Goal: Information Seeking & Learning: Find specific fact

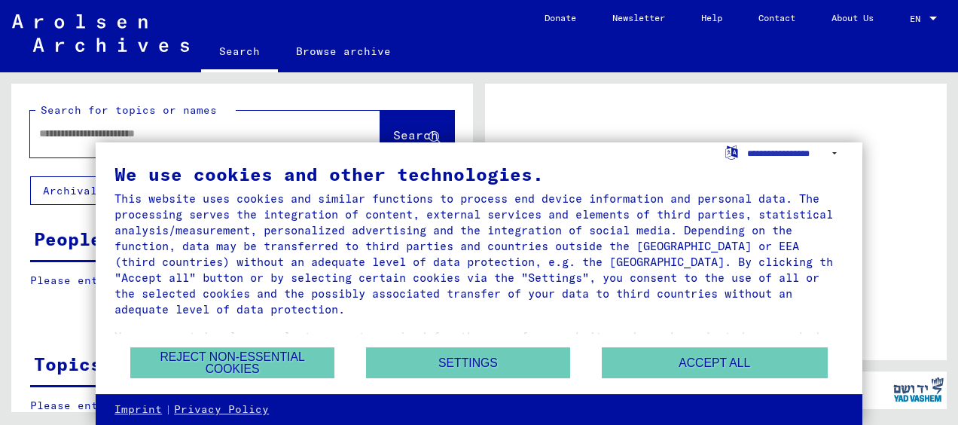
scroll to position [52, 0]
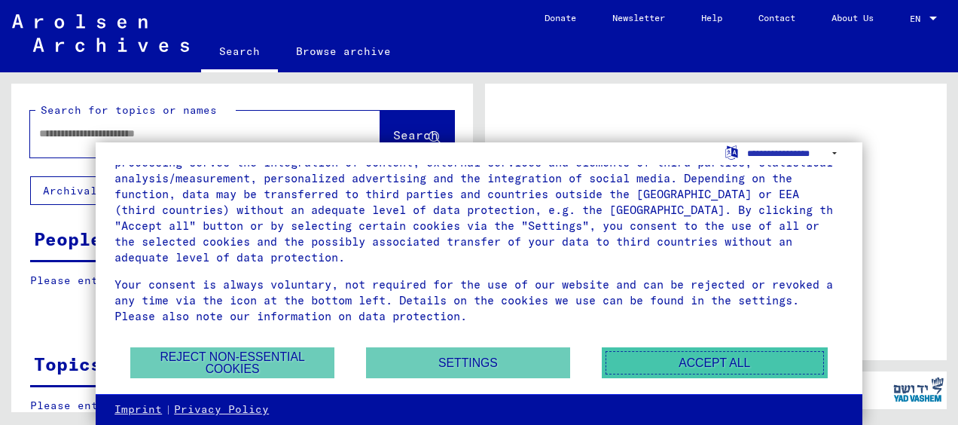
click at [662, 356] on button "Accept all" at bounding box center [715, 362] width 226 height 31
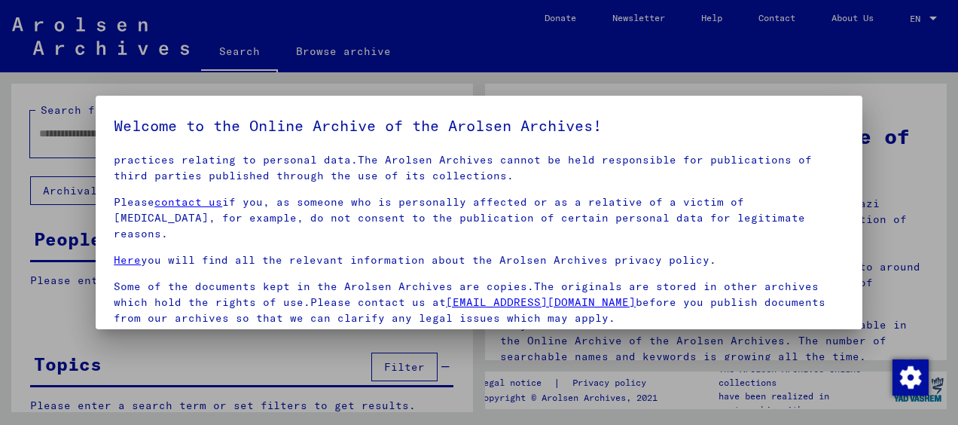
scroll to position [118, 0]
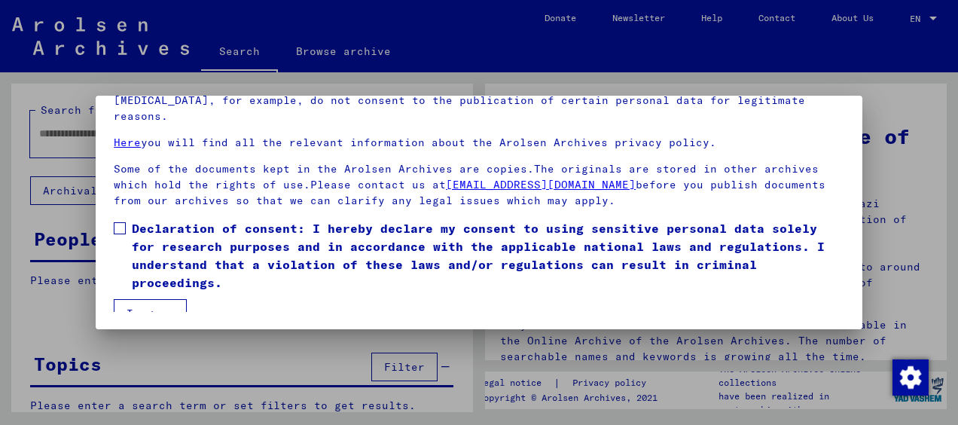
click at [125, 222] on span at bounding box center [120, 228] width 12 height 12
click at [134, 299] on button "I agree" at bounding box center [150, 313] width 73 height 29
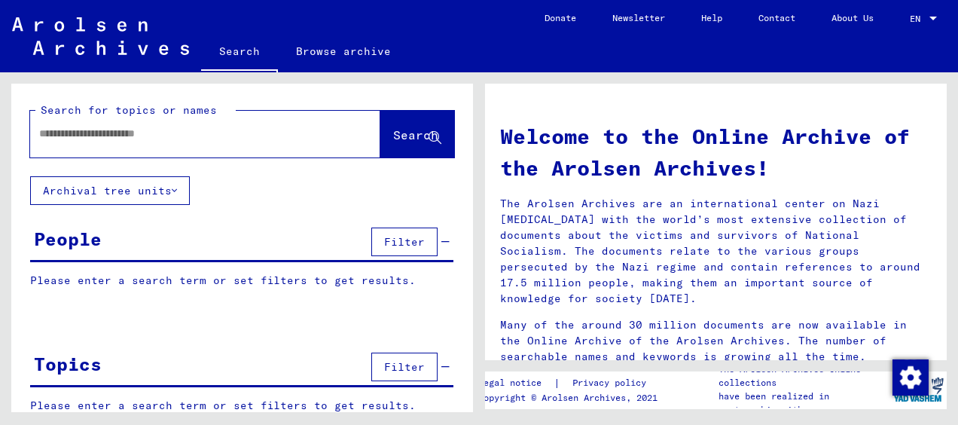
click at [113, 136] on input "text" at bounding box center [187, 134] width 296 height 16
type input "**********"
click at [381, 145] on button "Search" at bounding box center [417, 134] width 74 height 47
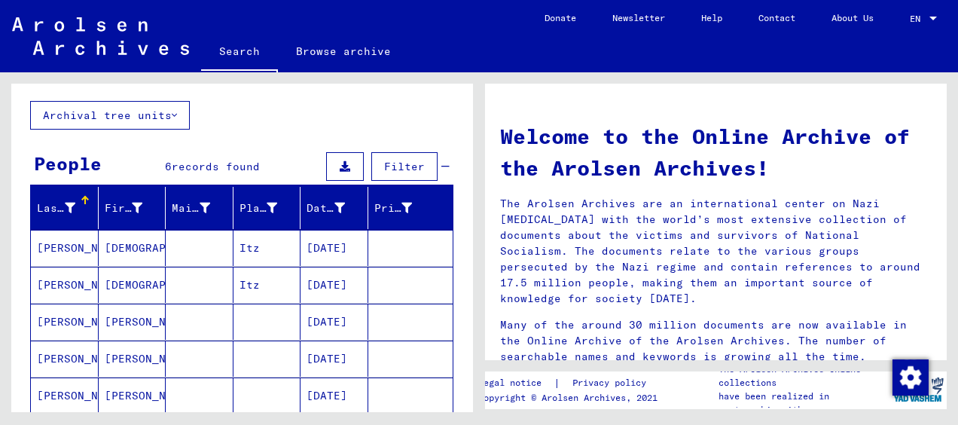
scroll to position [151, 0]
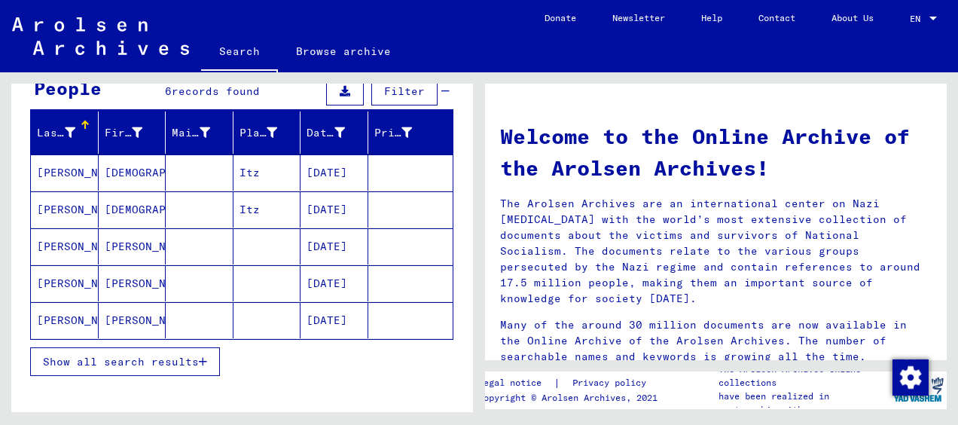
click at [63, 246] on mat-cell "[PERSON_NAME]" at bounding box center [65, 246] width 68 height 36
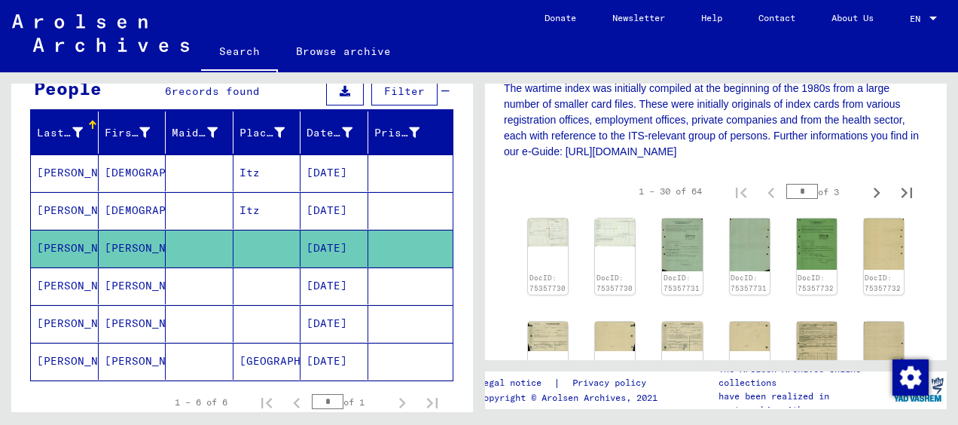
scroll to position [226, 0]
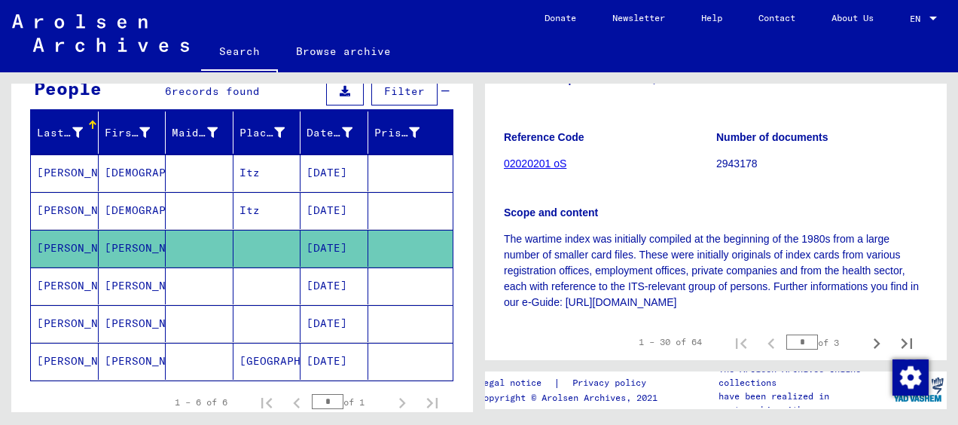
click at [538, 160] on link "02020201 oS" at bounding box center [535, 163] width 63 height 12
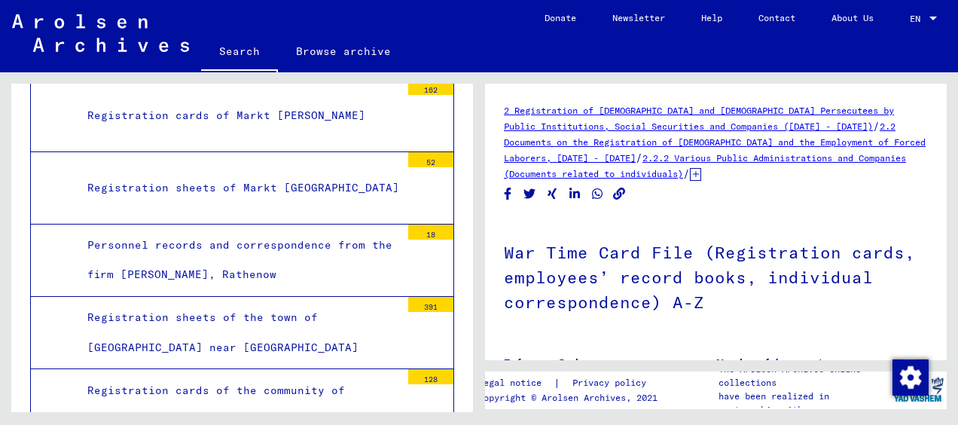
scroll to position [104757, 0]
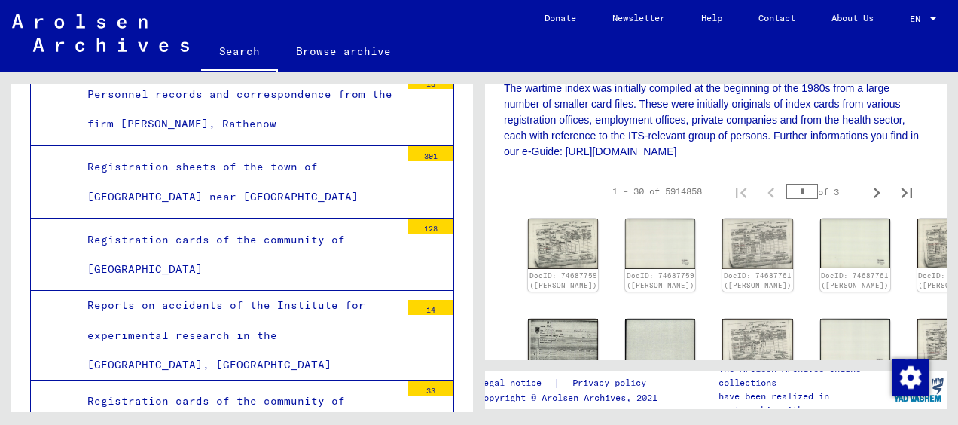
scroll to position [452, 0]
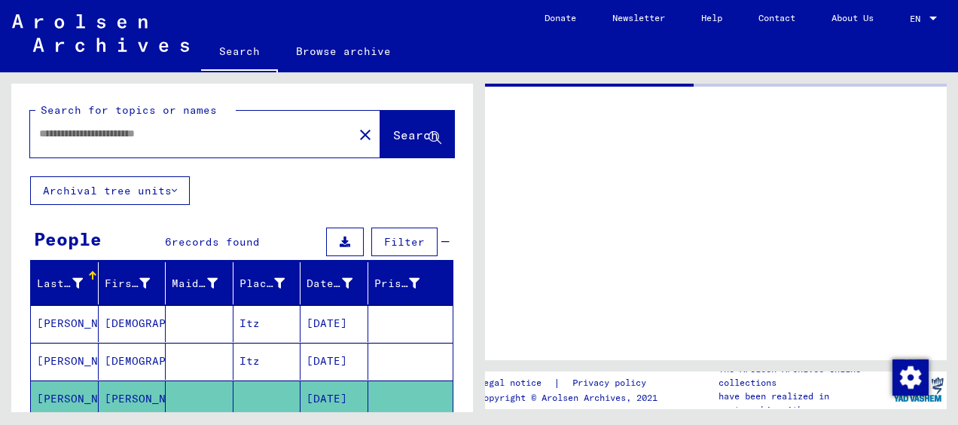
type input "********"
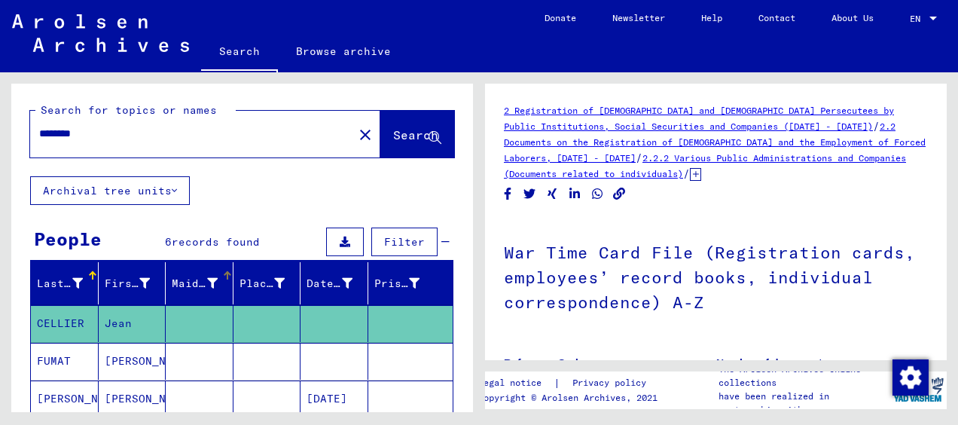
scroll to position [75, 0]
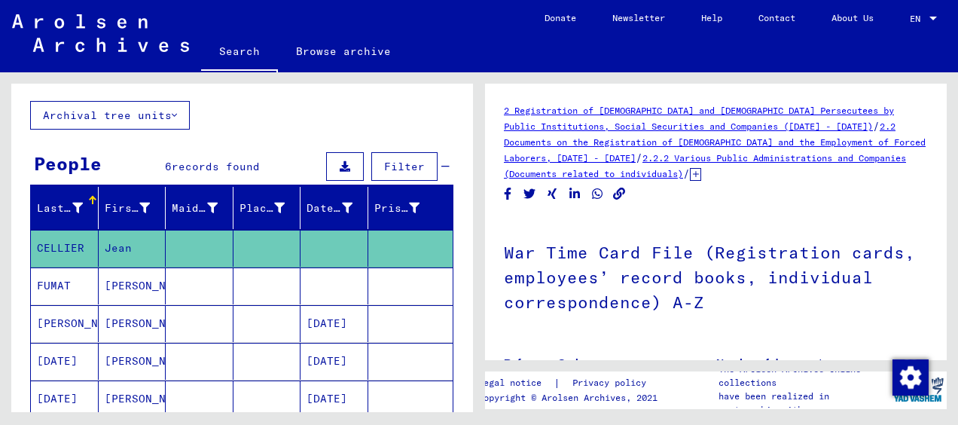
click at [60, 316] on mat-cell "[PERSON_NAME]" at bounding box center [65, 323] width 68 height 37
click at [324, 321] on mat-cell "[DATE]" at bounding box center [335, 323] width 68 height 37
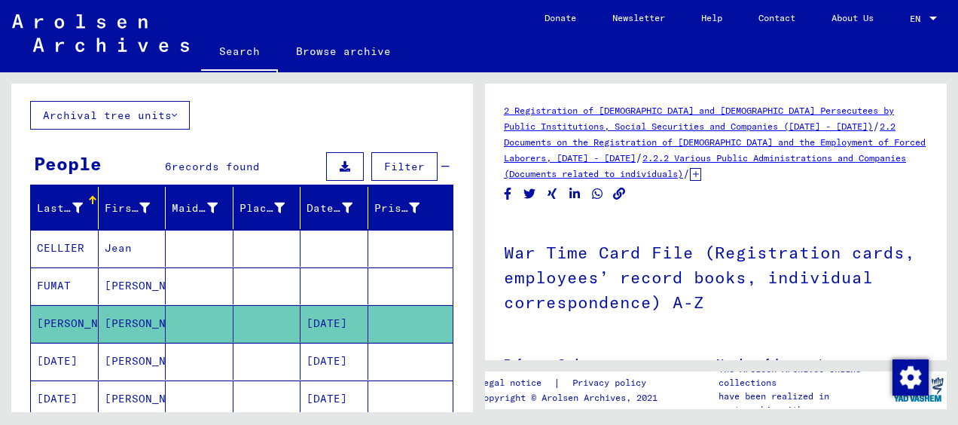
click at [69, 316] on mat-cell "[PERSON_NAME]" at bounding box center [65, 323] width 68 height 37
click at [310, 312] on mat-cell "[DATE]" at bounding box center [335, 323] width 68 height 37
click at [325, 313] on mat-cell "[DATE]" at bounding box center [335, 323] width 68 height 37
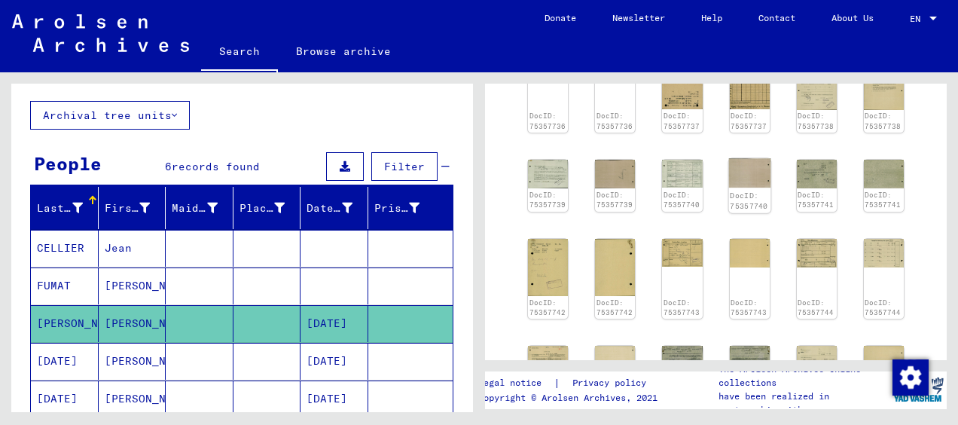
scroll to position [301, 0]
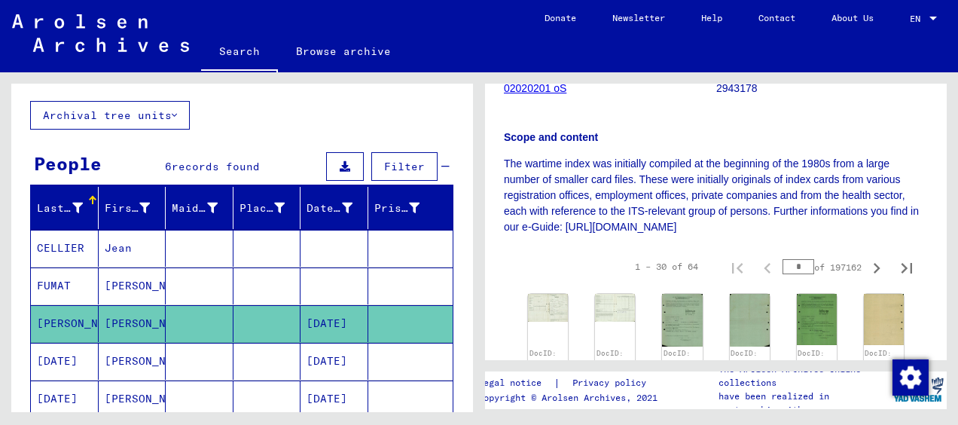
drag, startPoint x: 642, startPoint y: 167, endPoint x: 710, endPoint y: 223, distance: 87.8
click at [710, 223] on p "The wartime index was initially compiled at the beginning of the 1980s from a l…" at bounding box center [716, 195] width 424 height 79
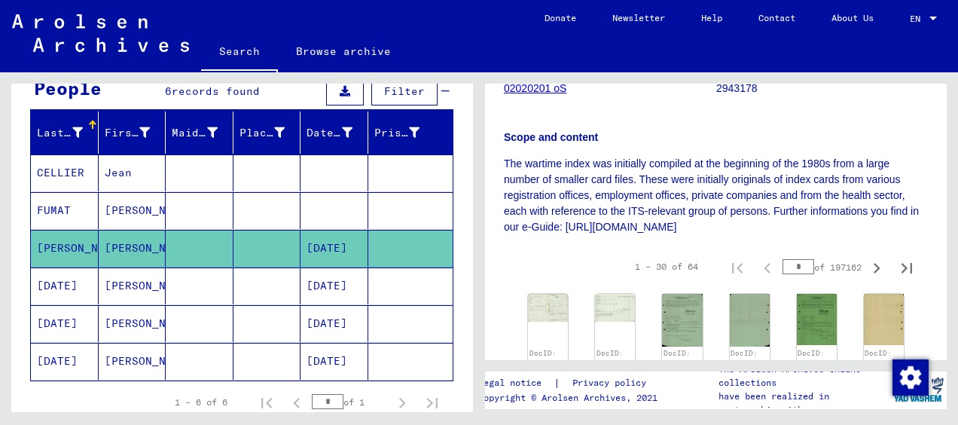
click at [321, 242] on mat-cell "[DATE]" at bounding box center [335, 248] width 68 height 37
click at [319, 242] on mat-cell "[DATE]" at bounding box center [335, 248] width 68 height 37
click at [53, 247] on mat-cell "[PERSON_NAME]" at bounding box center [65, 248] width 68 height 37
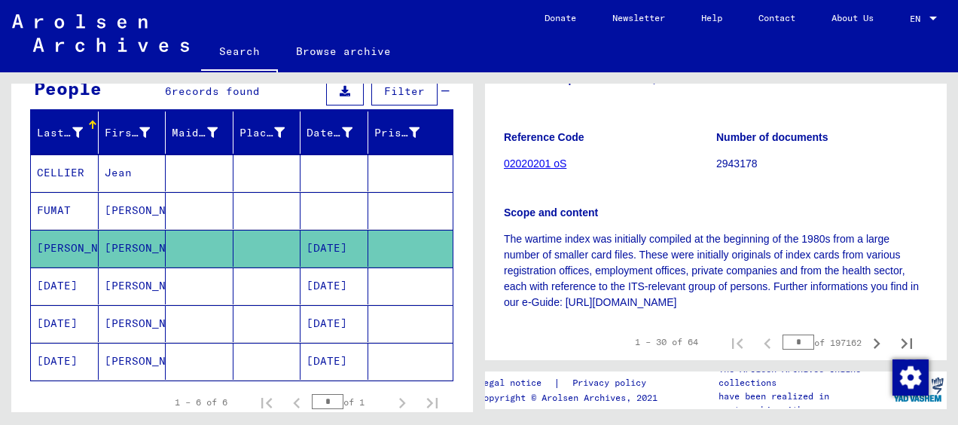
scroll to position [377, 0]
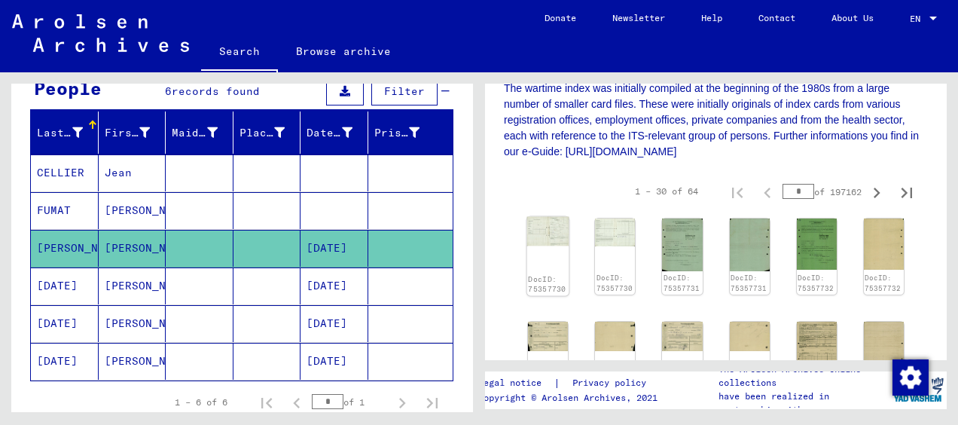
click at [554, 240] on img at bounding box center [548, 231] width 42 height 29
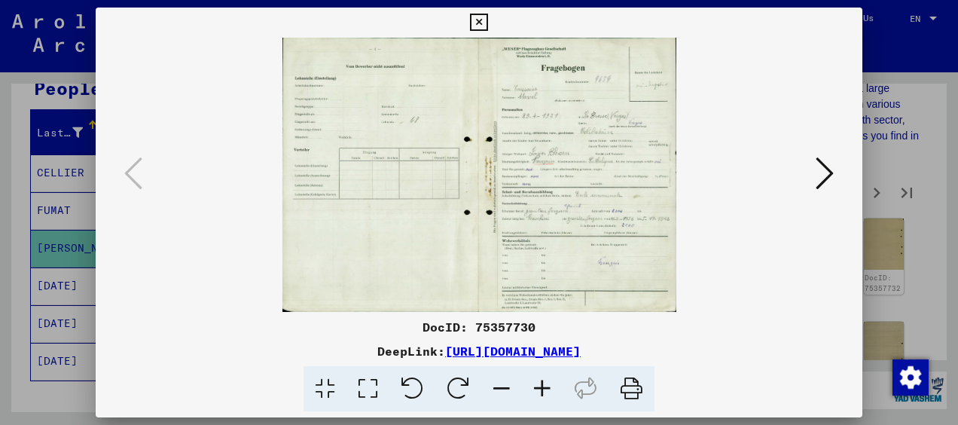
click at [823, 173] on icon at bounding box center [825, 173] width 18 height 36
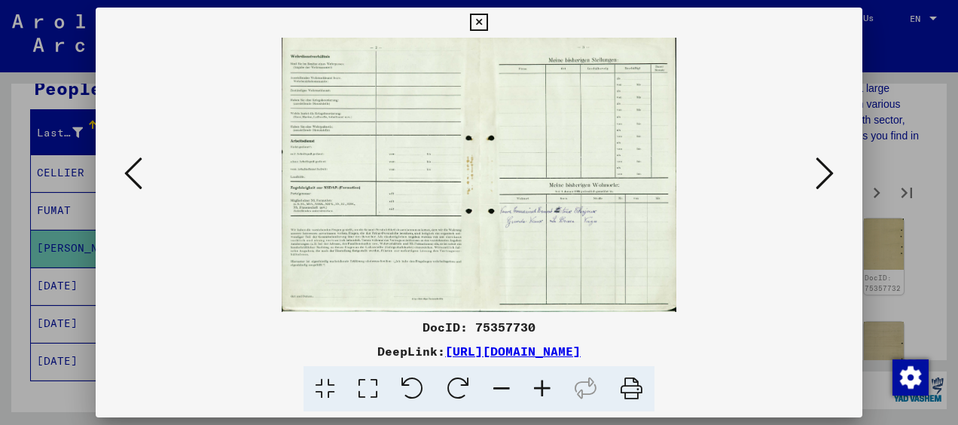
click at [823, 173] on icon at bounding box center [825, 173] width 18 height 36
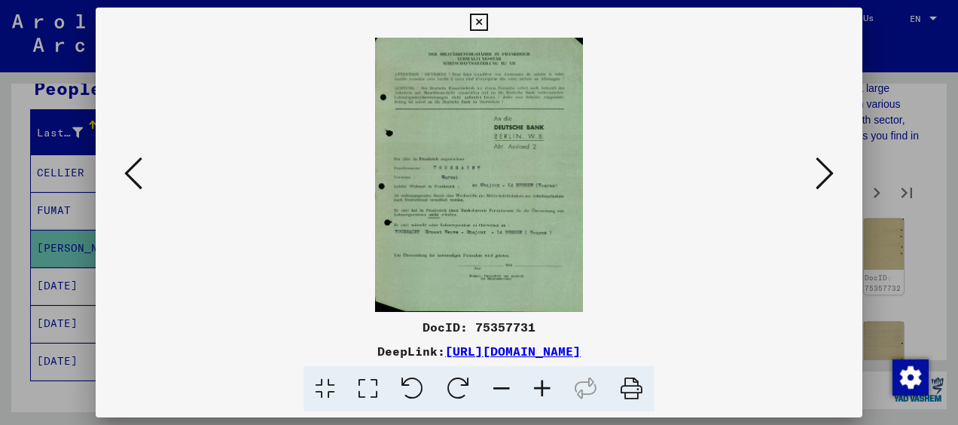
click at [823, 173] on icon at bounding box center [825, 173] width 18 height 36
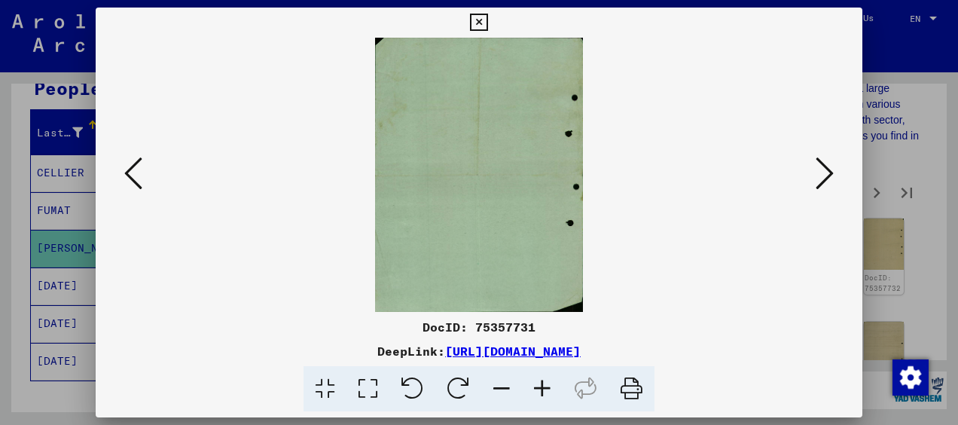
click at [823, 173] on icon at bounding box center [825, 173] width 18 height 36
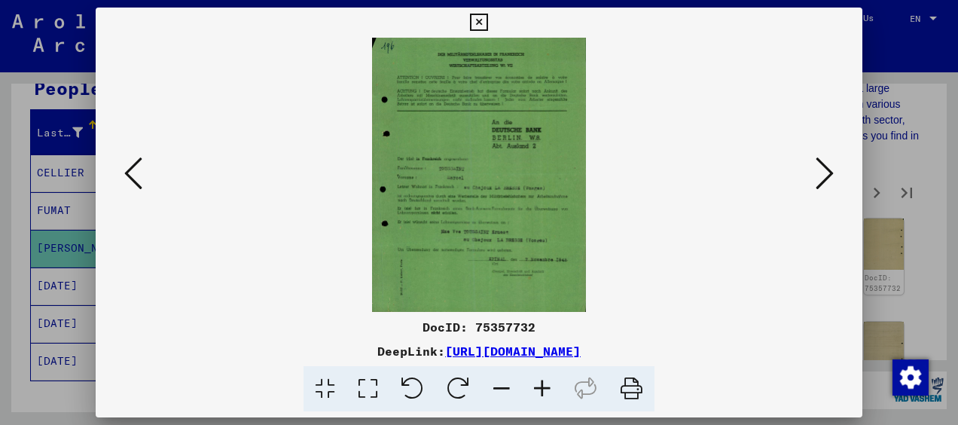
click at [823, 173] on icon at bounding box center [825, 173] width 18 height 36
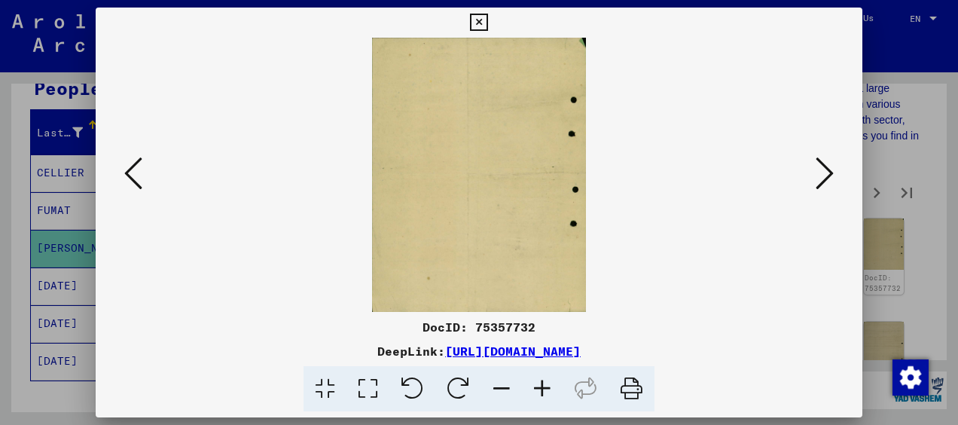
click at [823, 173] on icon at bounding box center [825, 173] width 18 height 36
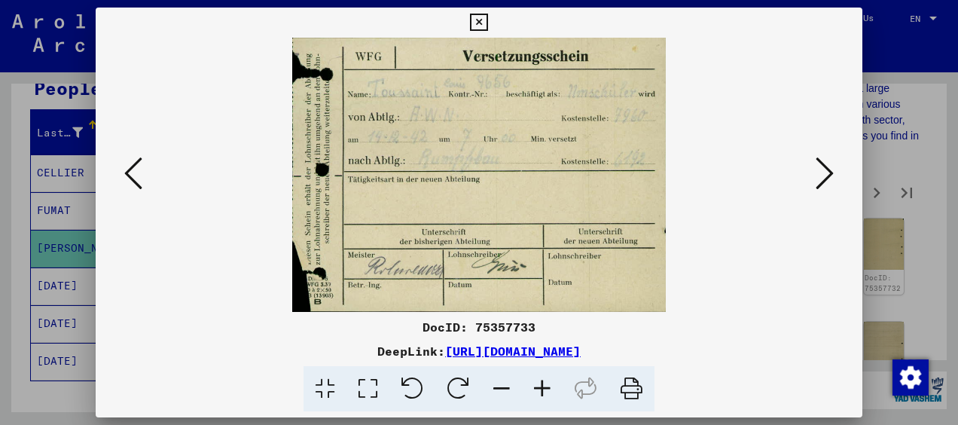
click at [823, 173] on icon at bounding box center [825, 173] width 18 height 36
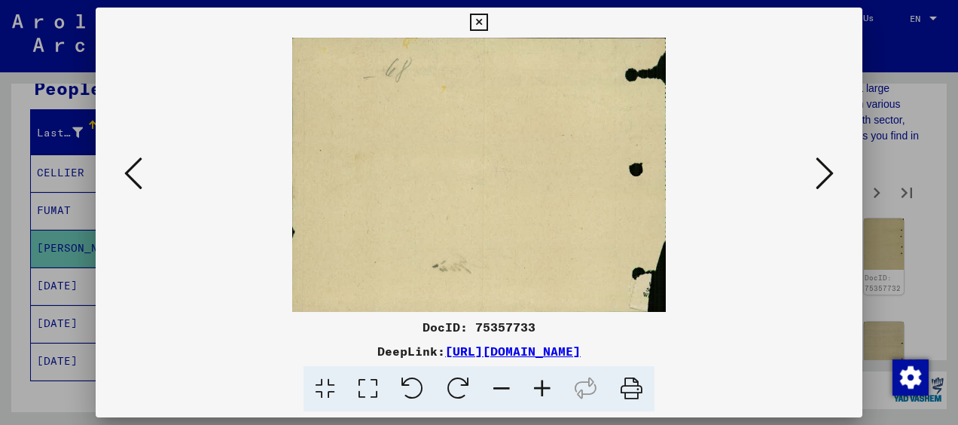
click at [823, 173] on icon at bounding box center [825, 173] width 18 height 36
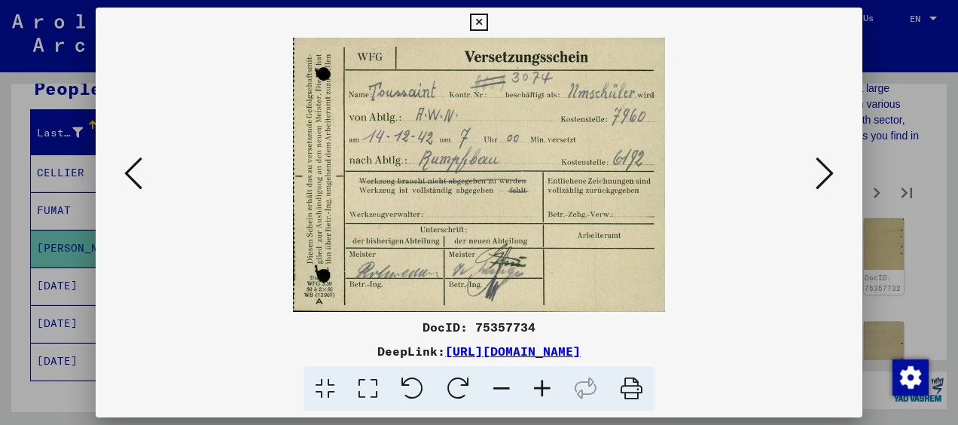
click at [823, 173] on icon at bounding box center [825, 173] width 18 height 36
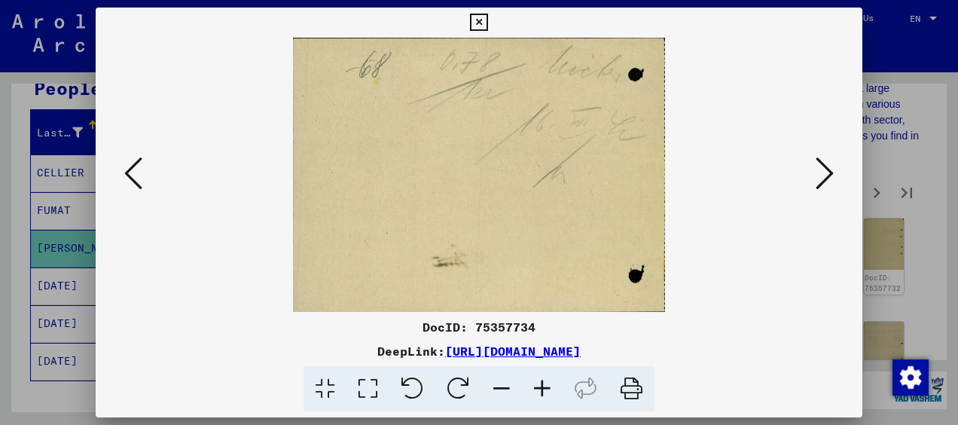
click at [823, 173] on icon at bounding box center [825, 173] width 18 height 36
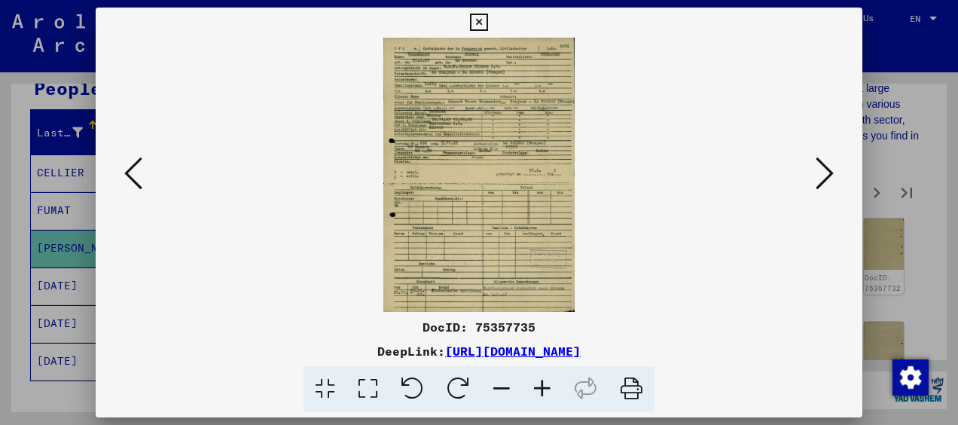
click at [826, 163] on icon at bounding box center [825, 173] width 18 height 36
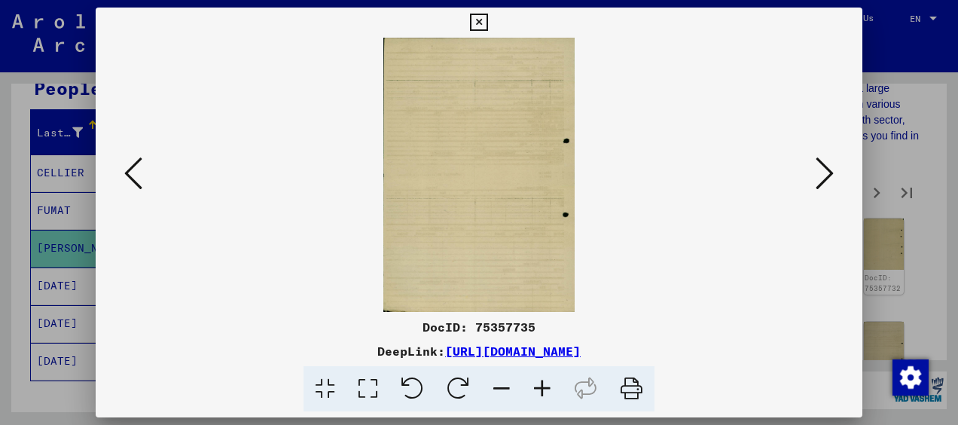
click at [826, 163] on icon at bounding box center [825, 173] width 18 height 36
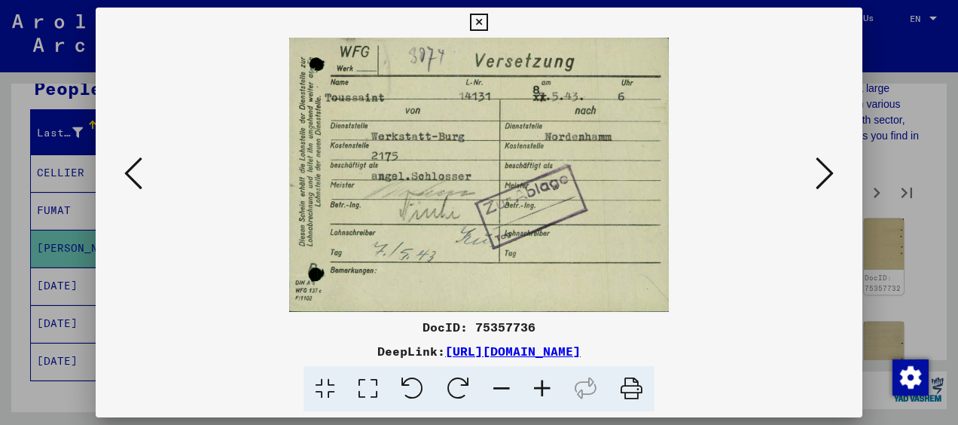
click at [826, 163] on icon at bounding box center [825, 173] width 18 height 36
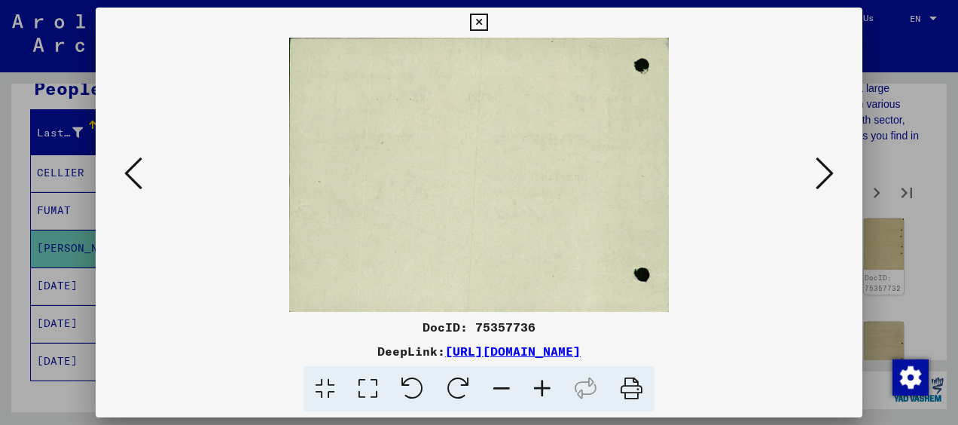
click at [826, 163] on icon at bounding box center [825, 173] width 18 height 36
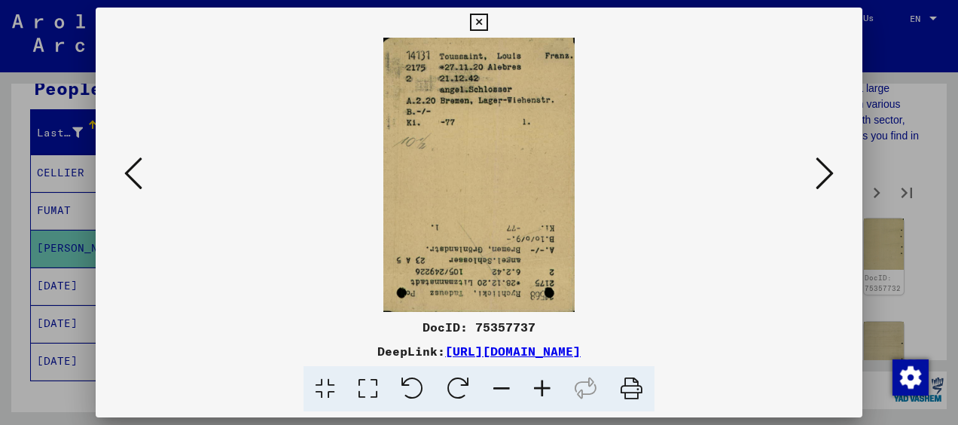
click at [826, 163] on icon at bounding box center [825, 173] width 18 height 36
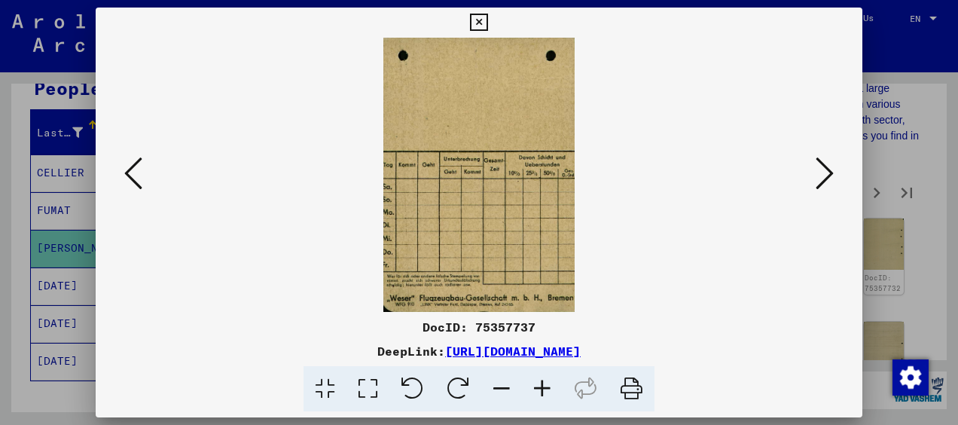
click at [826, 163] on icon at bounding box center [825, 173] width 18 height 36
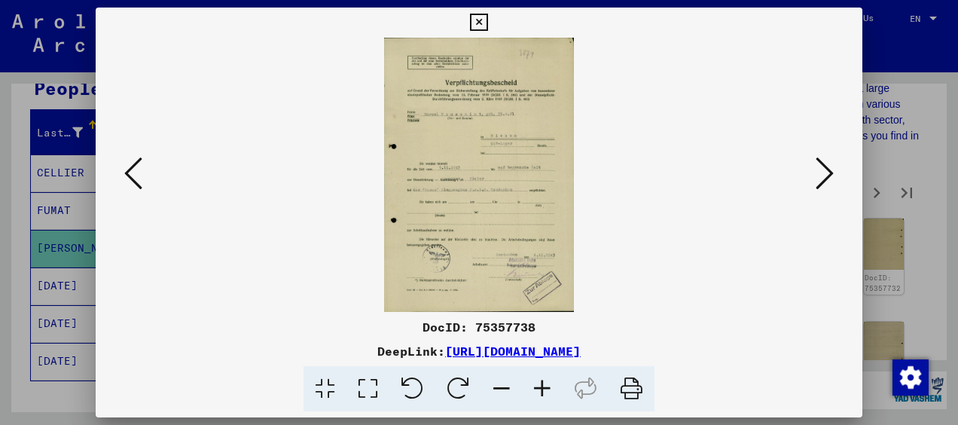
click at [826, 163] on icon at bounding box center [825, 173] width 18 height 36
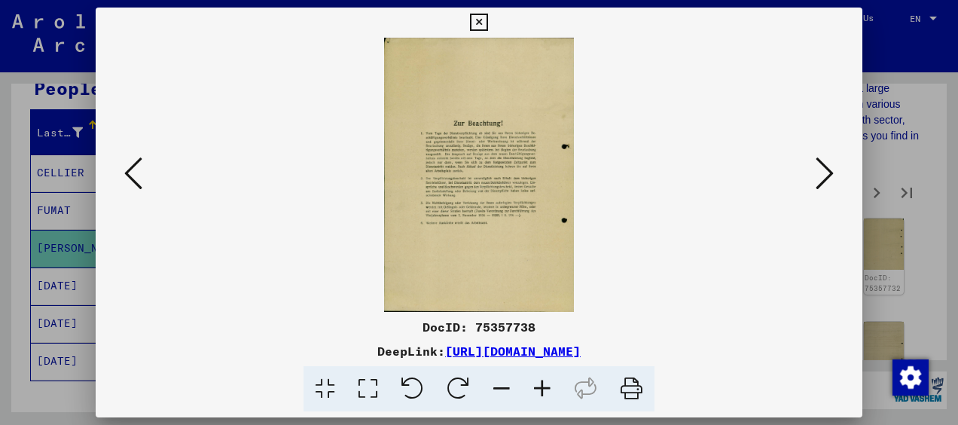
click at [826, 163] on icon at bounding box center [825, 173] width 18 height 36
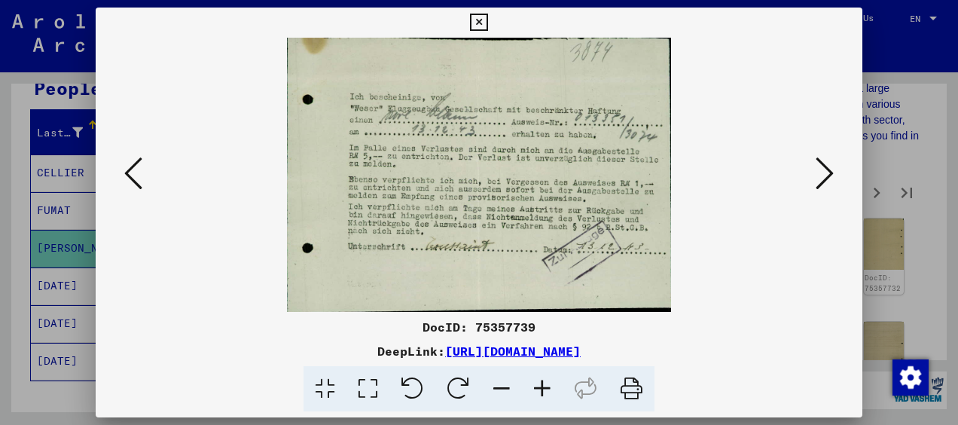
click at [826, 163] on icon at bounding box center [825, 173] width 18 height 36
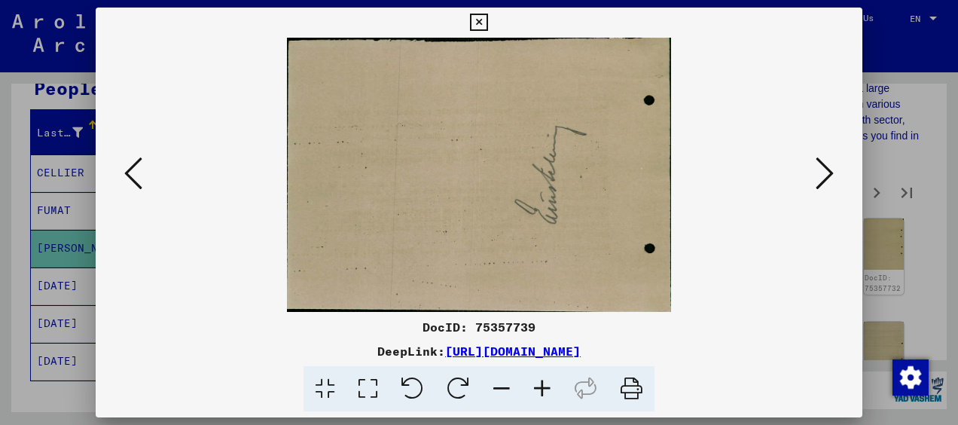
click at [826, 163] on icon at bounding box center [825, 173] width 18 height 36
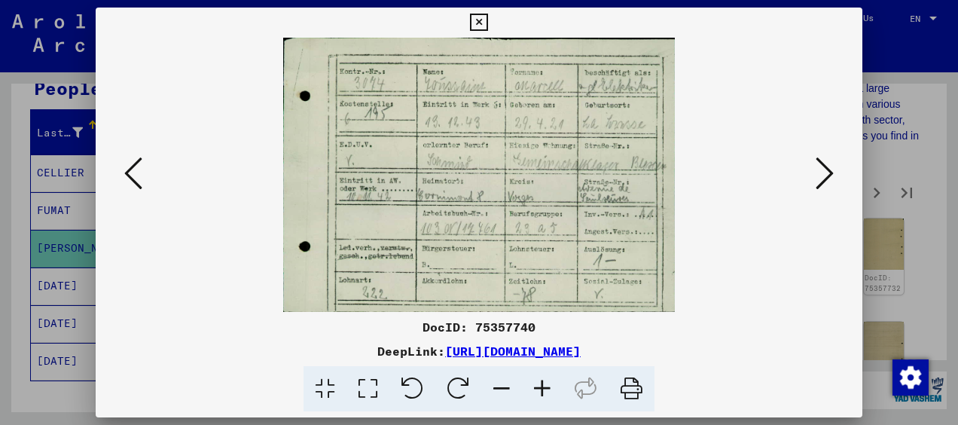
click at [826, 163] on icon at bounding box center [825, 173] width 18 height 36
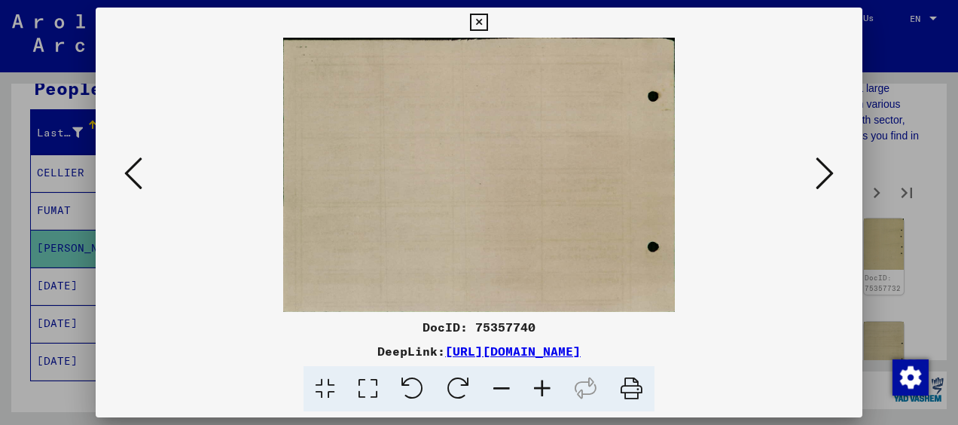
click at [826, 163] on icon at bounding box center [825, 173] width 18 height 36
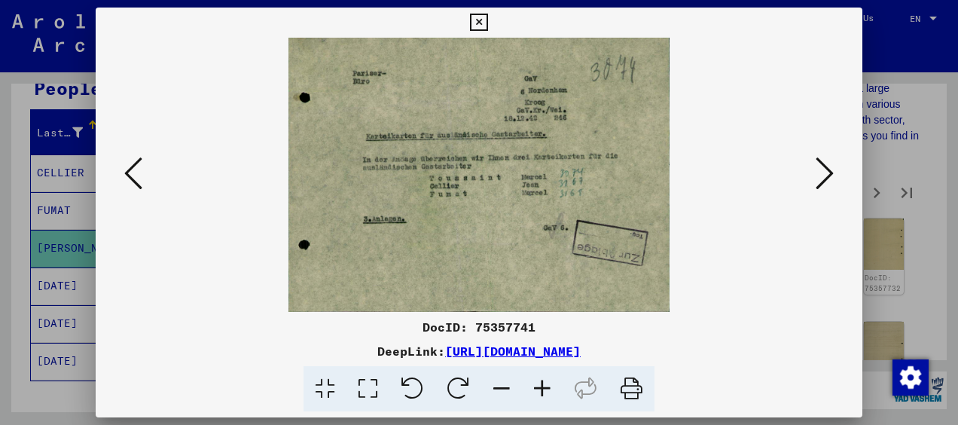
click at [826, 163] on icon at bounding box center [825, 173] width 18 height 36
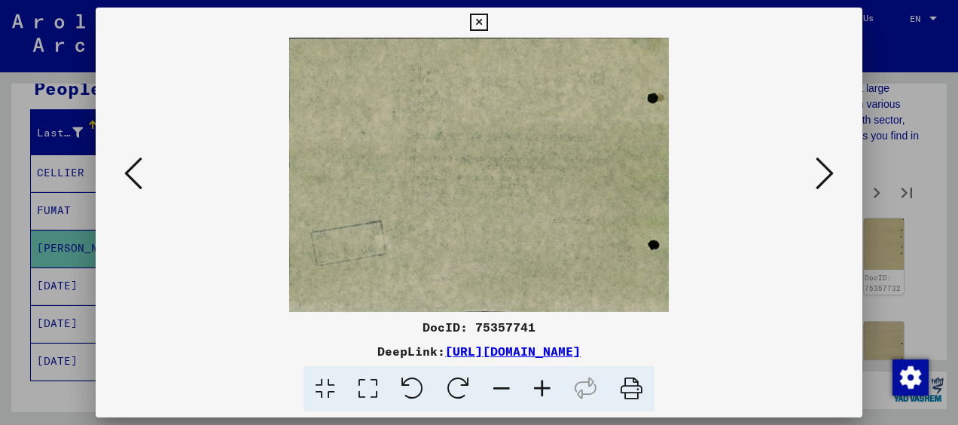
click at [826, 163] on icon at bounding box center [825, 173] width 18 height 36
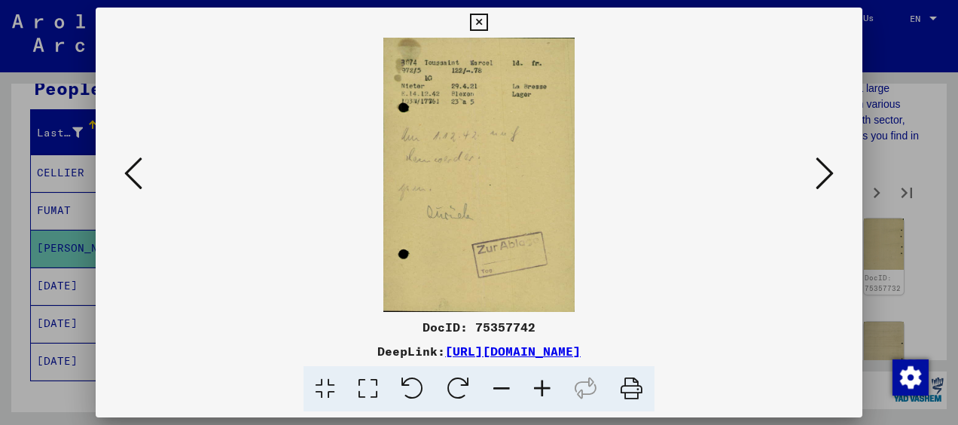
click at [826, 163] on icon at bounding box center [825, 173] width 18 height 36
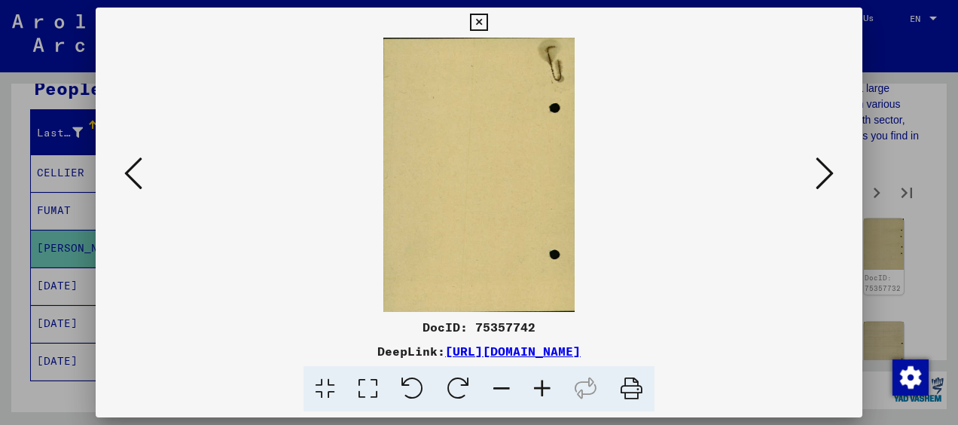
click at [826, 163] on icon at bounding box center [825, 173] width 18 height 36
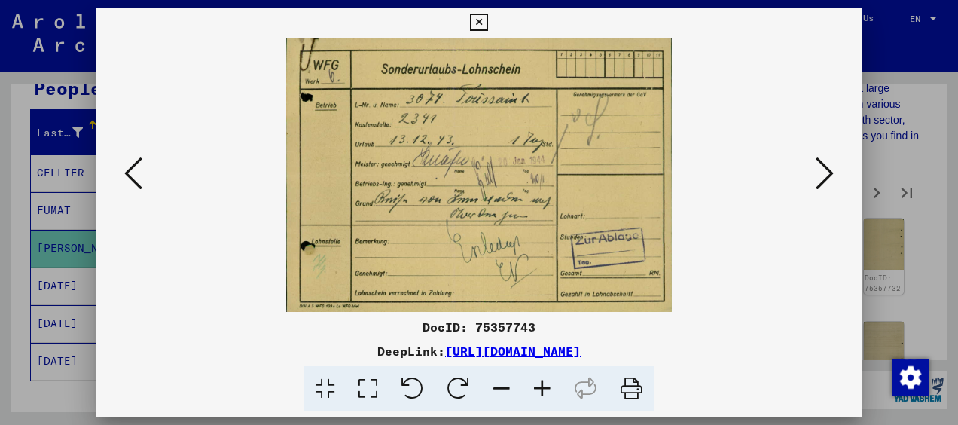
click at [826, 163] on icon at bounding box center [825, 173] width 18 height 36
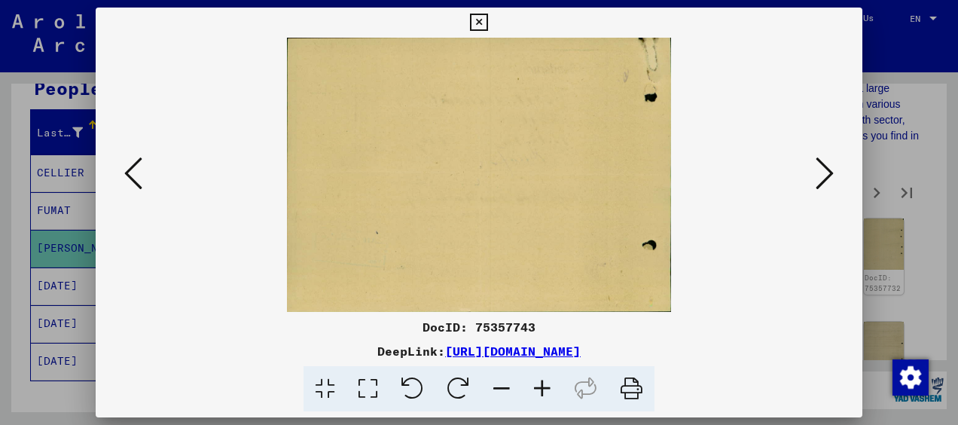
click at [826, 163] on icon at bounding box center [825, 173] width 18 height 36
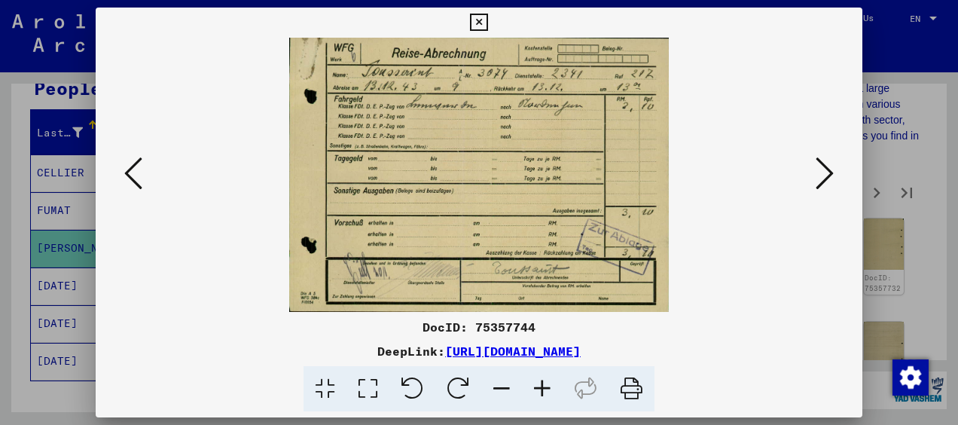
click at [826, 163] on icon at bounding box center [825, 173] width 18 height 36
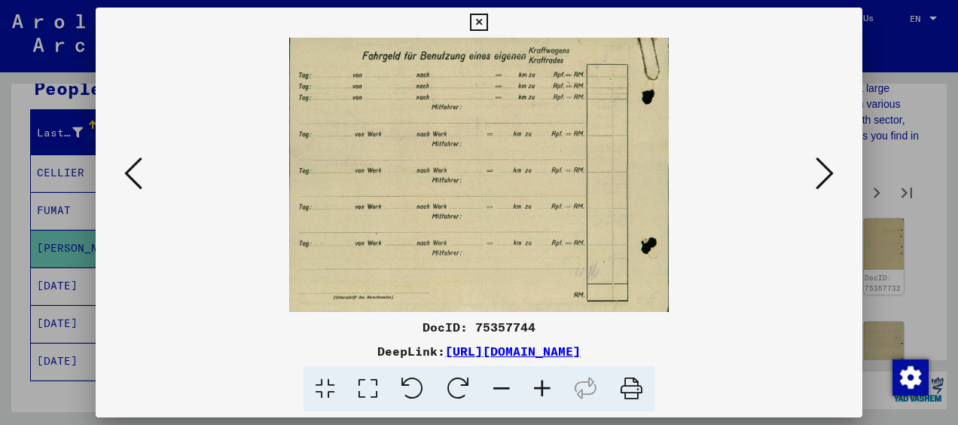
click at [826, 163] on icon at bounding box center [825, 173] width 18 height 36
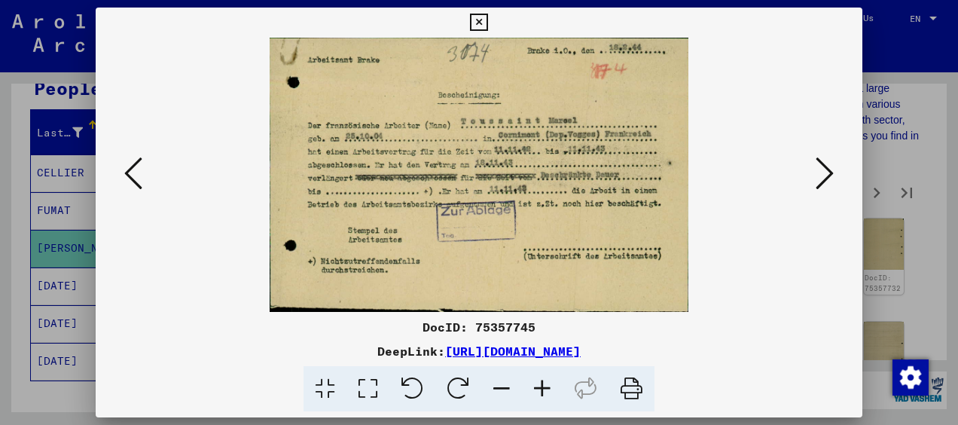
click at [826, 163] on icon at bounding box center [825, 173] width 18 height 36
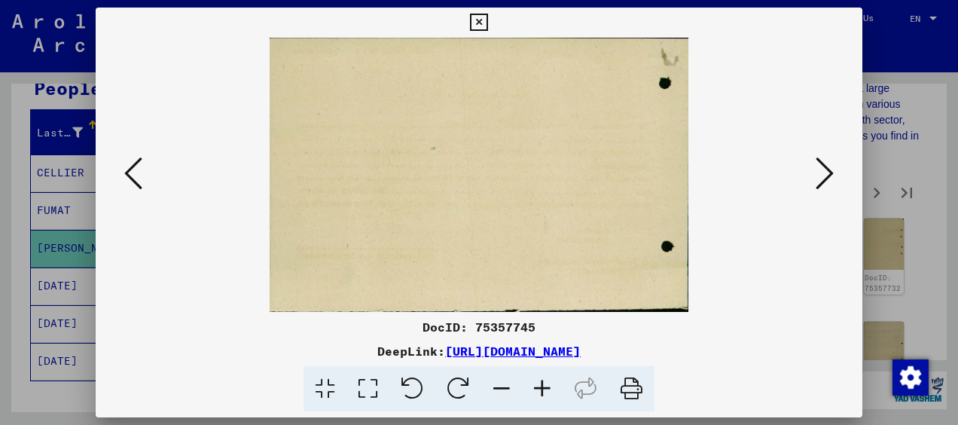
click at [826, 163] on icon at bounding box center [825, 173] width 18 height 36
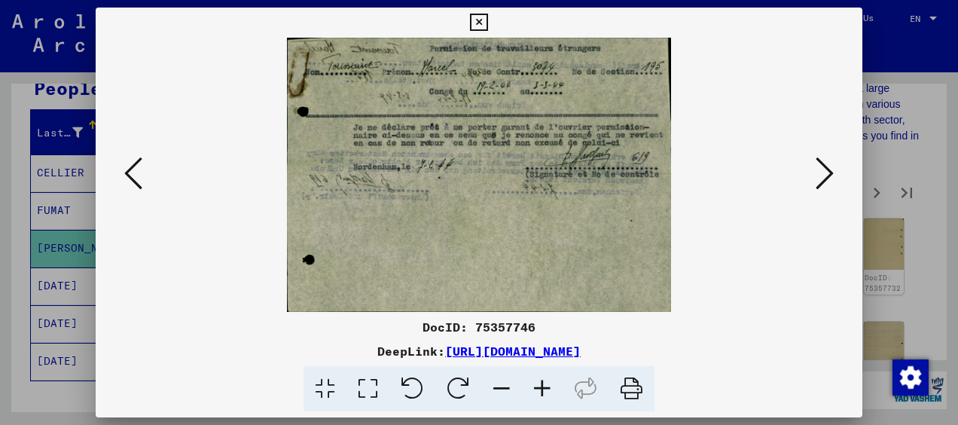
click at [826, 163] on icon at bounding box center [825, 173] width 18 height 36
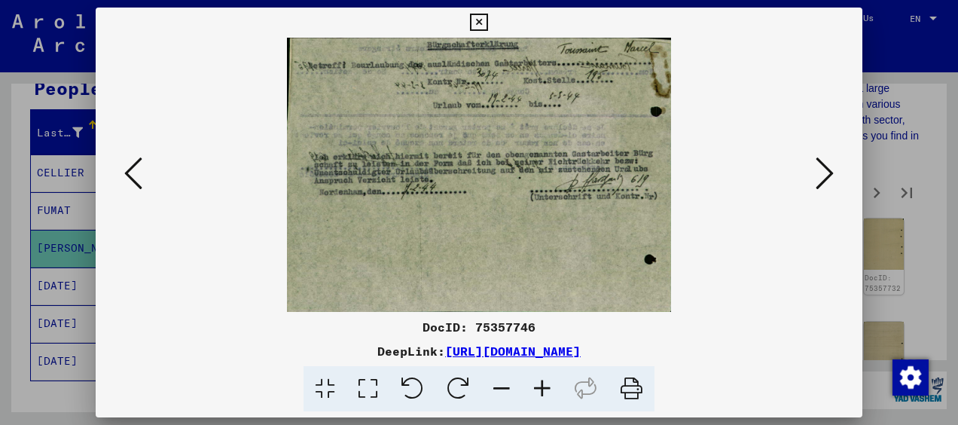
click at [826, 163] on icon at bounding box center [825, 173] width 18 height 36
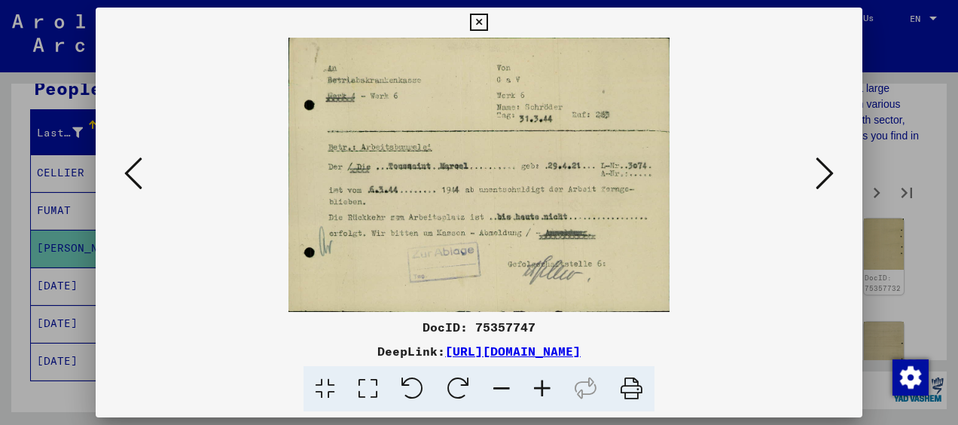
click at [826, 163] on icon at bounding box center [825, 173] width 18 height 36
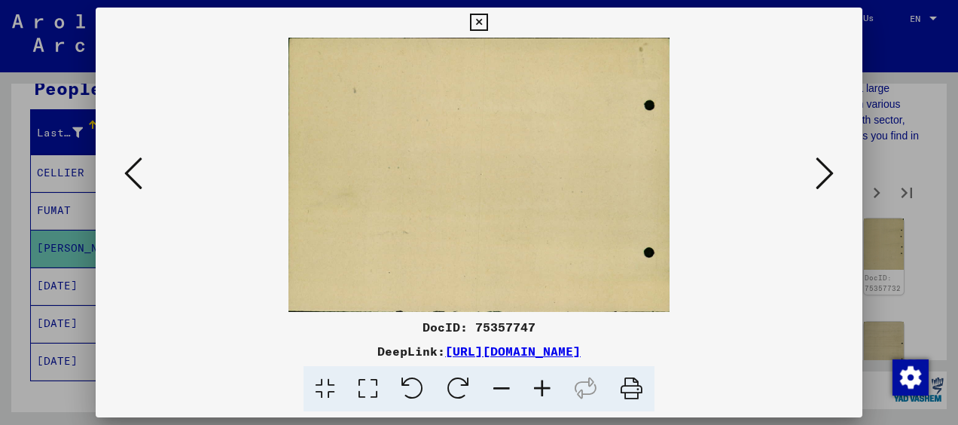
click at [826, 163] on icon at bounding box center [825, 173] width 18 height 36
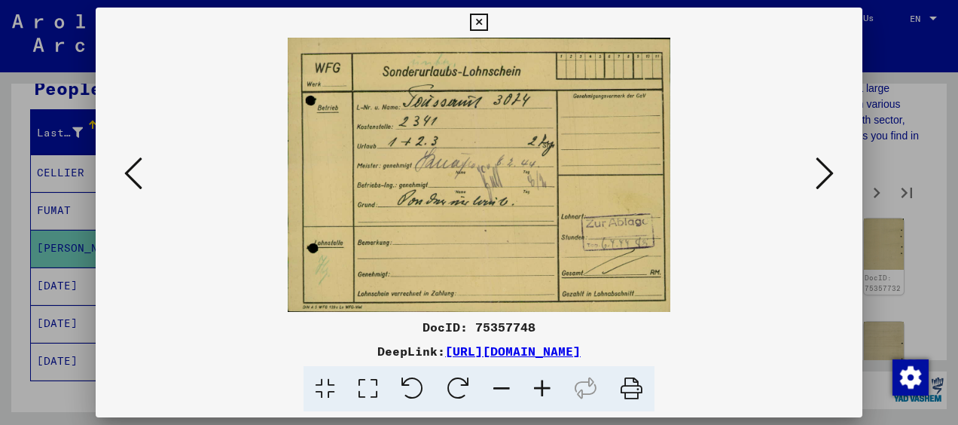
click at [826, 163] on icon at bounding box center [825, 173] width 18 height 36
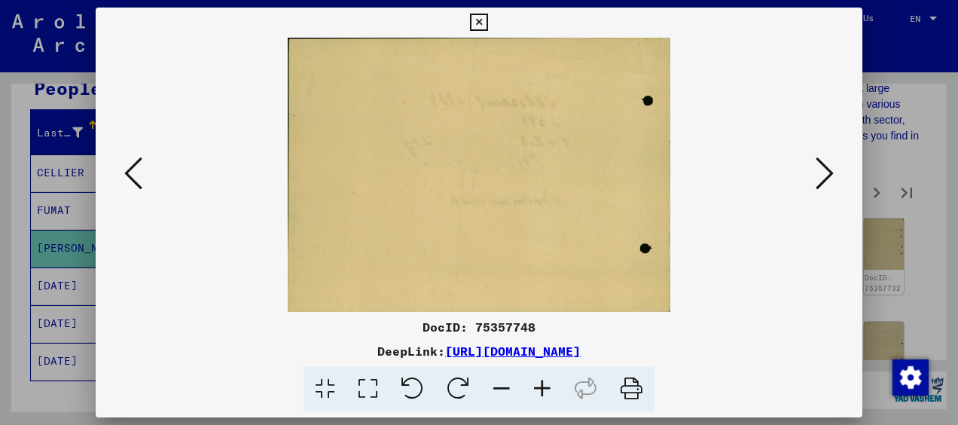
click at [826, 163] on icon at bounding box center [825, 173] width 18 height 36
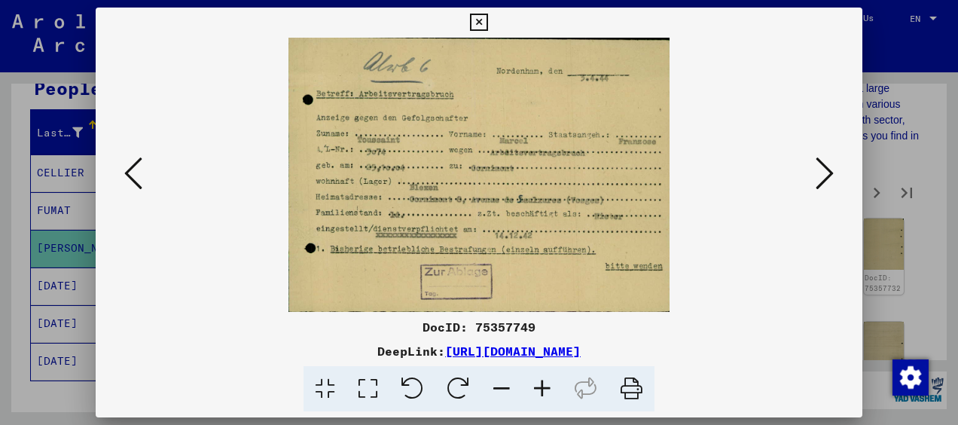
click at [826, 163] on icon at bounding box center [825, 173] width 18 height 36
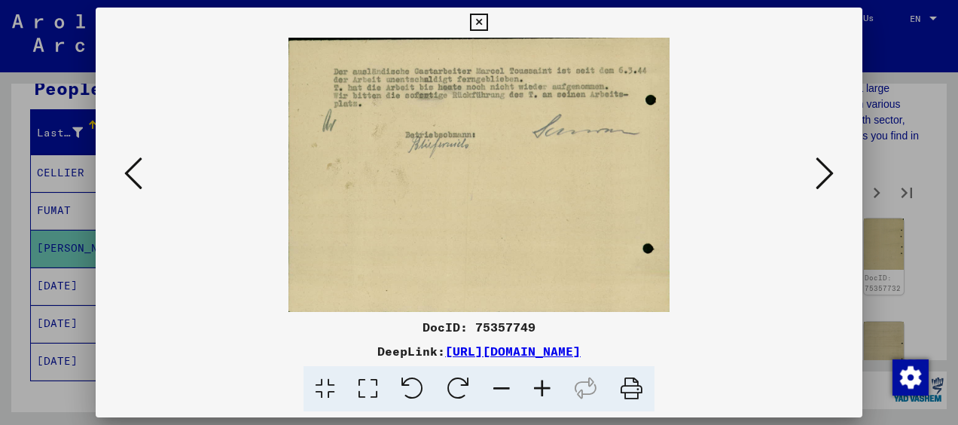
click at [826, 163] on icon at bounding box center [825, 173] width 18 height 36
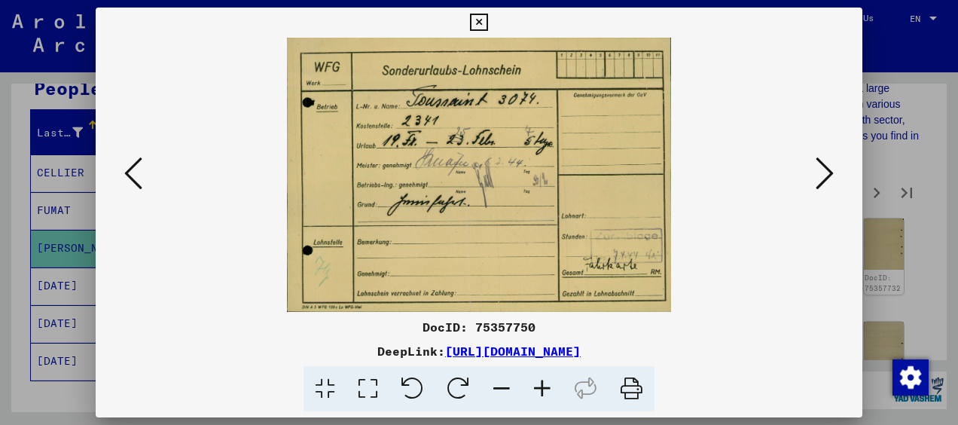
click at [826, 163] on icon at bounding box center [825, 173] width 18 height 36
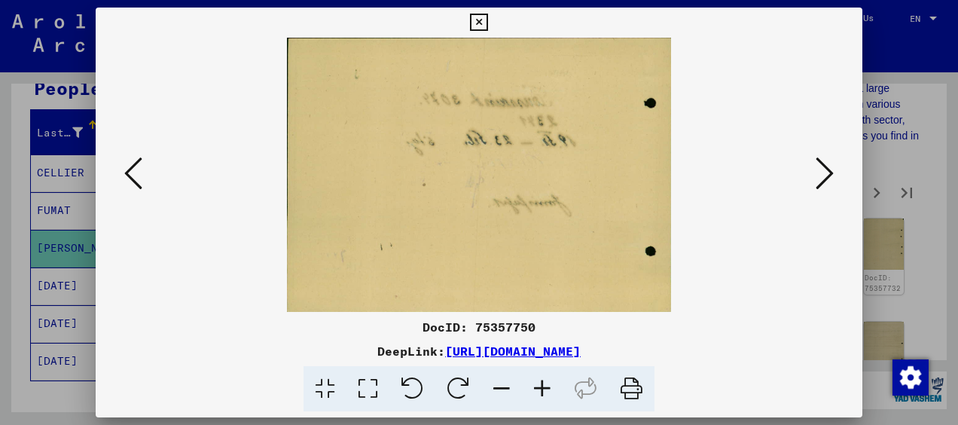
click at [826, 163] on icon at bounding box center [825, 173] width 18 height 36
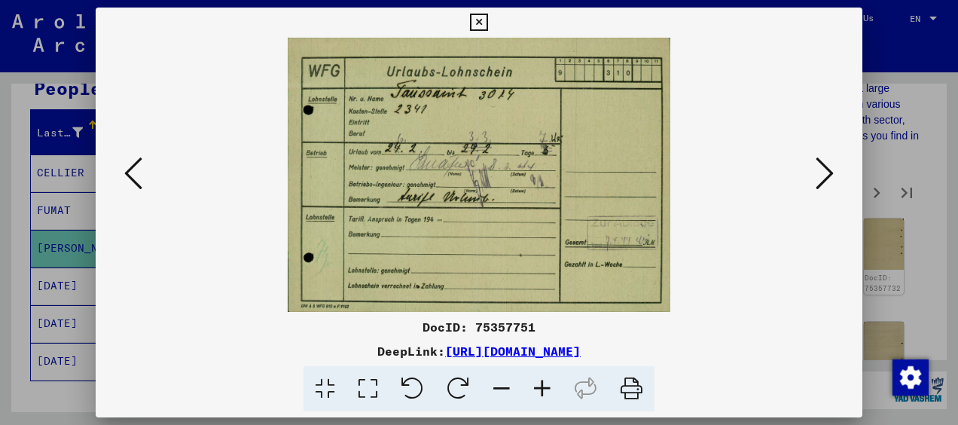
click at [826, 163] on icon at bounding box center [825, 173] width 18 height 36
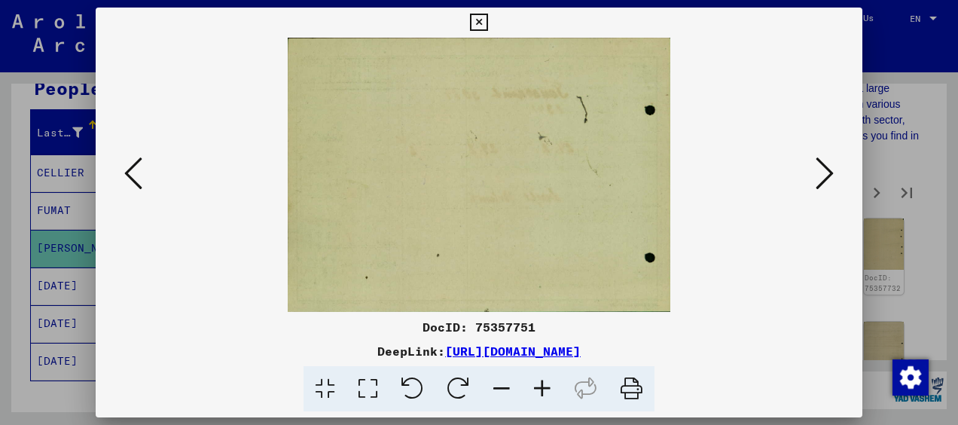
click at [826, 163] on icon at bounding box center [825, 173] width 18 height 36
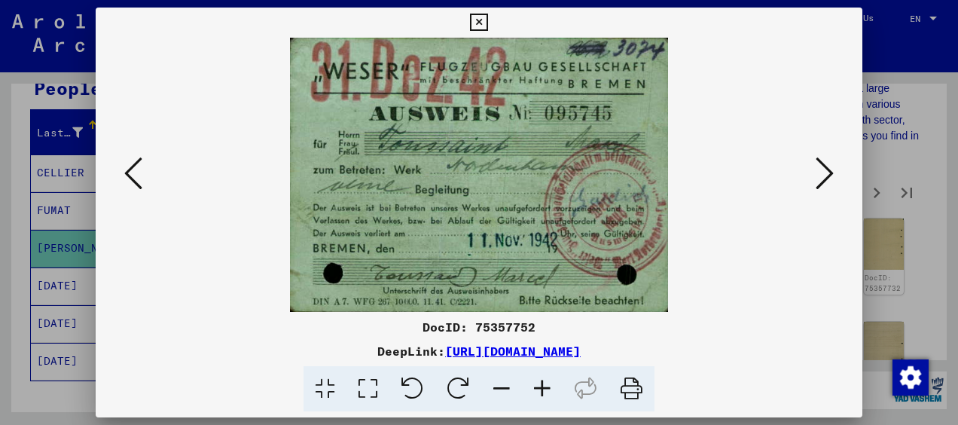
click at [826, 163] on icon at bounding box center [825, 173] width 18 height 36
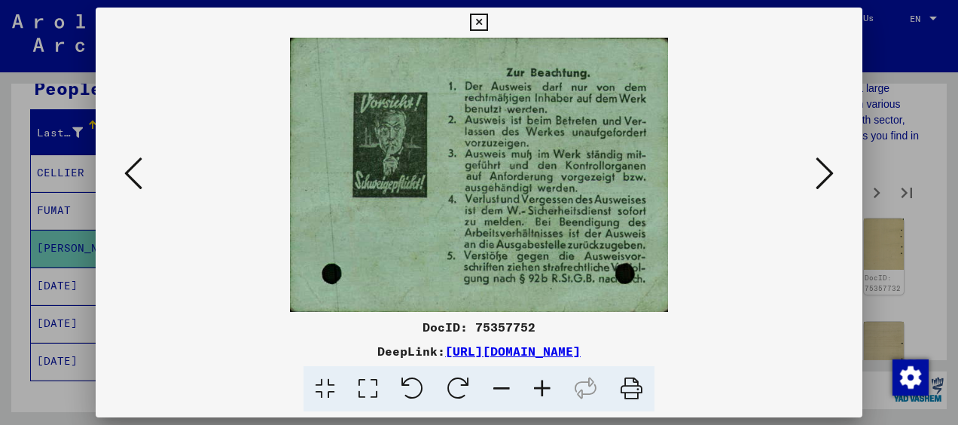
click at [826, 163] on icon at bounding box center [825, 173] width 18 height 36
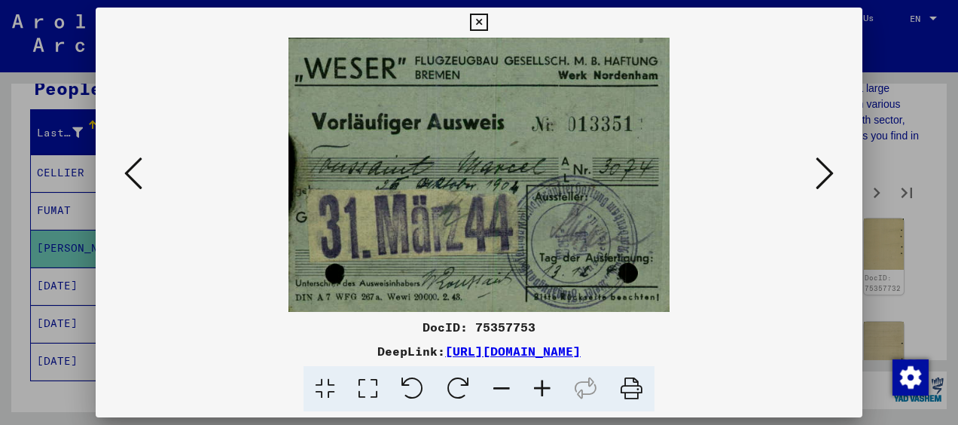
click at [826, 163] on icon at bounding box center [825, 173] width 18 height 36
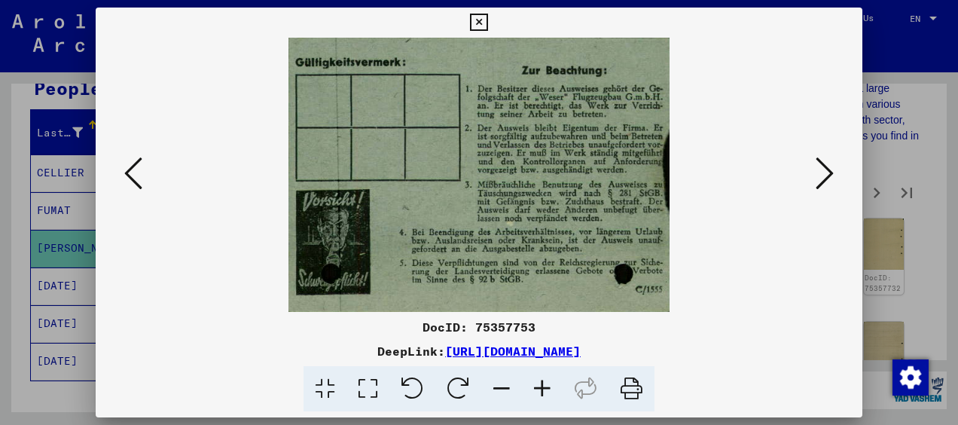
click at [826, 163] on icon at bounding box center [825, 173] width 18 height 36
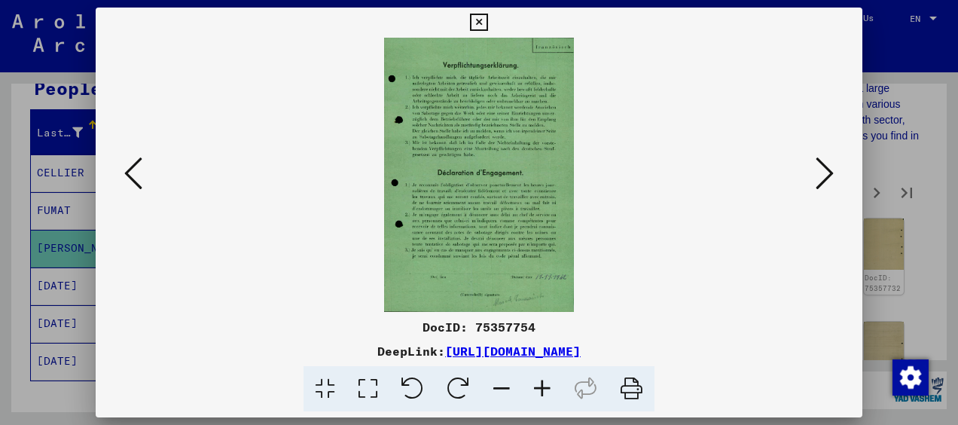
click at [826, 163] on icon at bounding box center [825, 173] width 18 height 36
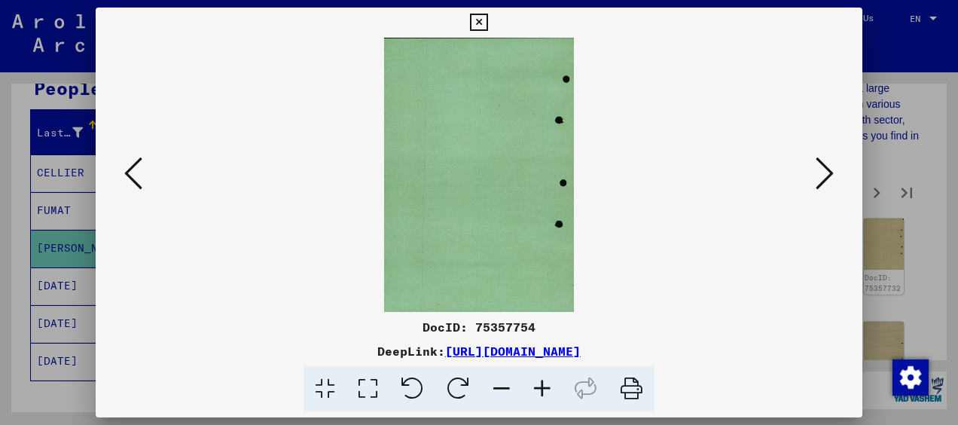
click at [826, 163] on icon at bounding box center [825, 173] width 18 height 36
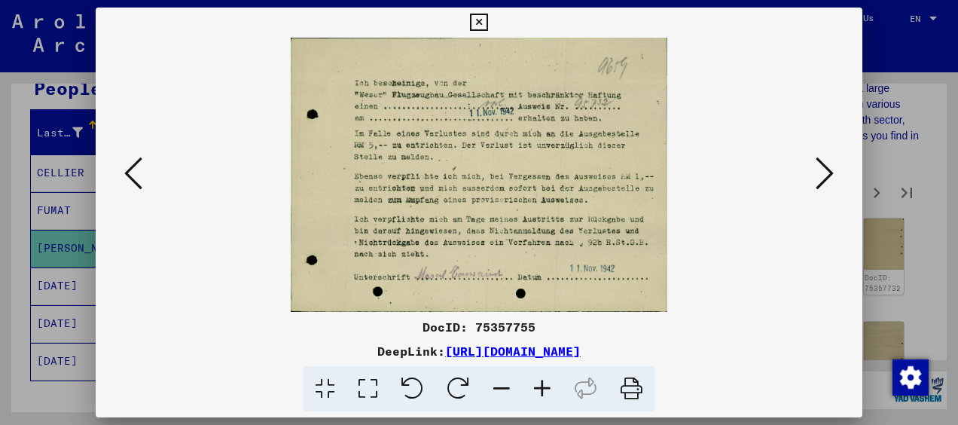
click at [826, 163] on icon at bounding box center [825, 173] width 18 height 36
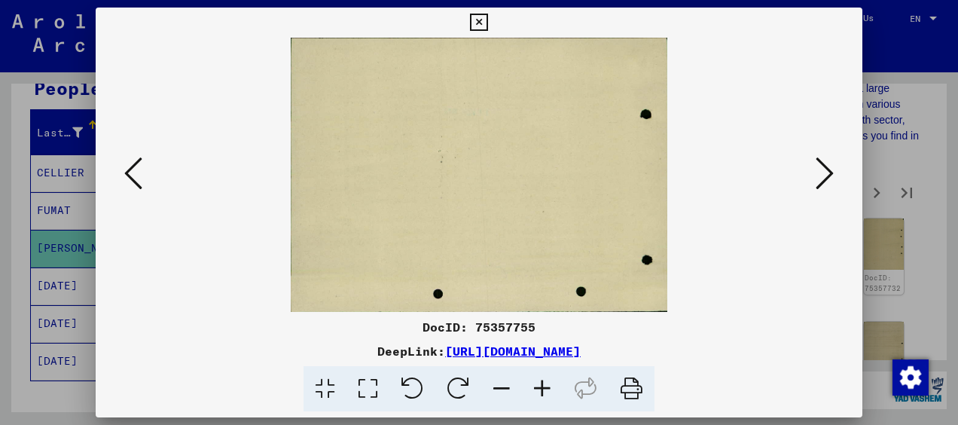
click at [826, 163] on icon at bounding box center [825, 173] width 18 height 36
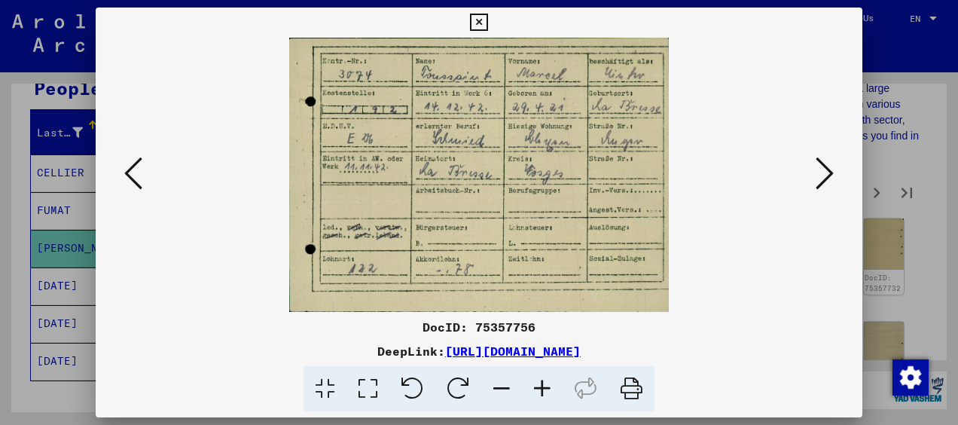
click at [826, 163] on icon at bounding box center [825, 173] width 18 height 36
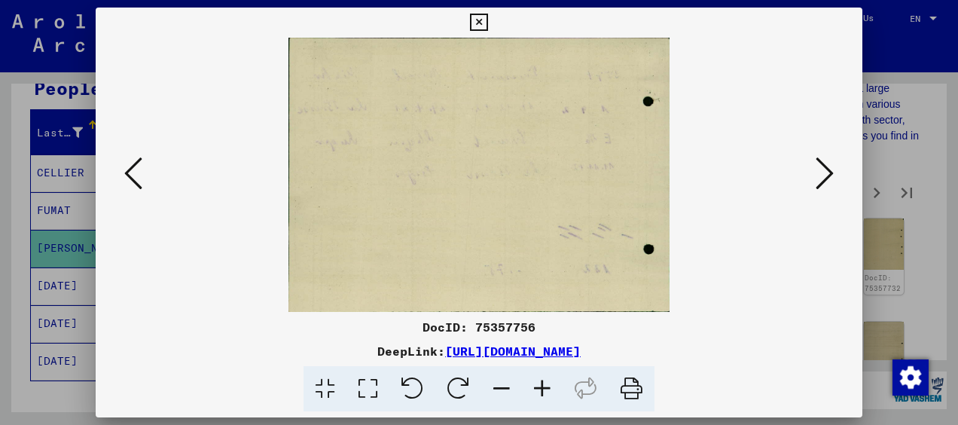
click at [826, 163] on icon at bounding box center [825, 173] width 18 height 36
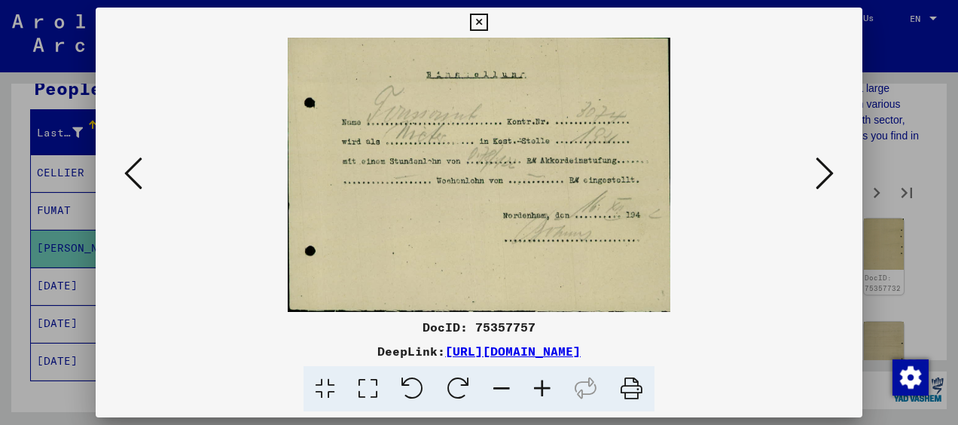
click at [826, 163] on icon at bounding box center [825, 173] width 18 height 36
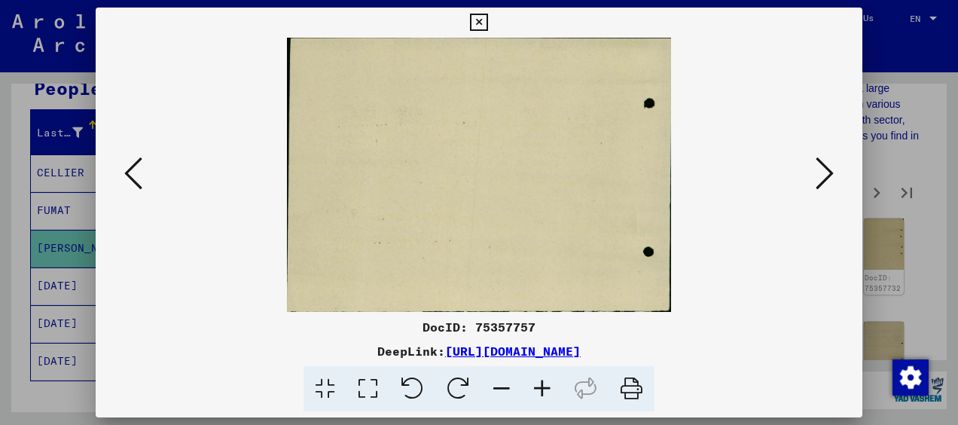
click at [826, 163] on icon at bounding box center [825, 173] width 18 height 36
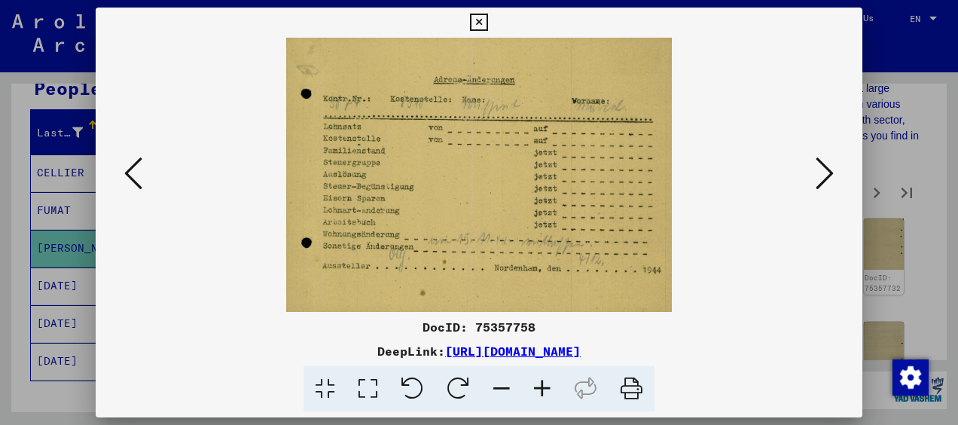
click at [826, 163] on icon at bounding box center [825, 173] width 18 height 36
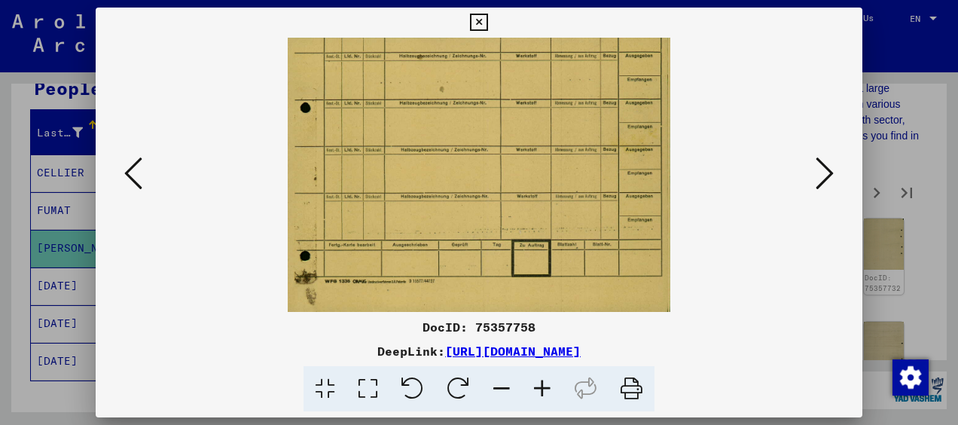
click at [826, 163] on icon at bounding box center [825, 173] width 18 height 36
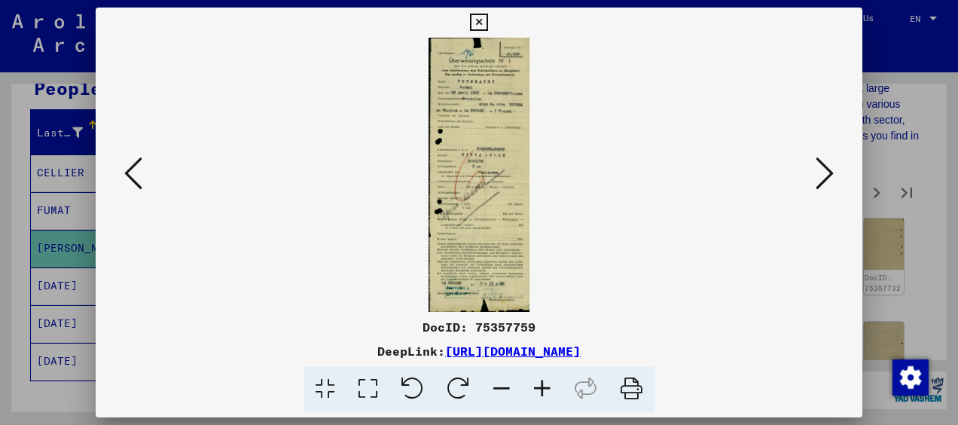
click at [826, 163] on icon at bounding box center [825, 173] width 18 height 36
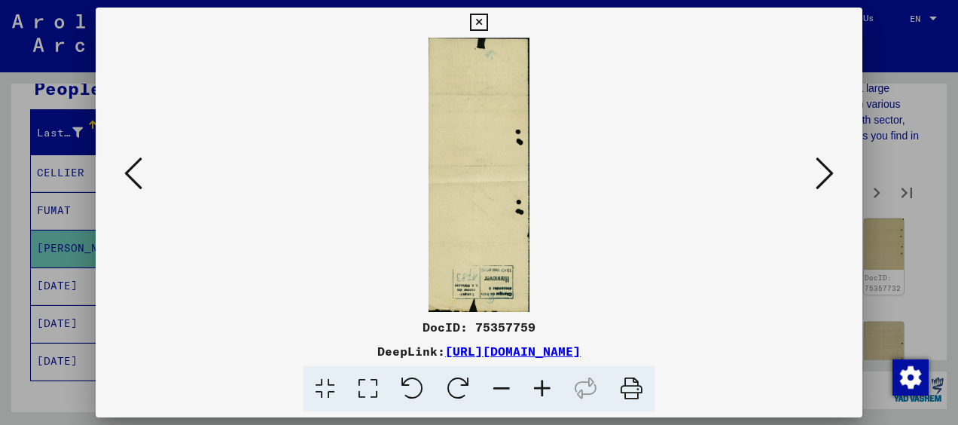
click at [826, 163] on icon at bounding box center [825, 173] width 18 height 36
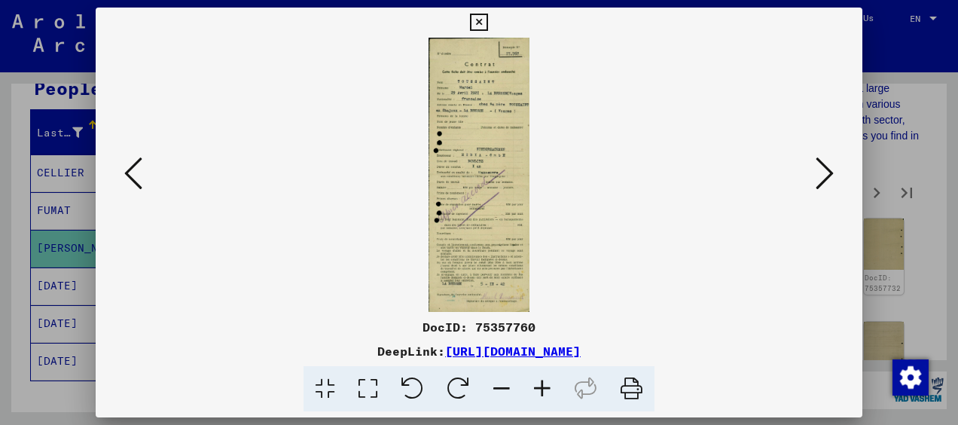
click at [826, 163] on icon at bounding box center [825, 173] width 18 height 36
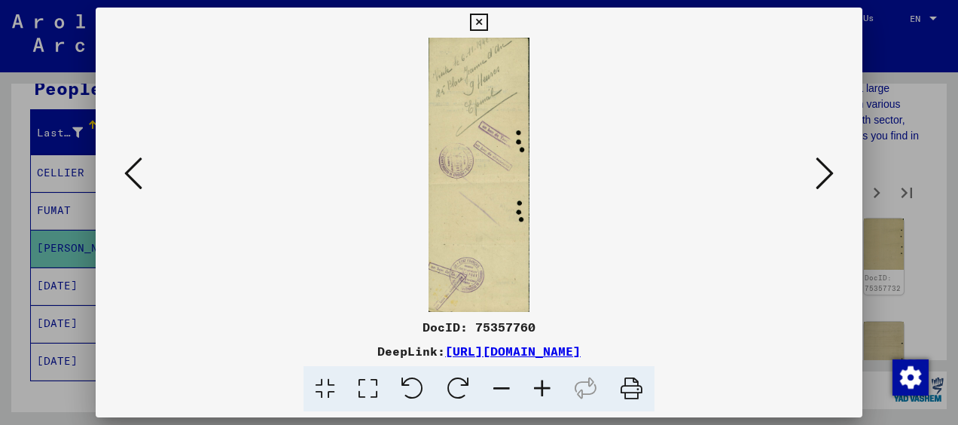
click at [826, 163] on icon at bounding box center [825, 173] width 18 height 36
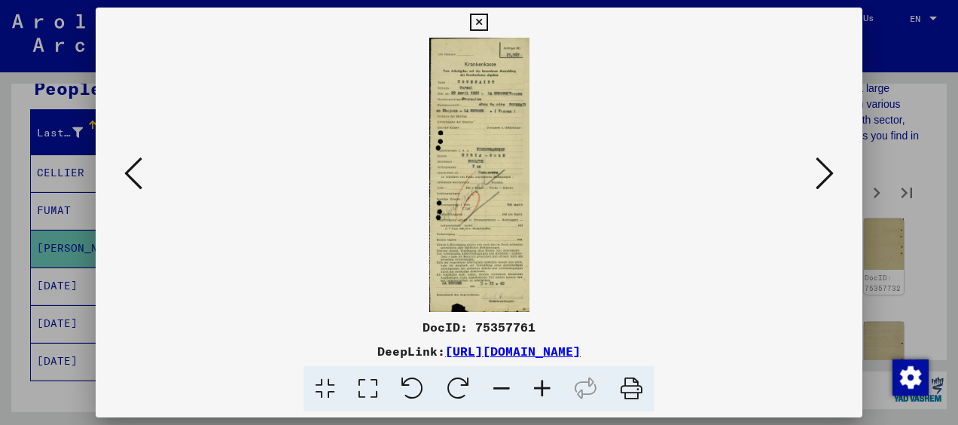
click at [826, 163] on icon at bounding box center [825, 173] width 18 height 36
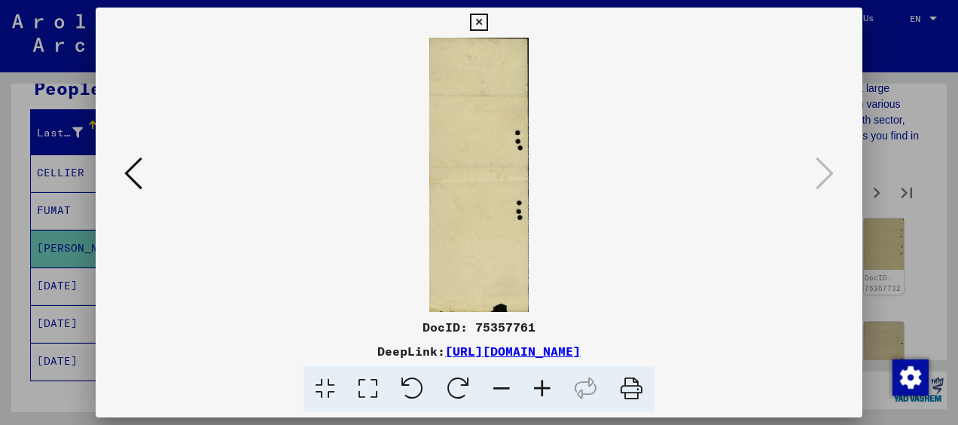
click at [478, 21] on icon at bounding box center [478, 23] width 17 height 18
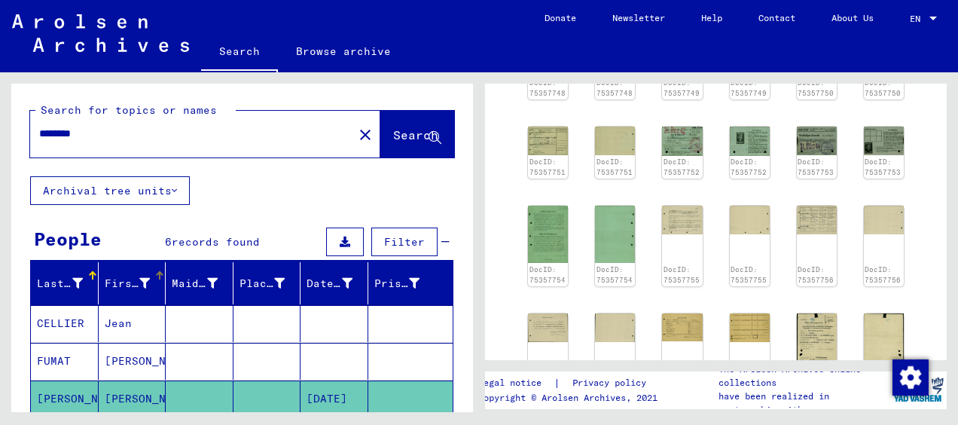
scroll to position [151, 0]
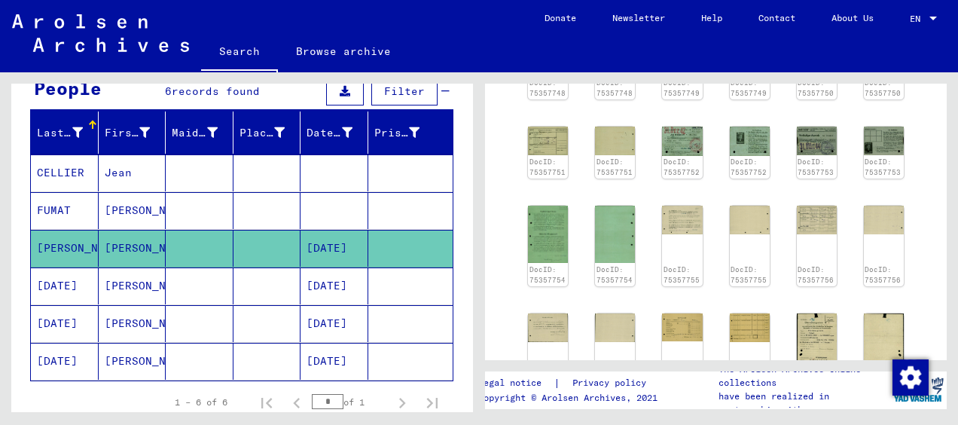
click at [56, 247] on mat-cell "[PERSON_NAME]" at bounding box center [65, 248] width 68 height 37
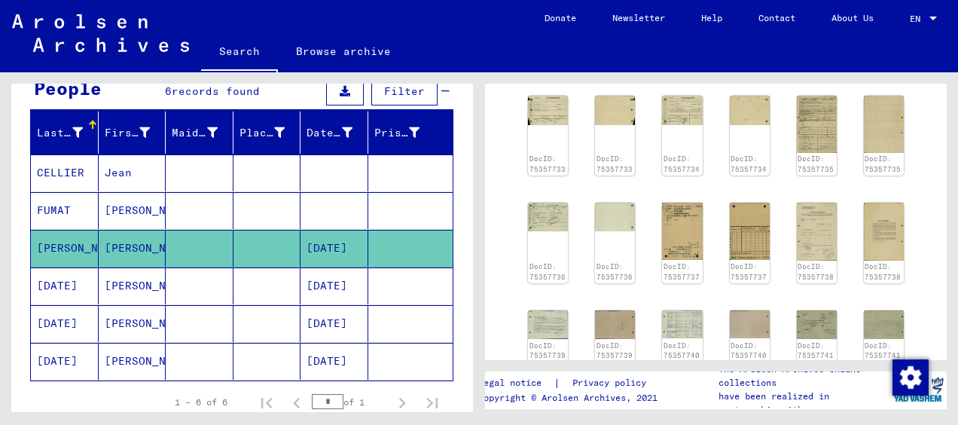
scroll to position [0, 0]
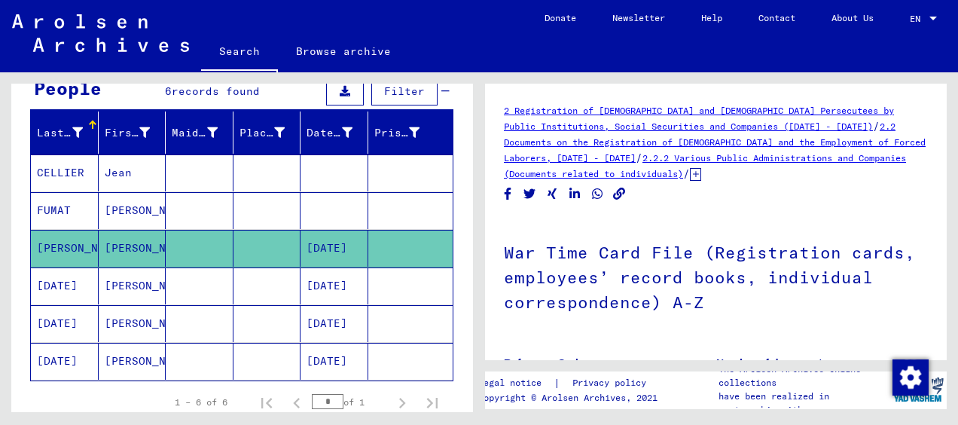
click at [701, 173] on icon at bounding box center [695, 174] width 11 height 13
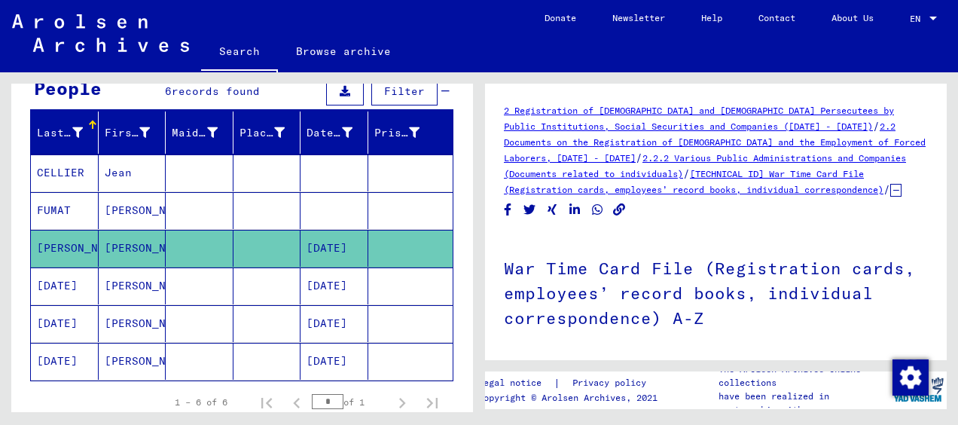
click at [790, 193] on link "[TECHNICAL_ID] War Time Card File (Registration cards, employees’ record books,…" at bounding box center [694, 181] width 380 height 27
click at [789, 172] on link "[TECHNICAL_ID] War Time Card File (Registration cards, employees’ record books,…" at bounding box center [694, 181] width 380 height 27
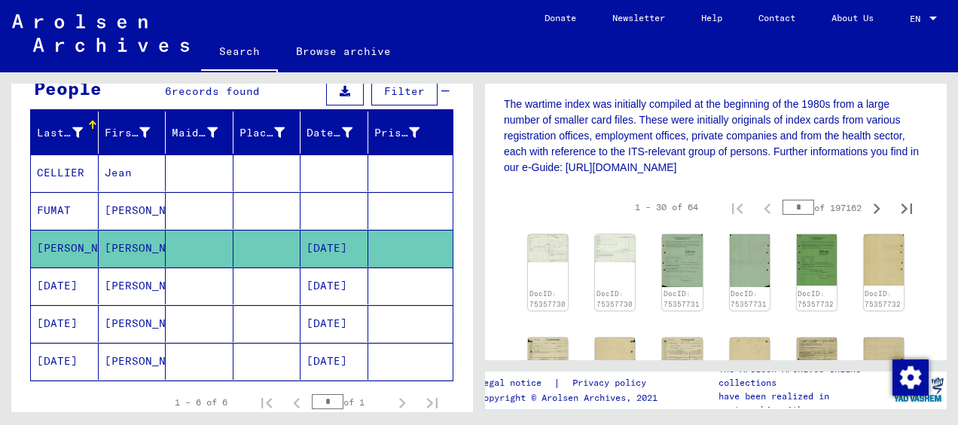
scroll to position [452, 0]
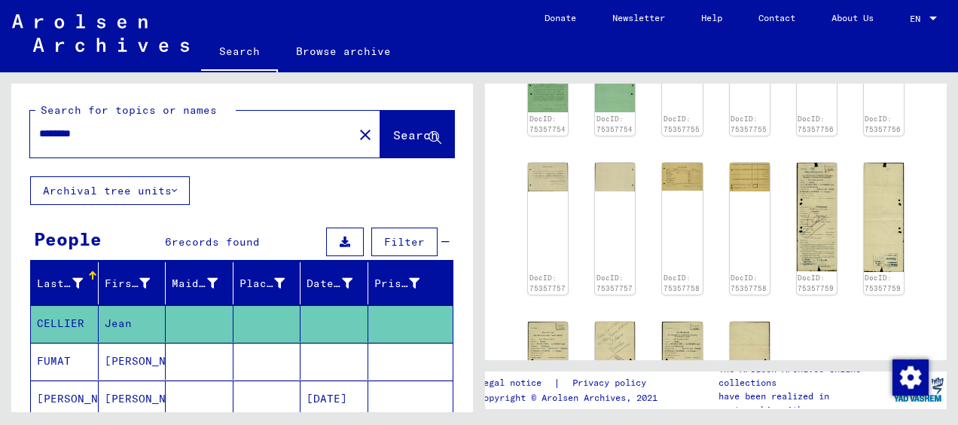
scroll to position [1431, 0]
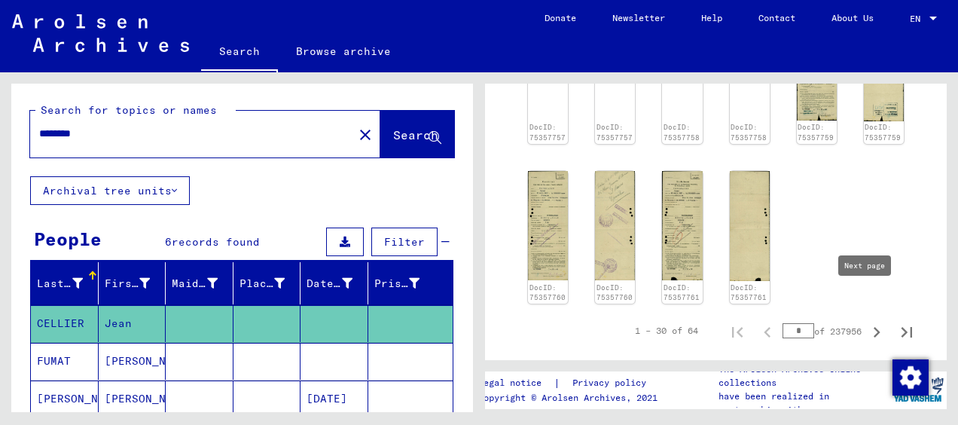
click at [869, 322] on icon "Next page" at bounding box center [876, 332] width 21 height 21
type input "*"
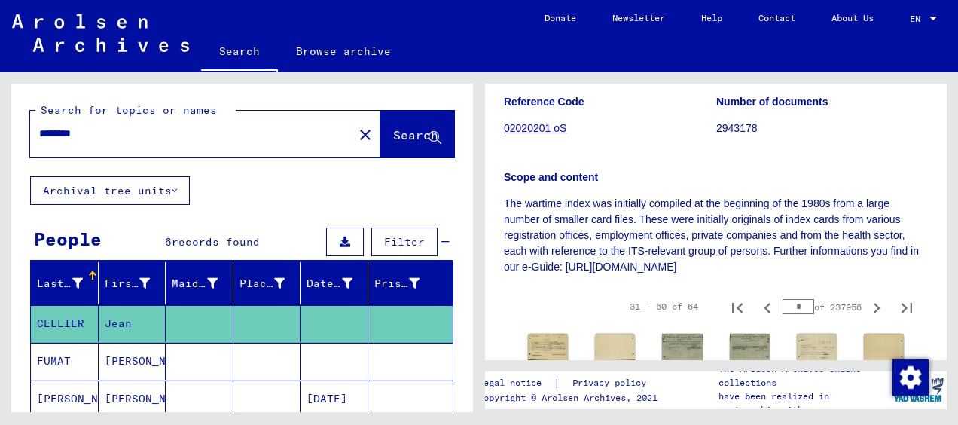
scroll to position [337, 0]
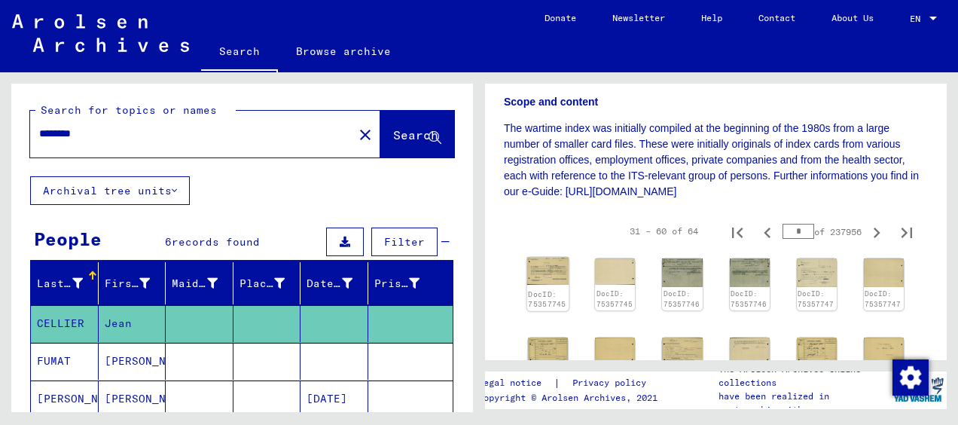
click at [533, 272] on img at bounding box center [548, 272] width 42 height 28
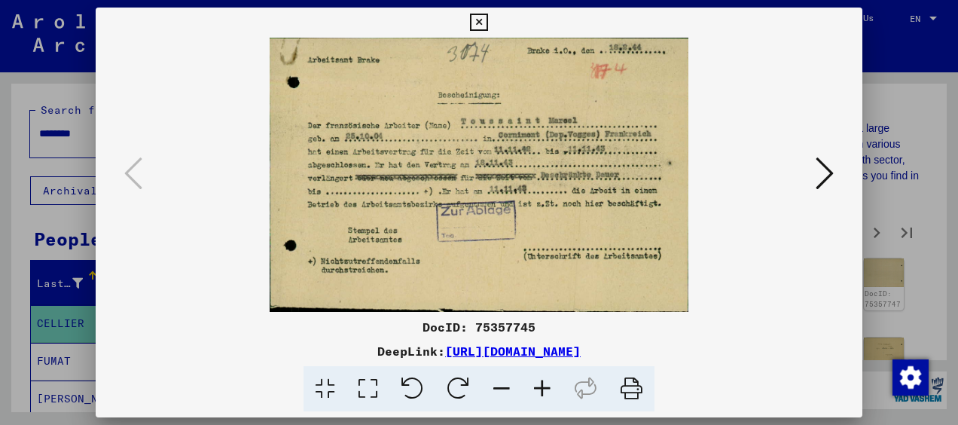
click at [829, 180] on icon at bounding box center [825, 173] width 18 height 36
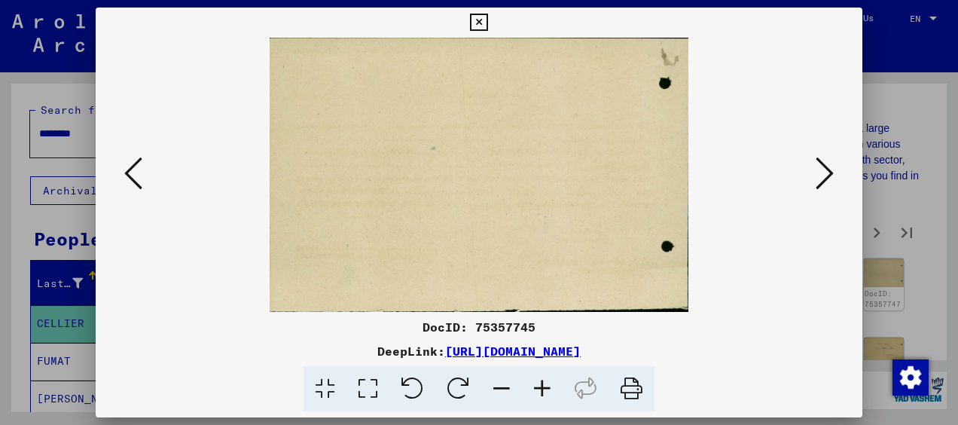
click at [827, 172] on icon at bounding box center [825, 173] width 18 height 36
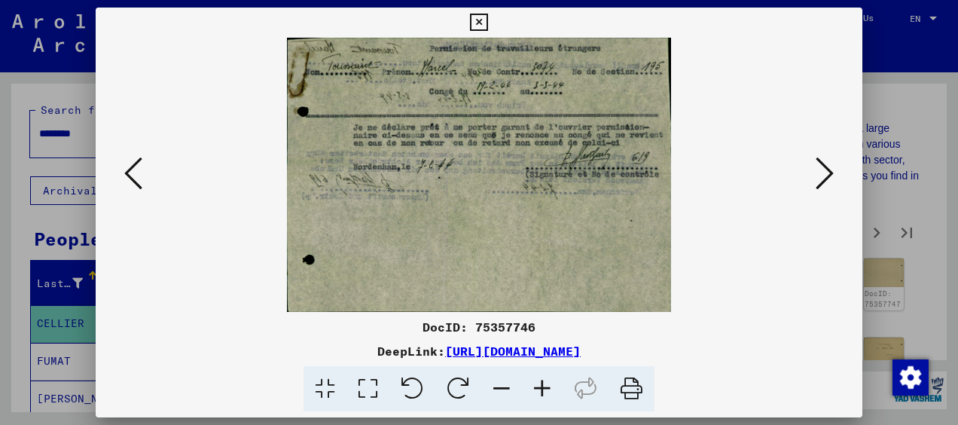
click at [827, 172] on icon at bounding box center [825, 173] width 18 height 36
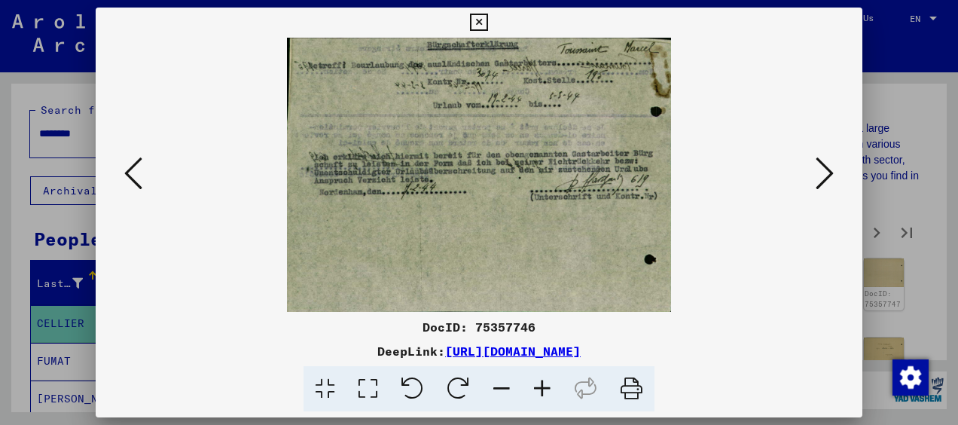
click at [827, 172] on icon at bounding box center [825, 173] width 18 height 36
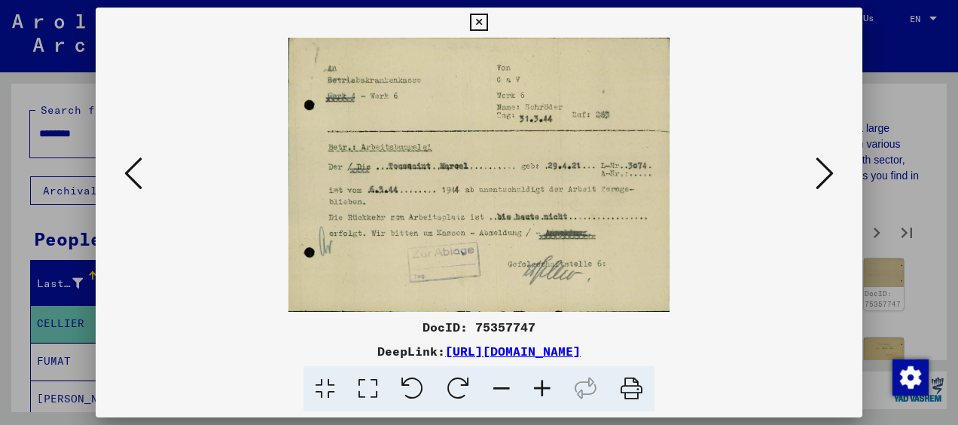
click at [827, 172] on icon at bounding box center [825, 173] width 18 height 36
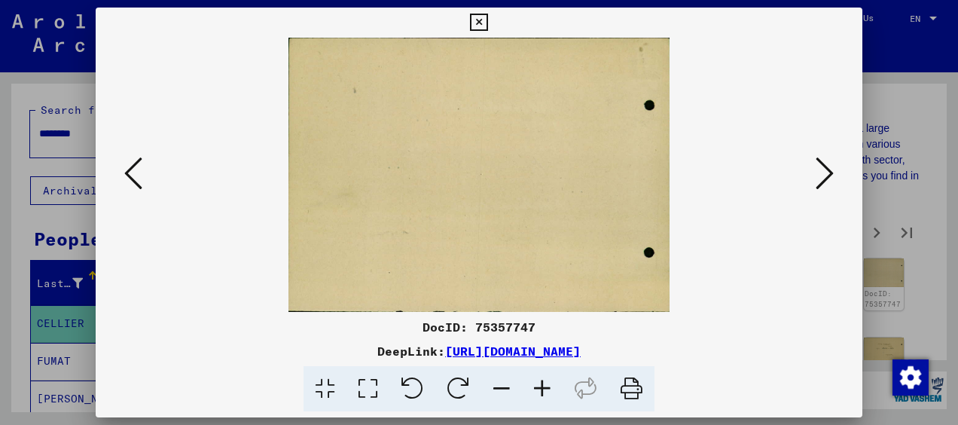
click at [827, 172] on icon at bounding box center [825, 173] width 18 height 36
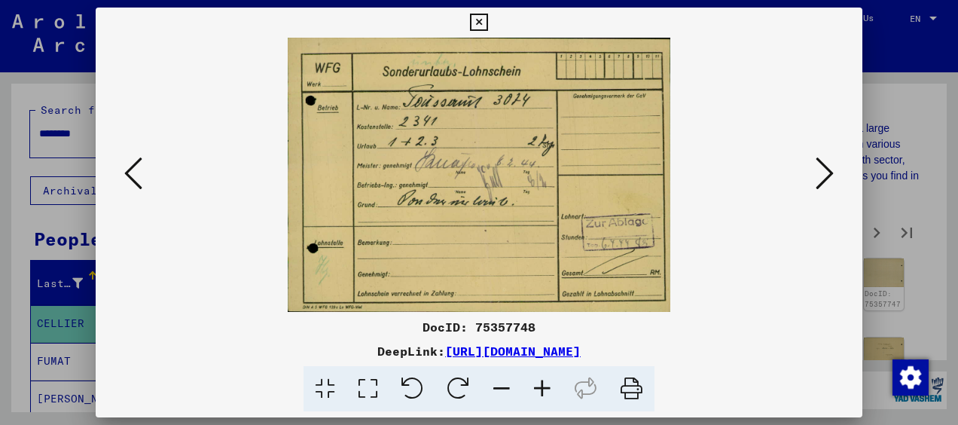
click at [827, 172] on icon at bounding box center [825, 173] width 18 height 36
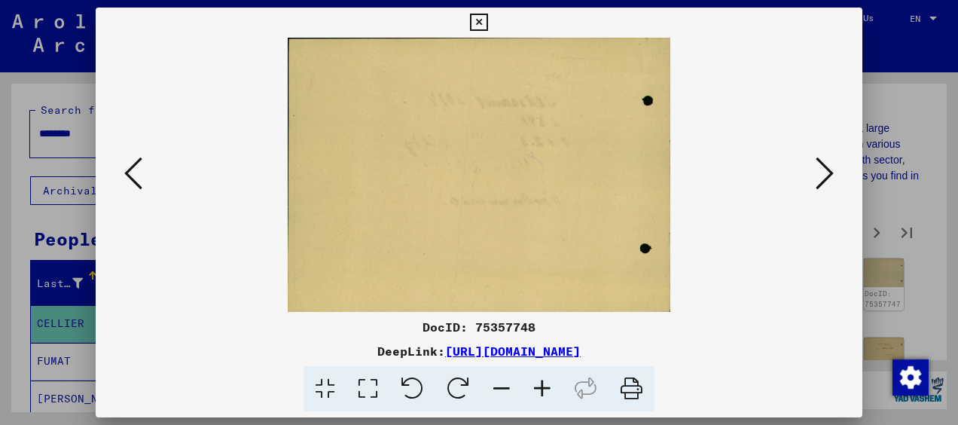
click at [827, 172] on icon at bounding box center [825, 173] width 18 height 36
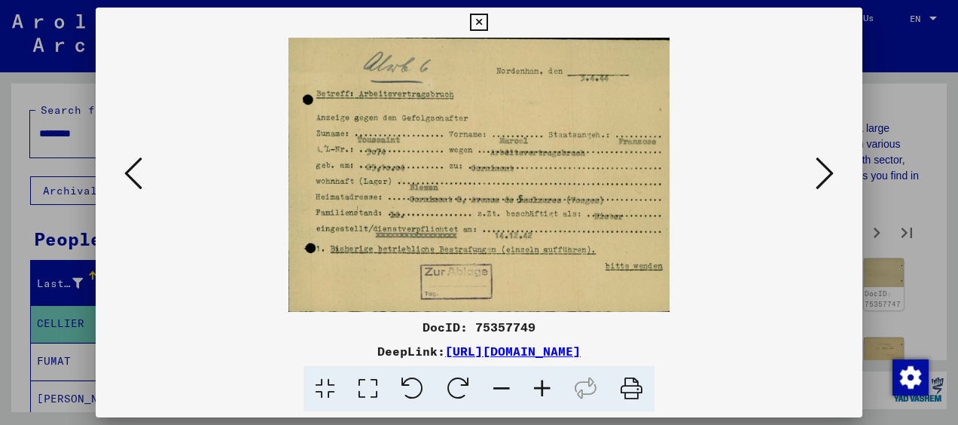
click at [827, 172] on icon at bounding box center [825, 173] width 18 height 36
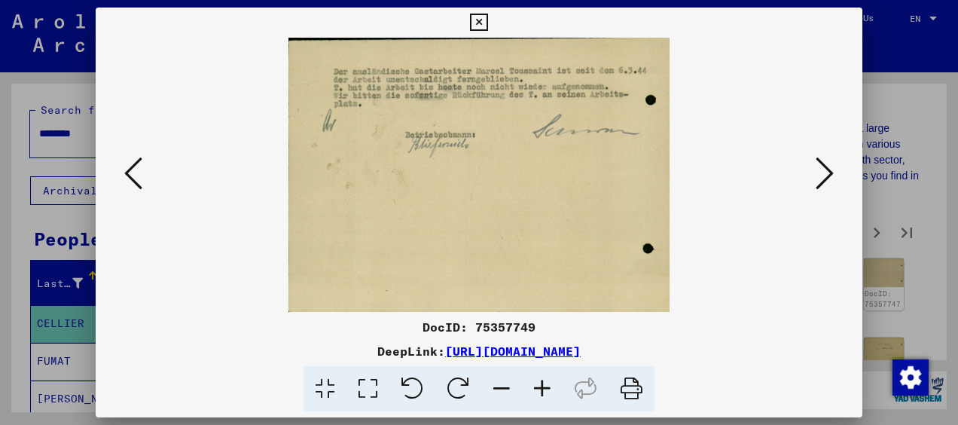
click at [127, 172] on icon at bounding box center [133, 173] width 18 height 36
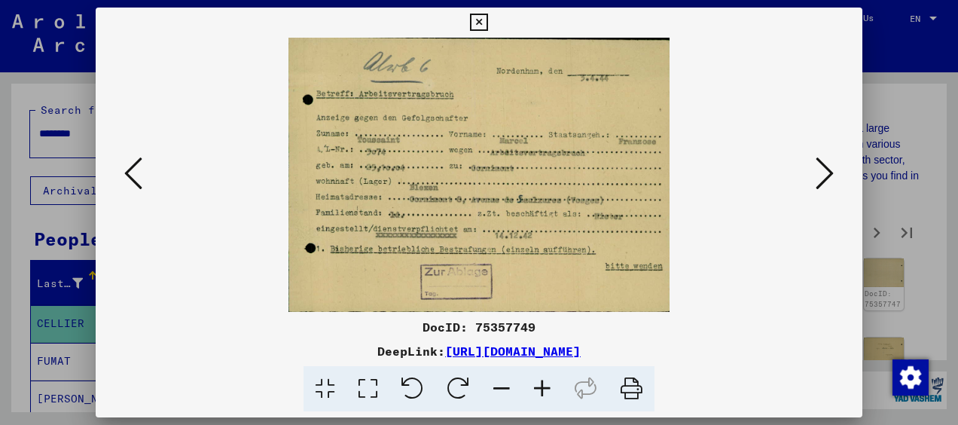
click at [822, 175] on icon at bounding box center [825, 173] width 18 height 36
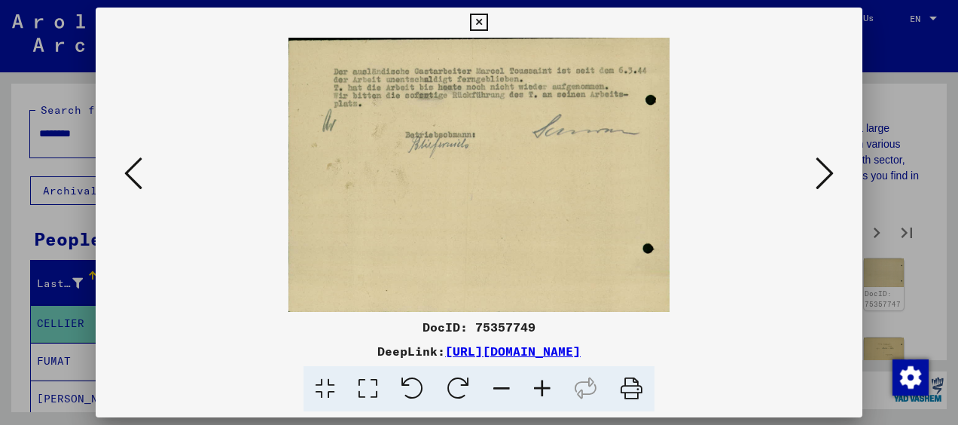
click at [823, 175] on icon at bounding box center [825, 173] width 18 height 36
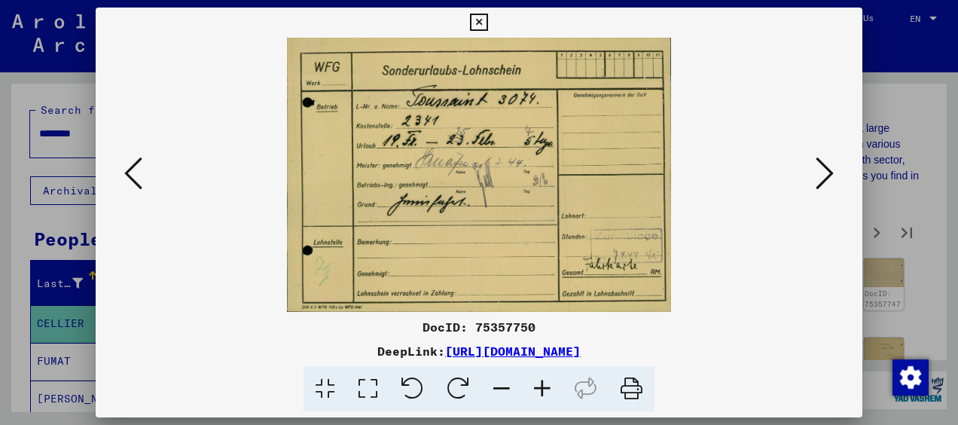
click at [823, 175] on icon at bounding box center [825, 173] width 18 height 36
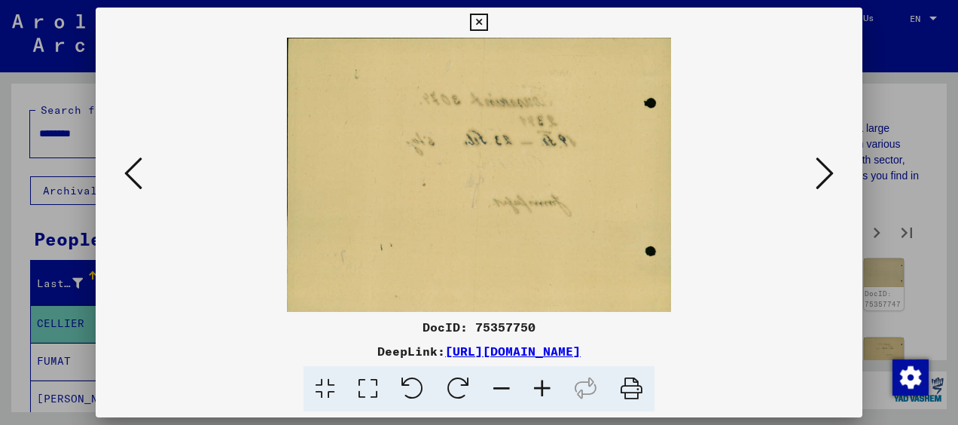
click at [823, 175] on icon at bounding box center [825, 173] width 18 height 36
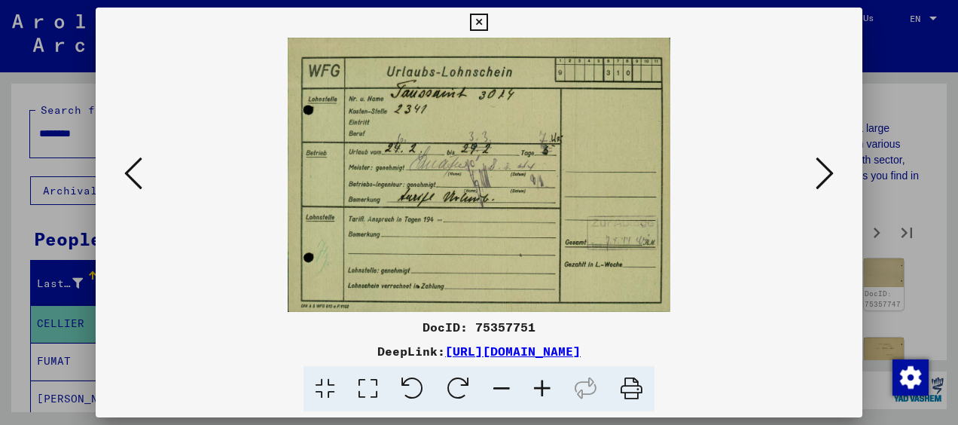
click at [823, 175] on icon at bounding box center [825, 173] width 18 height 36
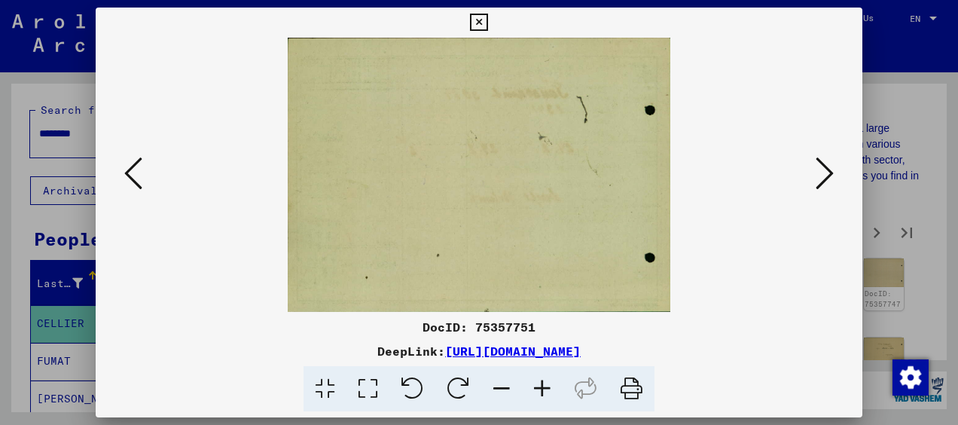
click at [823, 175] on icon at bounding box center [825, 173] width 18 height 36
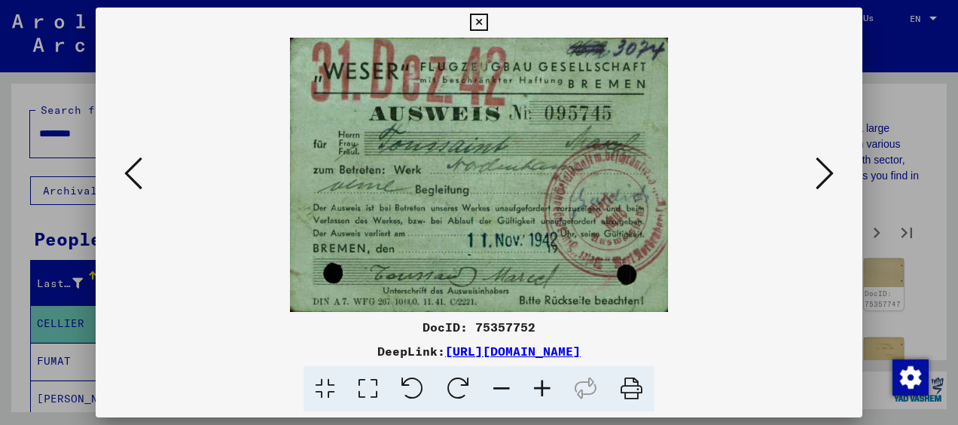
click at [823, 175] on icon at bounding box center [825, 173] width 18 height 36
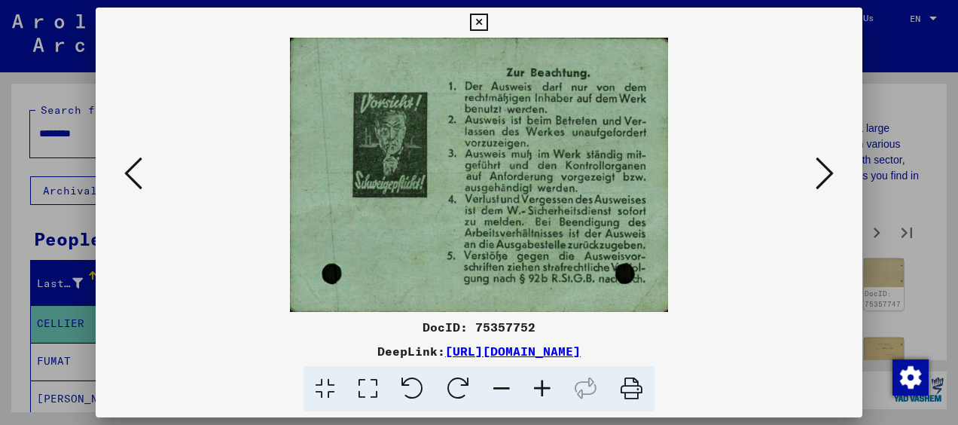
click at [823, 175] on icon at bounding box center [825, 173] width 18 height 36
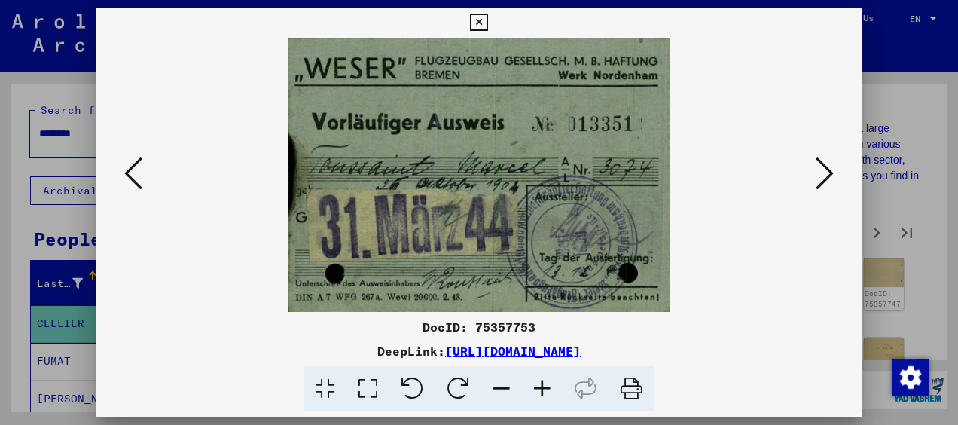
click at [823, 175] on icon at bounding box center [825, 173] width 18 height 36
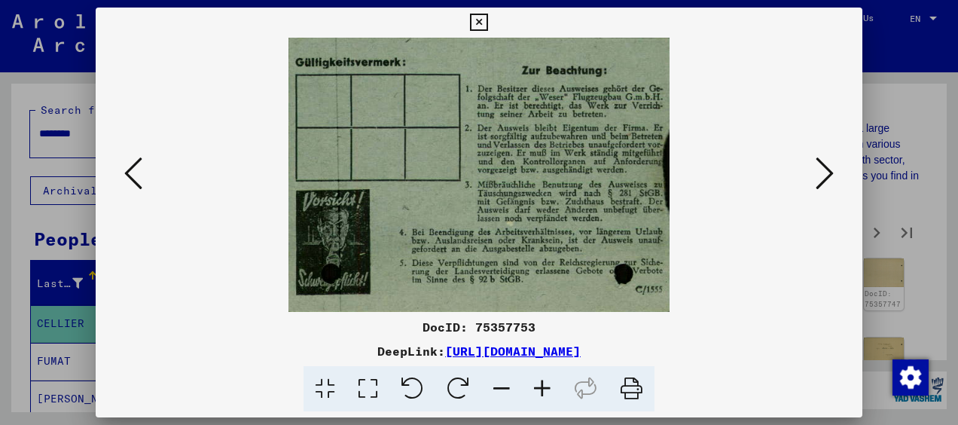
click at [823, 175] on icon at bounding box center [825, 173] width 18 height 36
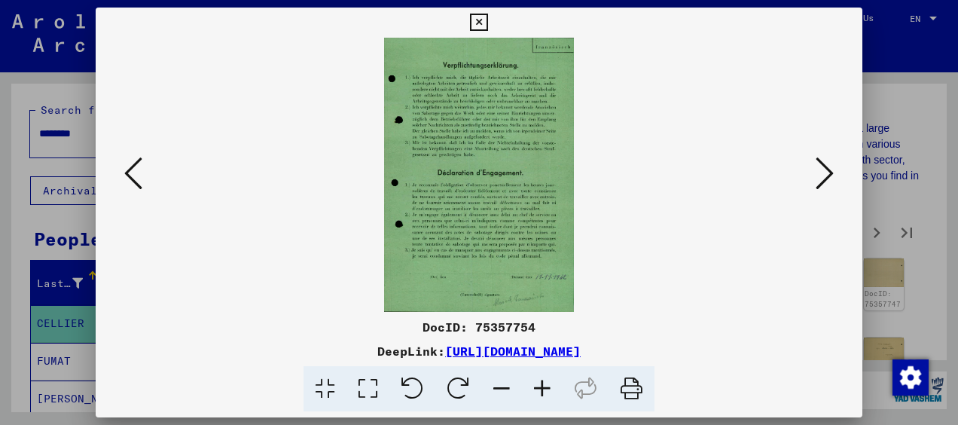
click at [823, 175] on icon at bounding box center [825, 173] width 18 height 36
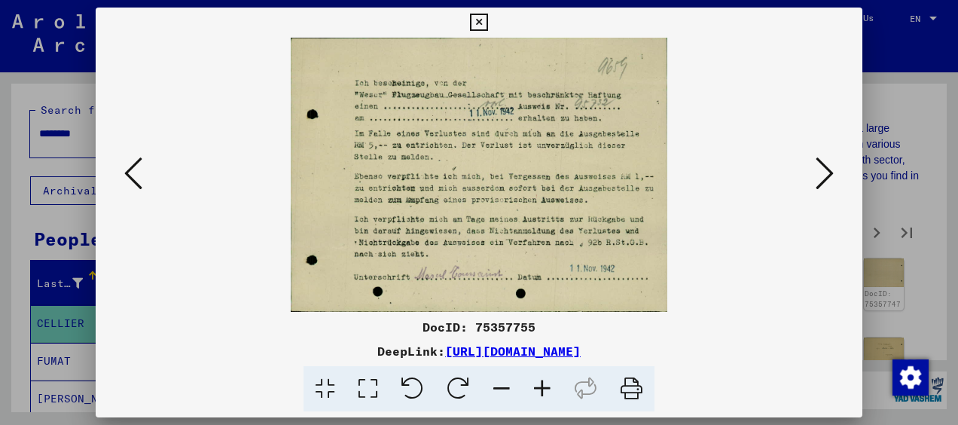
click at [823, 175] on icon at bounding box center [825, 173] width 18 height 36
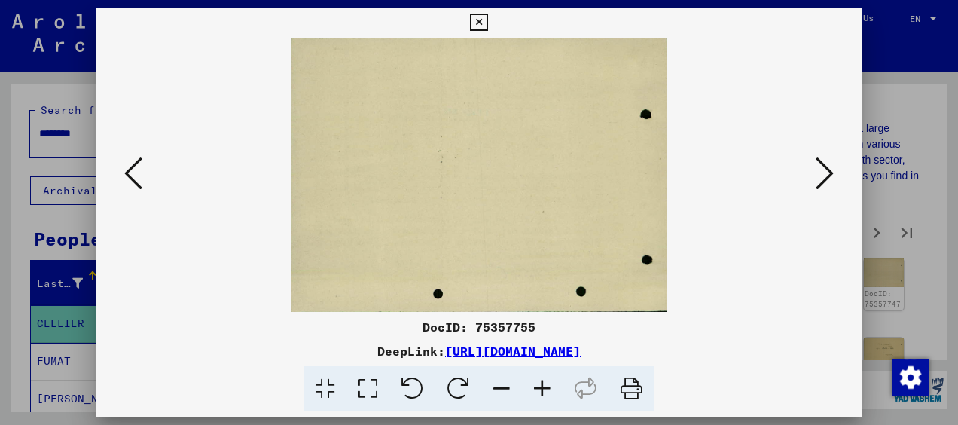
click at [823, 175] on icon at bounding box center [825, 173] width 18 height 36
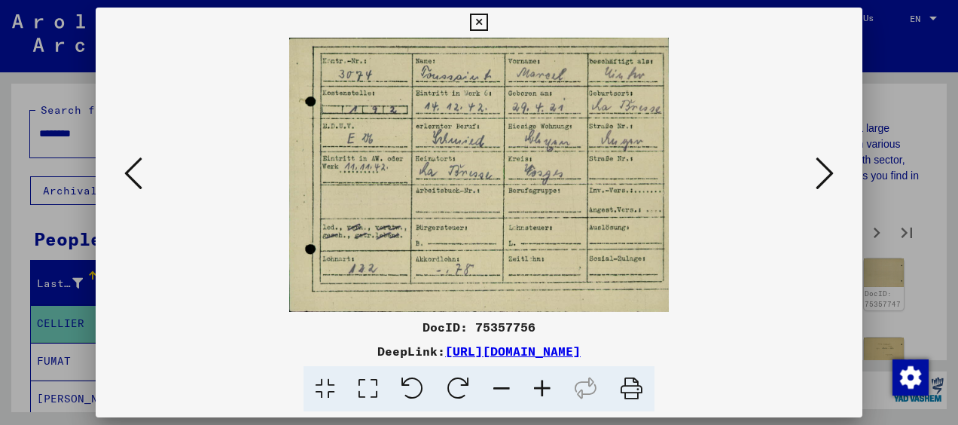
click at [823, 175] on icon at bounding box center [825, 173] width 18 height 36
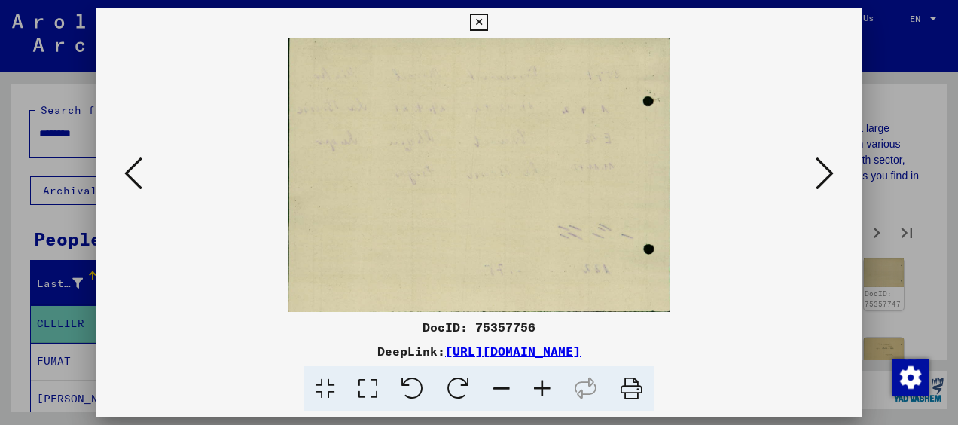
click at [823, 175] on icon at bounding box center [825, 173] width 18 height 36
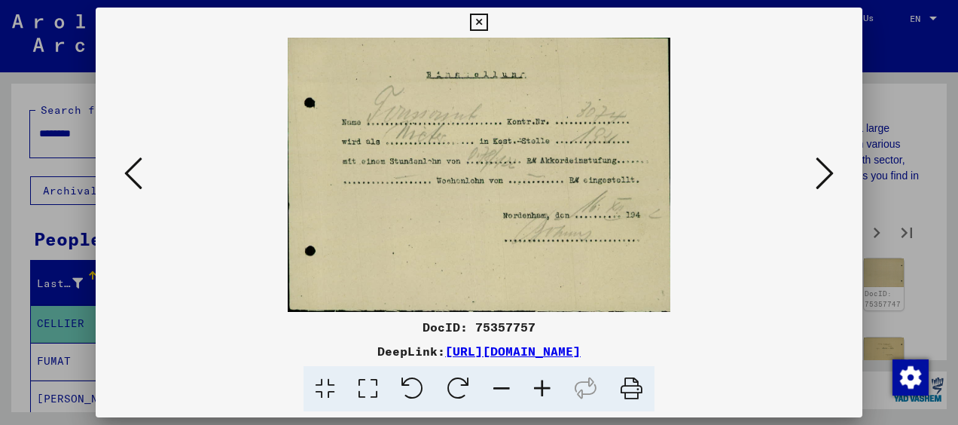
click at [823, 175] on icon at bounding box center [825, 173] width 18 height 36
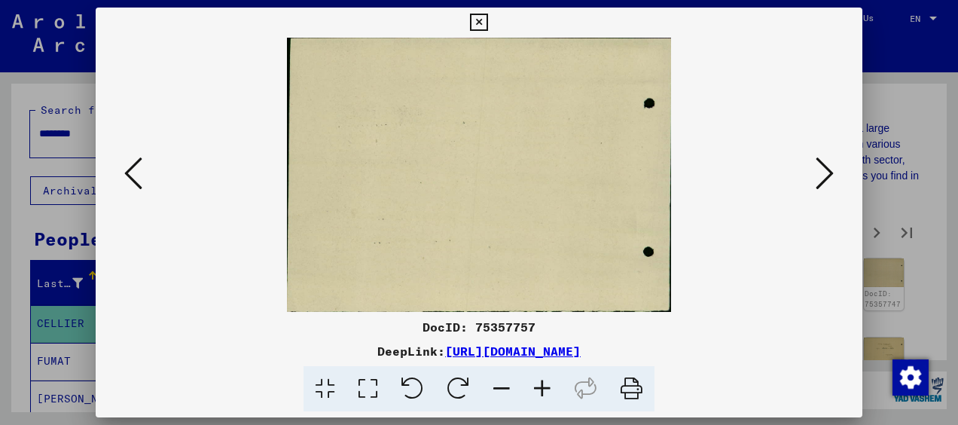
click at [823, 175] on icon at bounding box center [825, 173] width 18 height 36
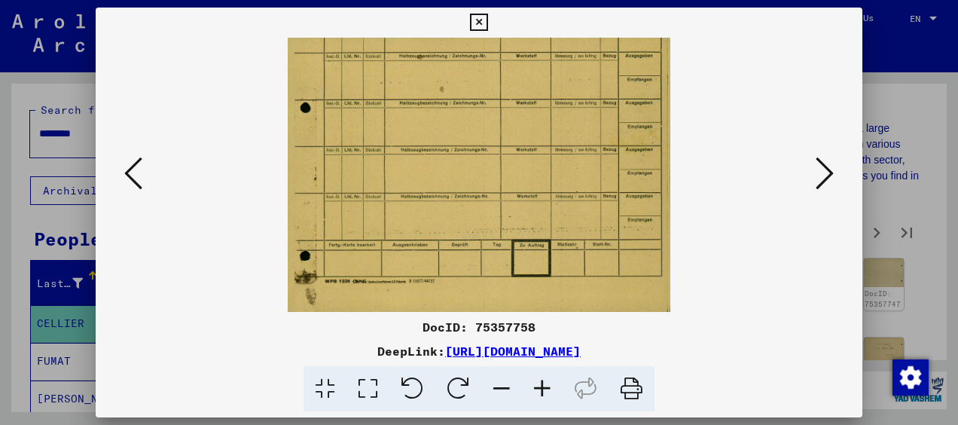
click at [823, 175] on icon at bounding box center [825, 173] width 18 height 36
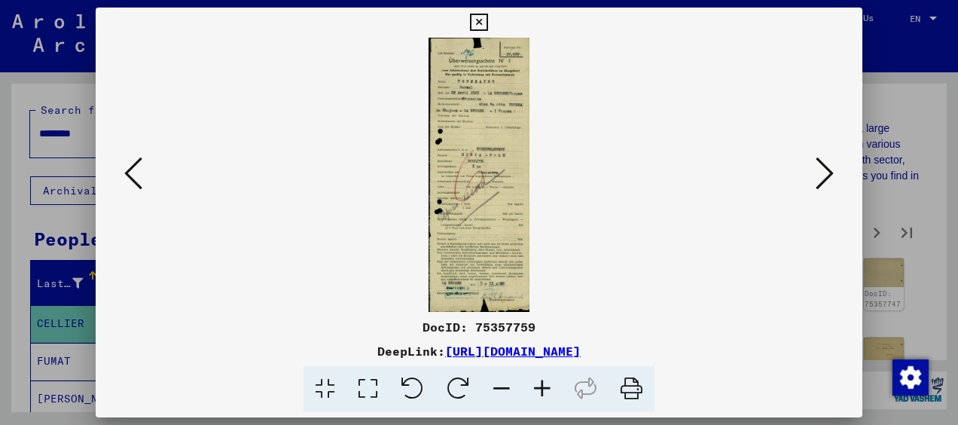
click at [823, 175] on icon at bounding box center [825, 173] width 18 height 36
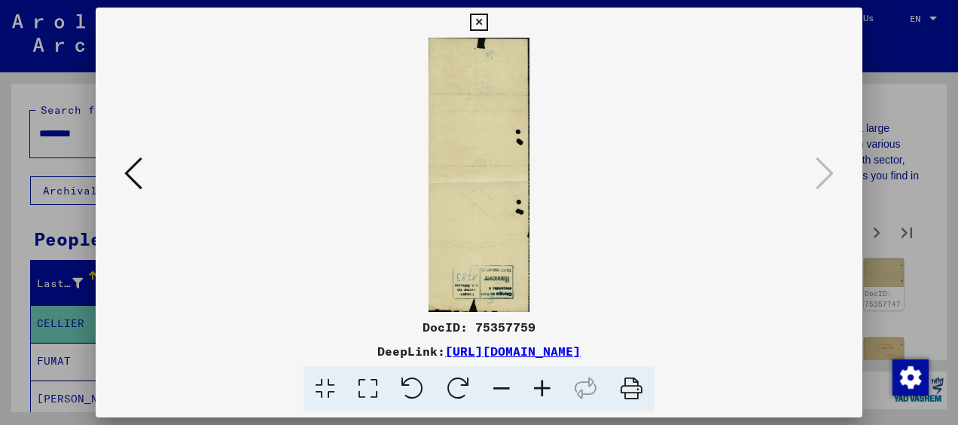
click at [479, 21] on icon at bounding box center [478, 23] width 17 height 18
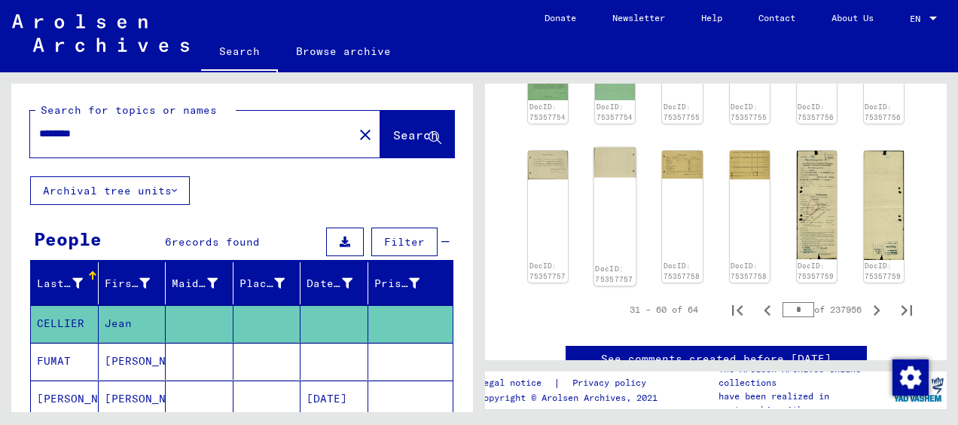
scroll to position [864, 0]
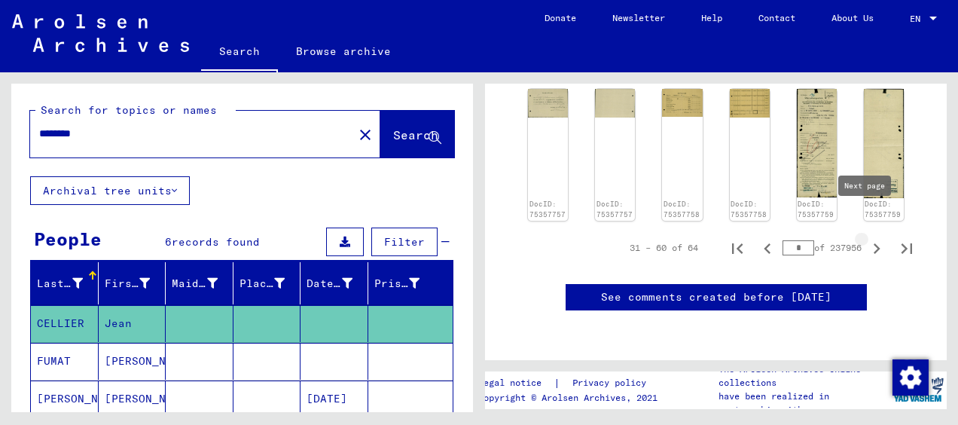
click at [866, 238] on icon "Next page" at bounding box center [876, 248] width 21 height 21
type input "*"
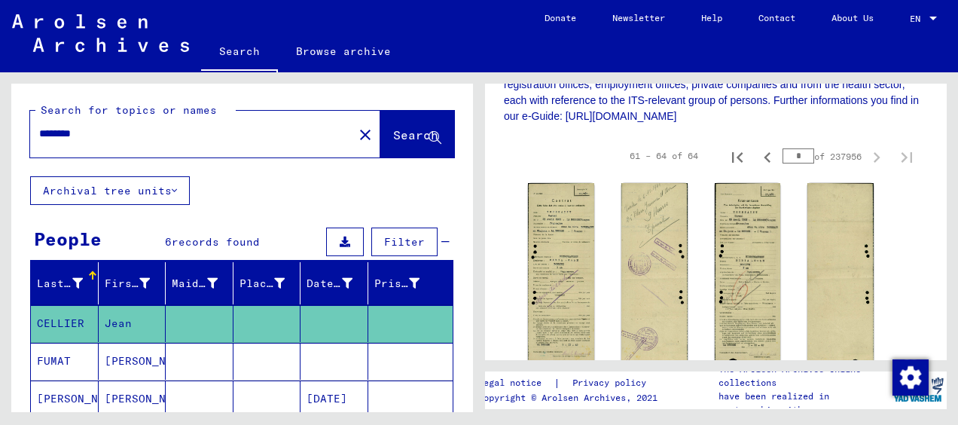
scroll to position [638, 0]
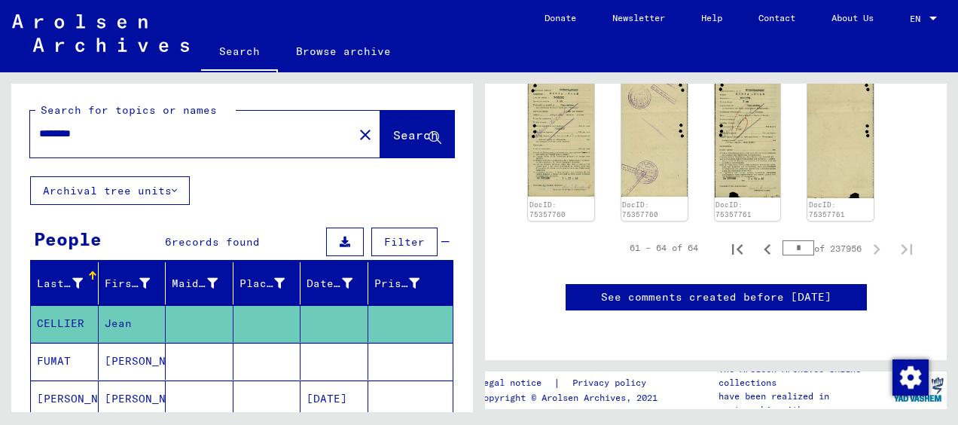
click at [817, 241] on div "* of 237956" at bounding box center [822, 248] width 79 height 14
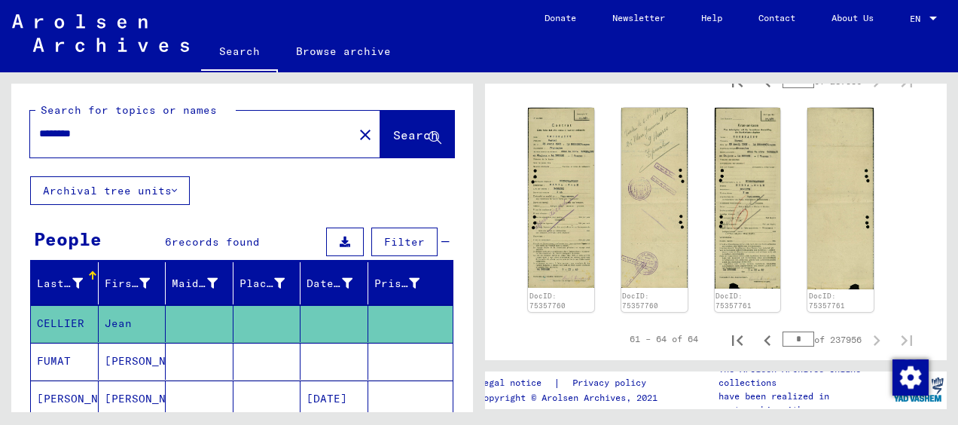
click at [166, 190] on button "Archival tree units" at bounding box center [110, 190] width 160 height 29
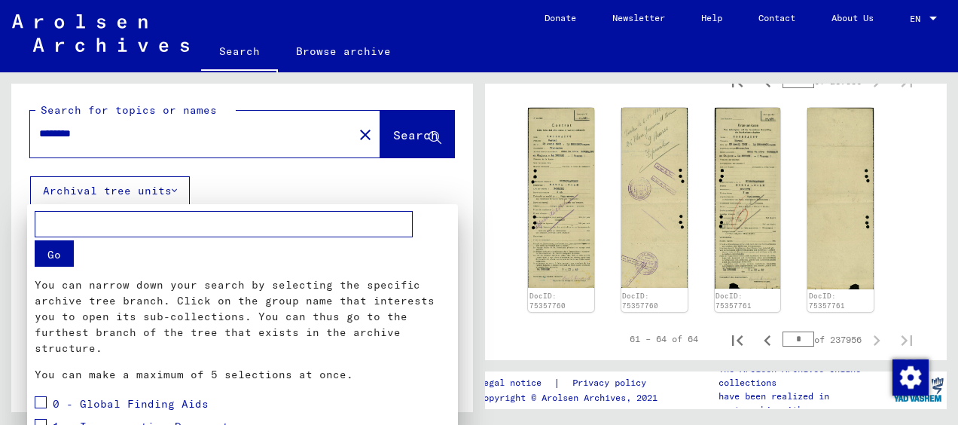
click at [166, 190] on div at bounding box center [479, 212] width 958 height 425
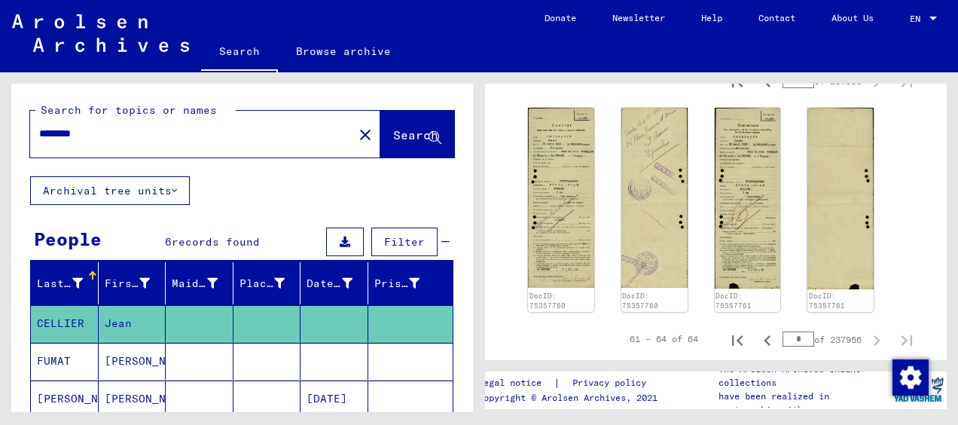
scroll to position [0, 0]
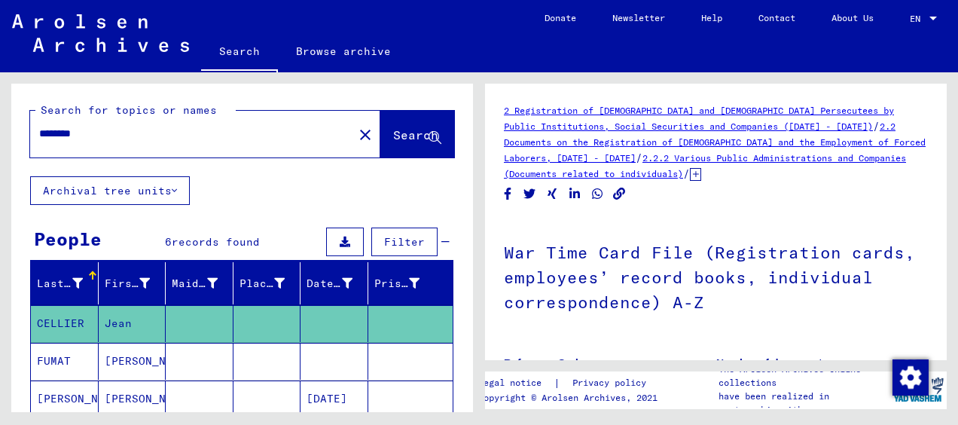
drag, startPoint x: 270, startPoint y: 130, endPoint x: -3, endPoint y: 130, distance: 272.7
click at [0, 130] on html "Search Browse archive Donate Newsletter Help Contact About Us Search Browse arc…" at bounding box center [479, 212] width 958 height 425
click at [405, 137] on span "Search" at bounding box center [415, 134] width 45 height 15
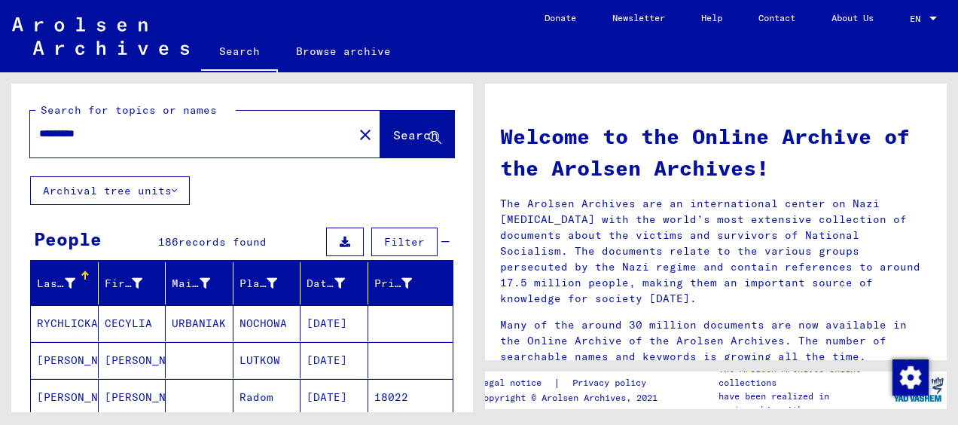
click at [159, 140] on input "*********" at bounding box center [187, 134] width 296 height 16
type input "**********"
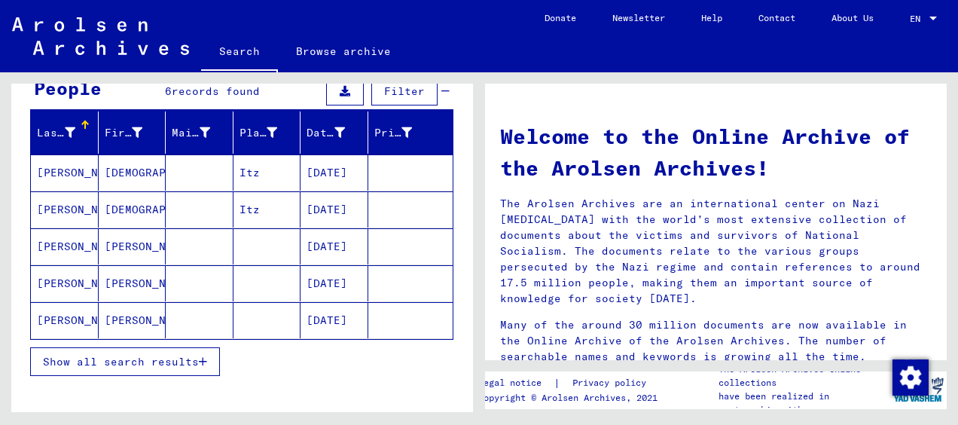
scroll to position [226, 0]
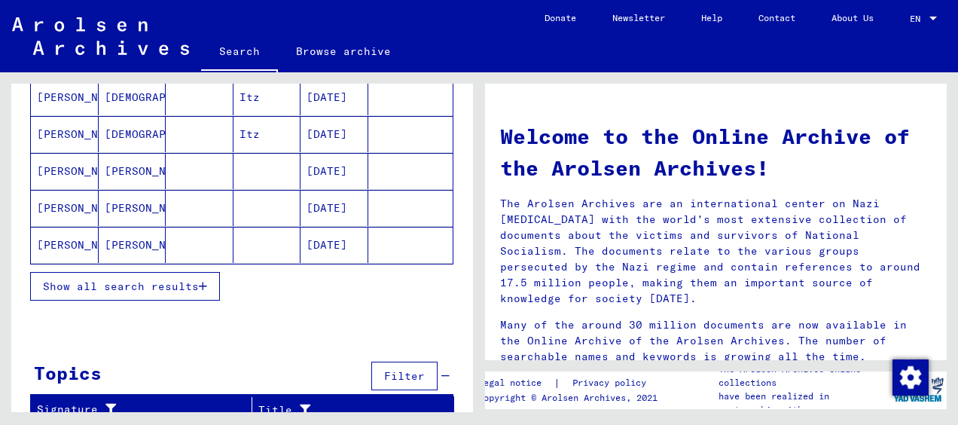
click at [200, 283] on icon "button" at bounding box center [203, 286] width 8 height 11
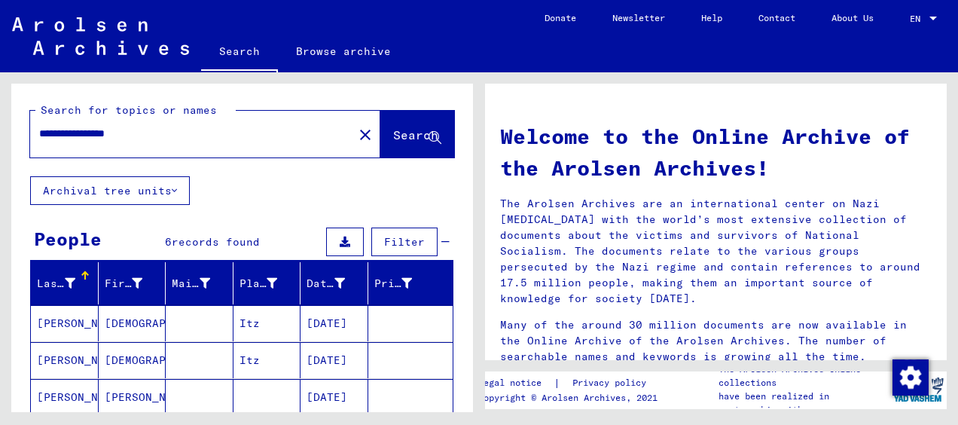
scroll to position [151, 0]
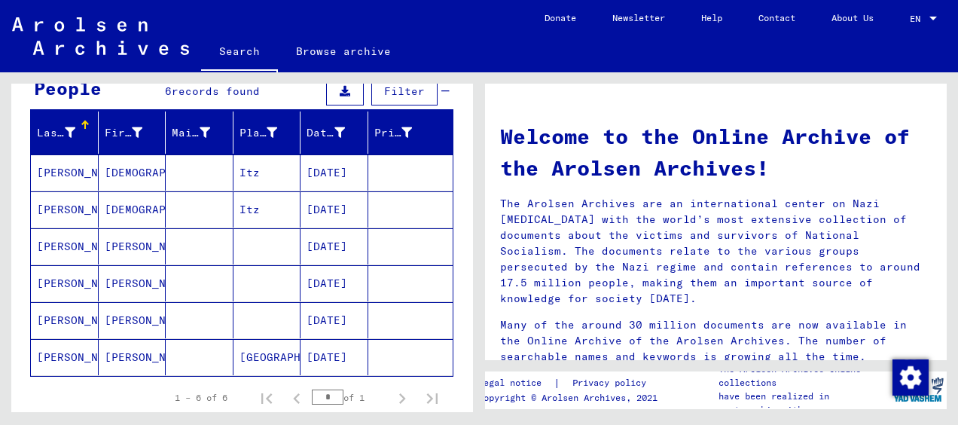
drag, startPoint x: 326, startPoint y: 240, endPoint x: 84, endPoint y: 243, distance: 241.9
drag, startPoint x: 84, startPoint y: 243, endPoint x: 101, endPoint y: 244, distance: 16.6
drag, startPoint x: 101, startPoint y: 244, endPoint x: 116, endPoint y: 245, distance: 15.1
drag, startPoint x: 117, startPoint y: 246, endPoint x: 209, endPoint y: 276, distance: 97.4
click at [209, 276] on mat-cell at bounding box center [200, 283] width 68 height 36
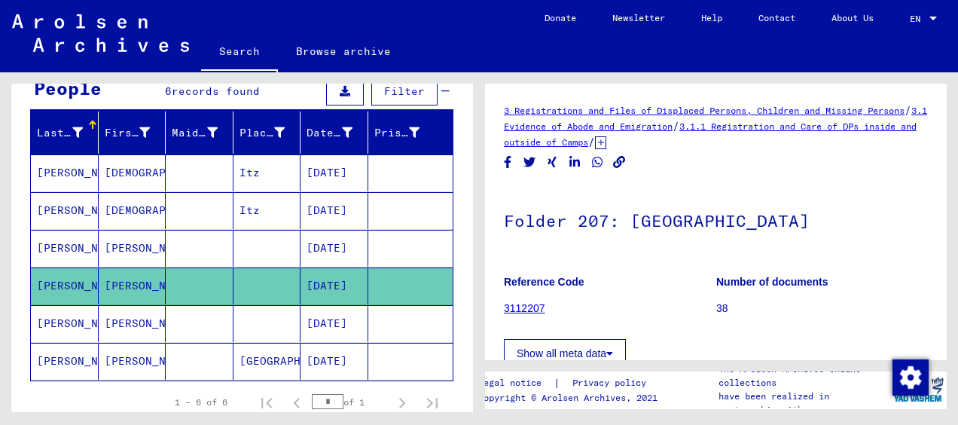
click at [128, 244] on mat-cell "[PERSON_NAME]" at bounding box center [133, 248] width 68 height 37
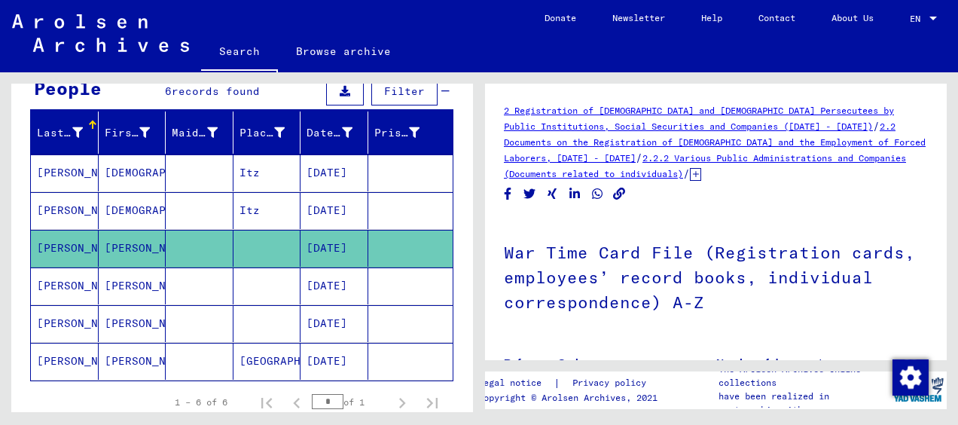
scroll to position [75, 0]
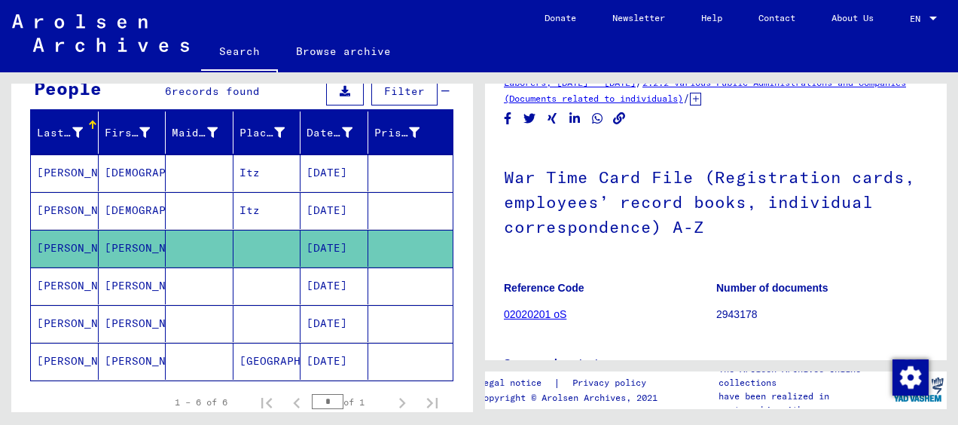
click at [61, 206] on mat-cell "[PERSON_NAME]" at bounding box center [65, 210] width 68 height 37
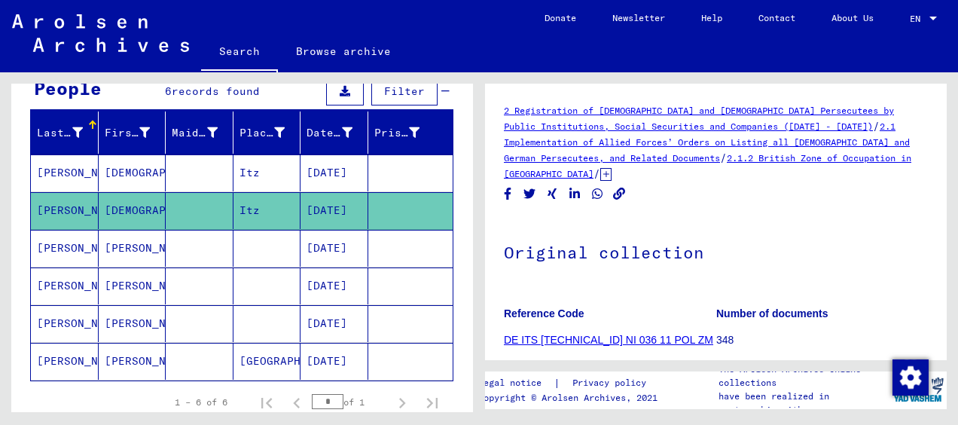
click at [48, 172] on mat-cell "[PERSON_NAME]" at bounding box center [65, 172] width 68 height 37
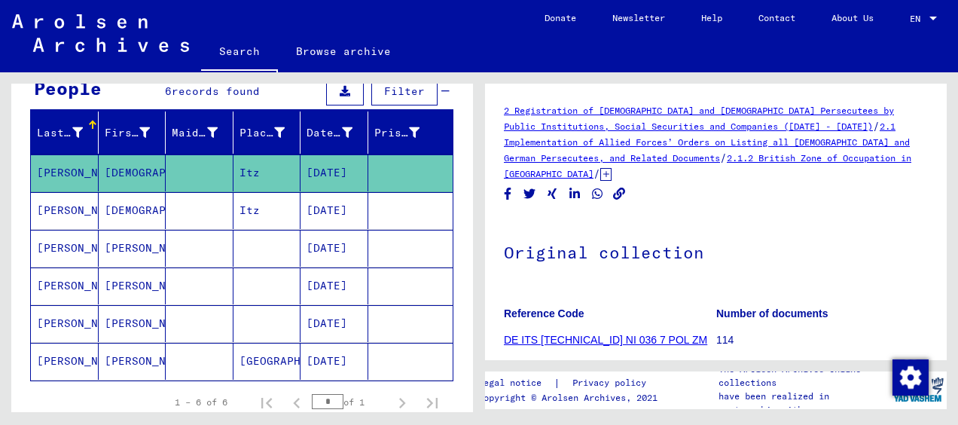
click at [66, 216] on mat-cell "[PERSON_NAME]" at bounding box center [65, 210] width 68 height 37
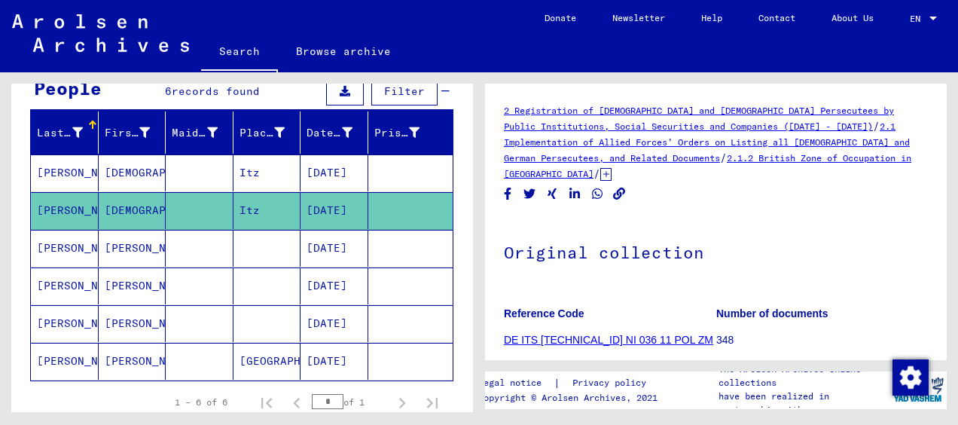
click at [63, 246] on mat-cell "[PERSON_NAME]" at bounding box center [65, 248] width 68 height 37
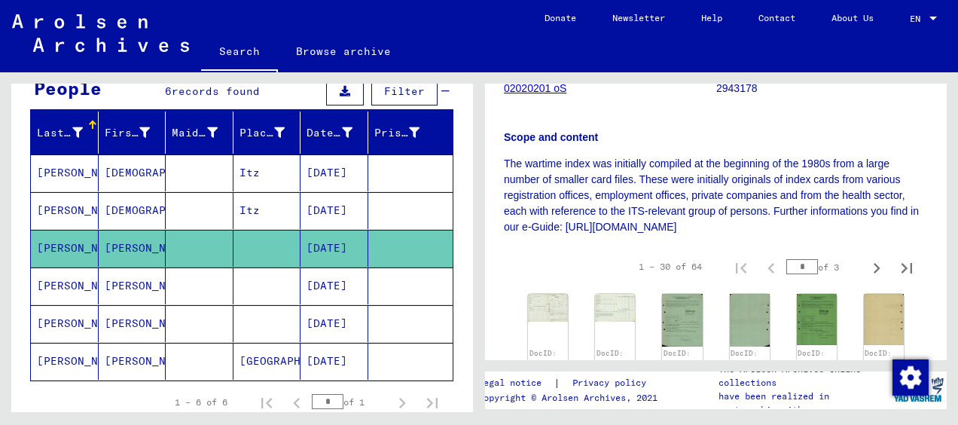
scroll to position [377, 0]
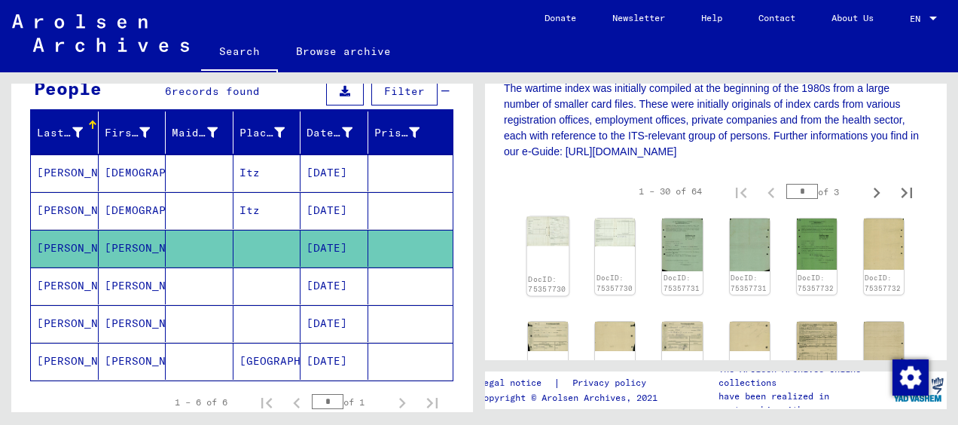
click at [550, 231] on img at bounding box center [548, 231] width 42 height 29
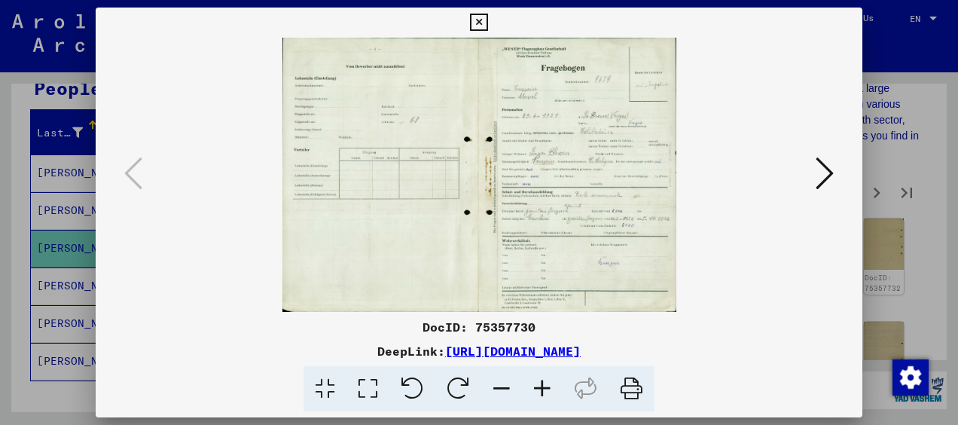
click at [824, 176] on icon at bounding box center [825, 173] width 18 height 36
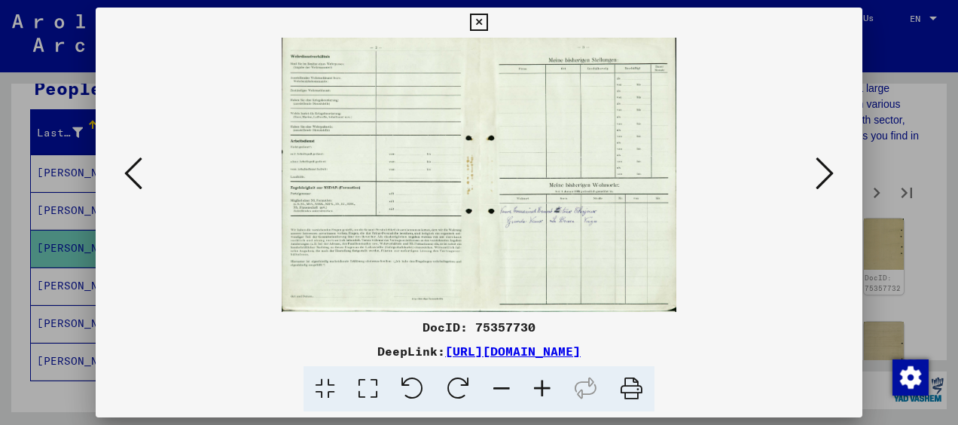
click at [824, 176] on icon at bounding box center [825, 173] width 18 height 36
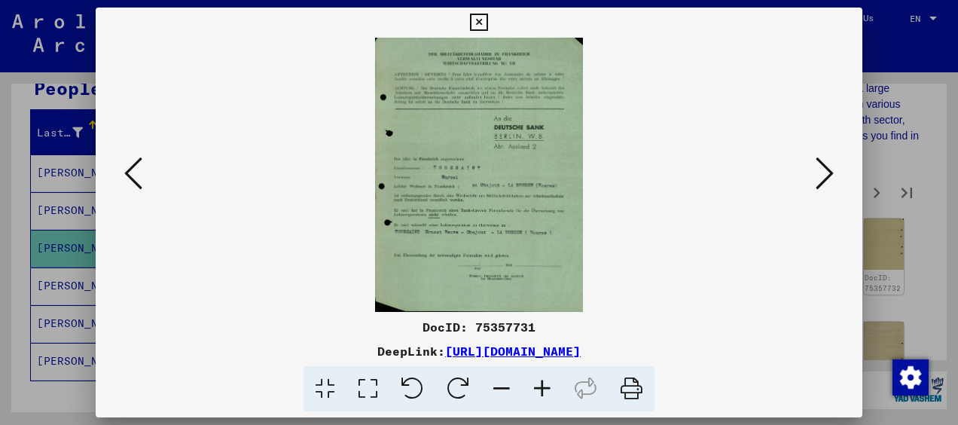
click at [824, 176] on icon at bounding box center [825, 173] width 18 height 36
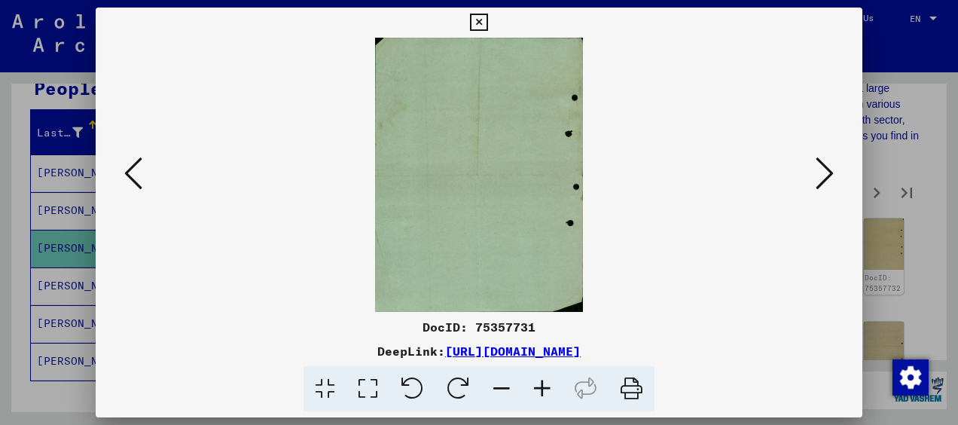
click at [824, 176] on icon at bounding box center [825, 173] width 18 height 36
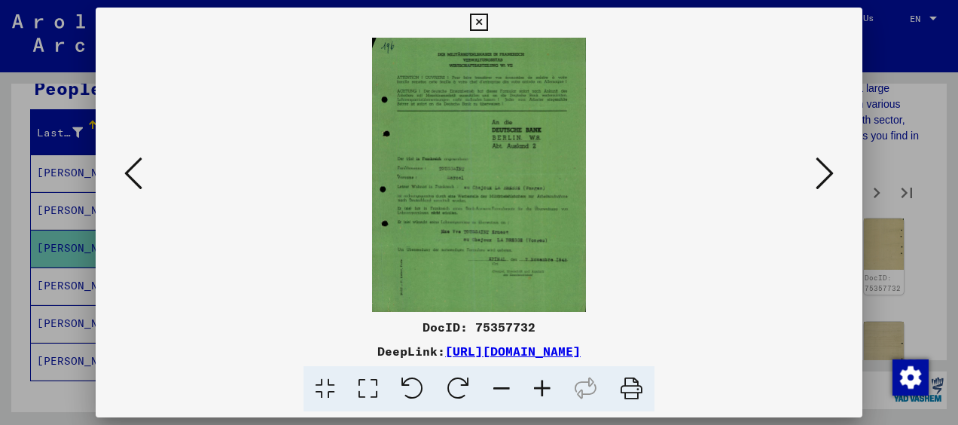
click at [824, 176] on icon at bounding box center [825, 173] width 18 height 36
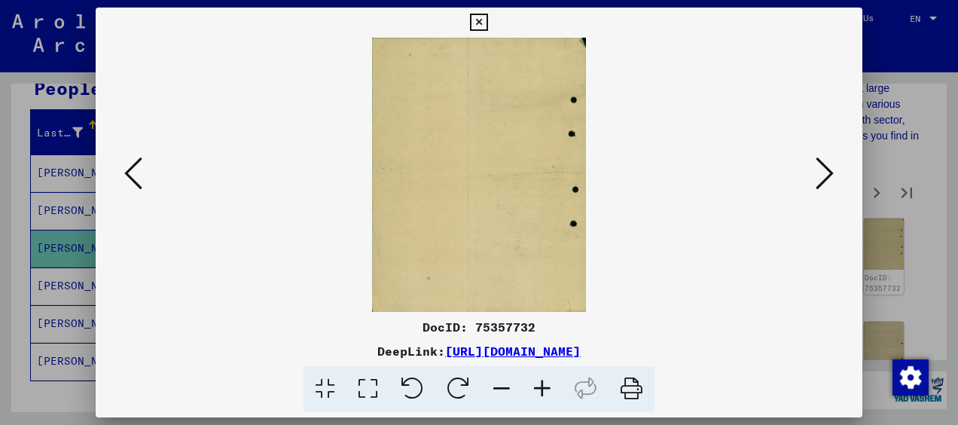
click at [824, 176] on icon at bounding box center [825, 173] width 18 height 36
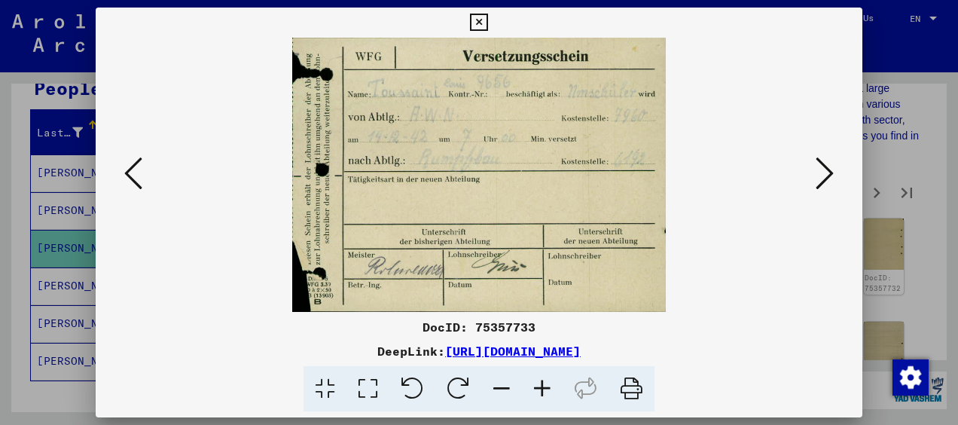
click at [824, 176] on icon at bounding box center [825, 173] width 18 height 36
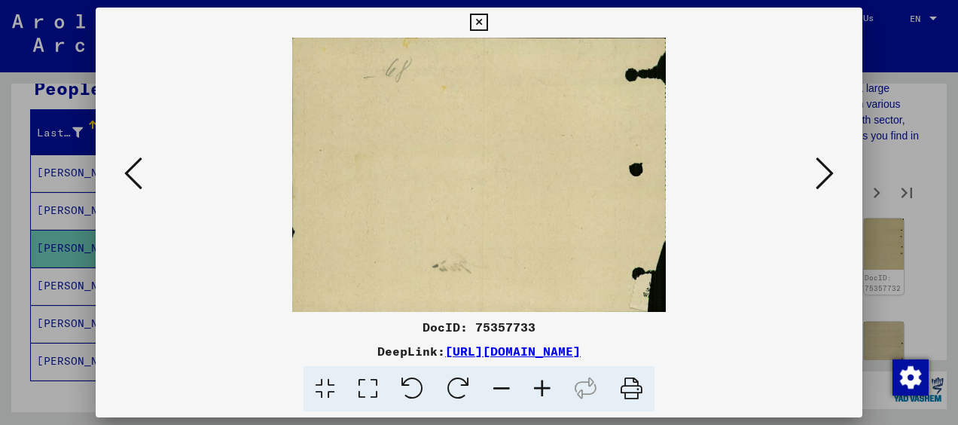
click at [824, 176] on icon at bounding box center [825, 173] width 18 height 36
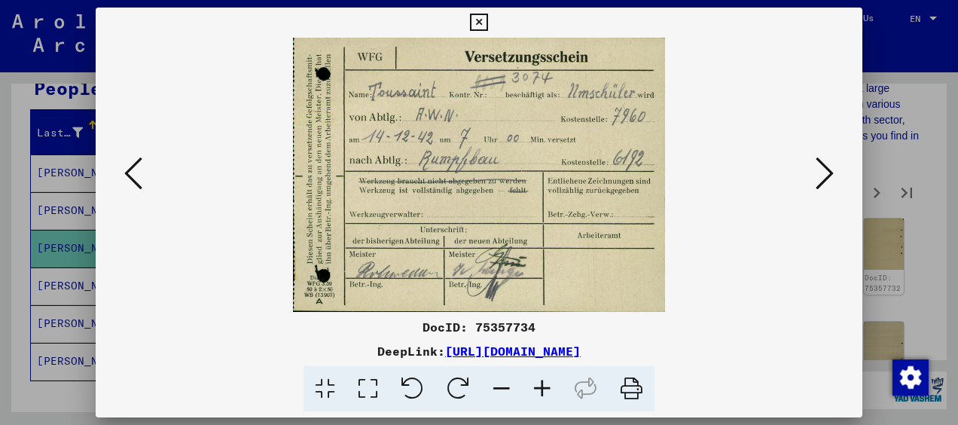
click at [479, 19] on icon at bounding box center [478, 23] width 17 height 18
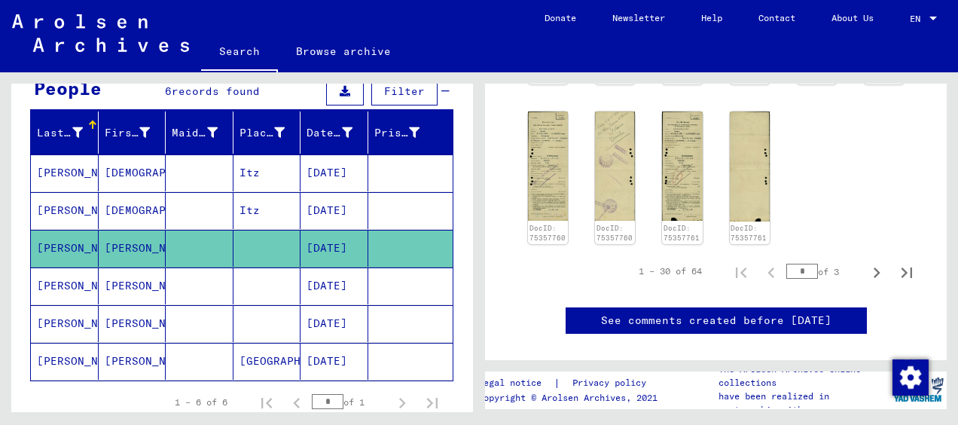
scroll to position [1416, 0]
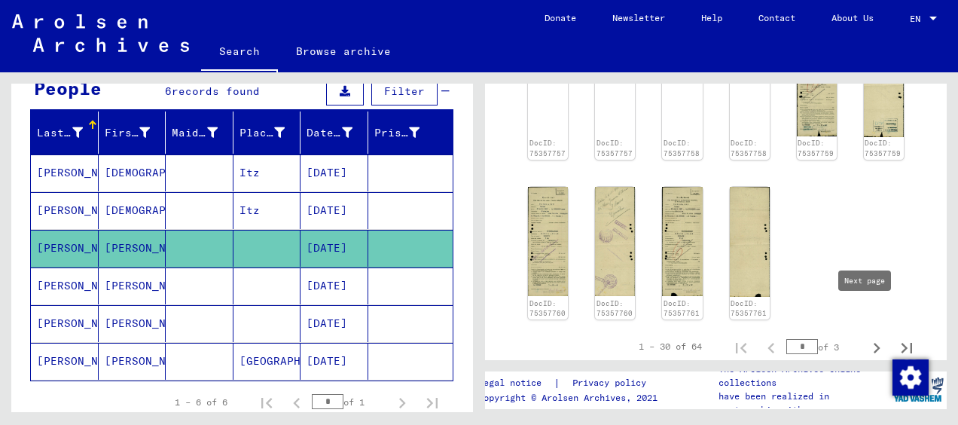
click at [874, 343] on icon "Next page" at bounding box center [877, 348] width 7 height 11
type input "*"
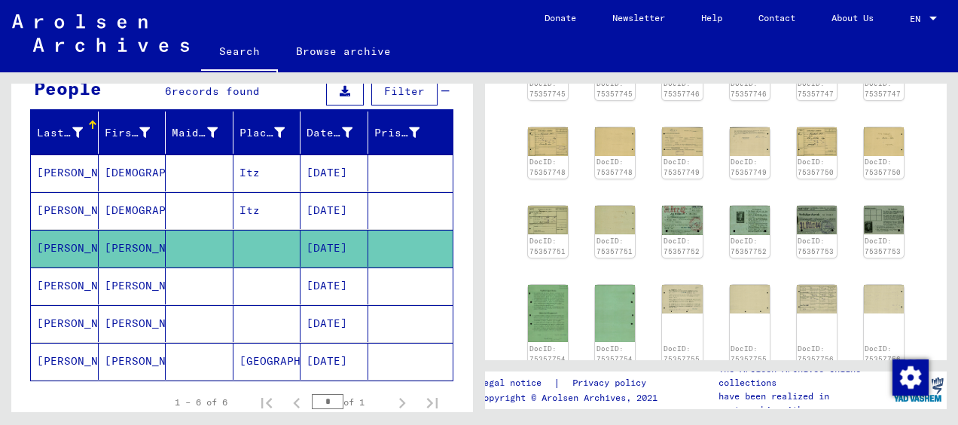
scroll to position [773, 0]
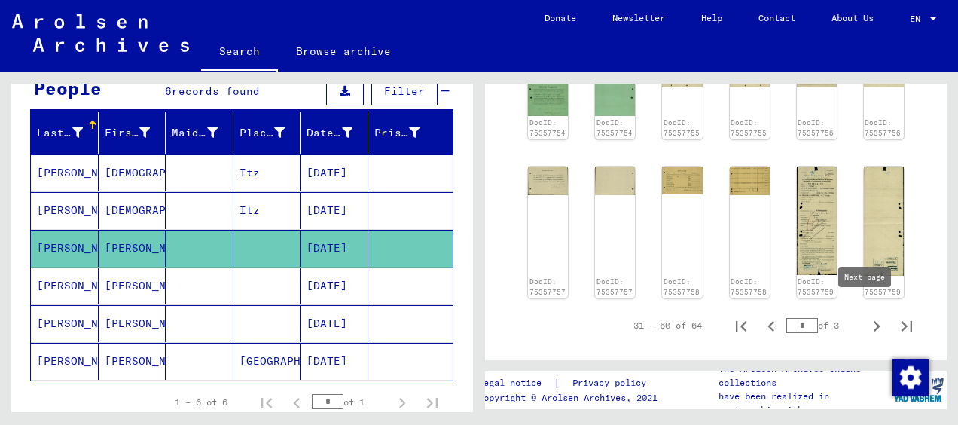
click at [866, 316] on icon "Next page" at bounding box center [876, 326] width 21 height 21
type input "*"
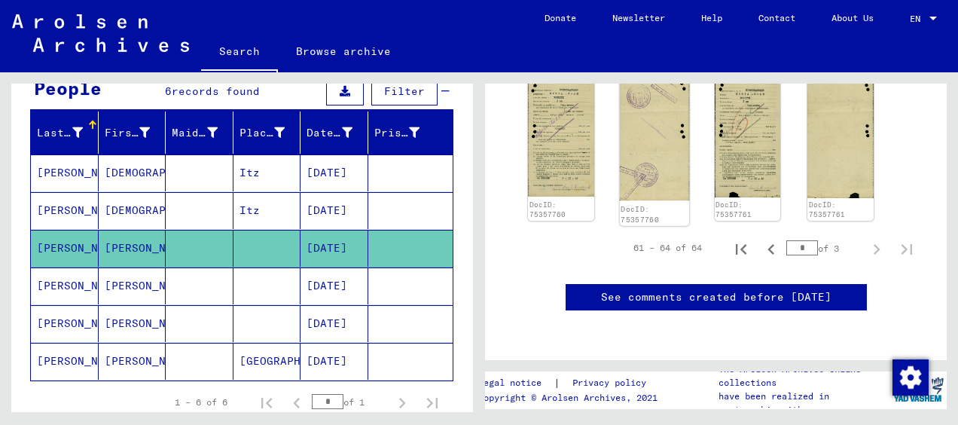
scroll to position [472, 0]
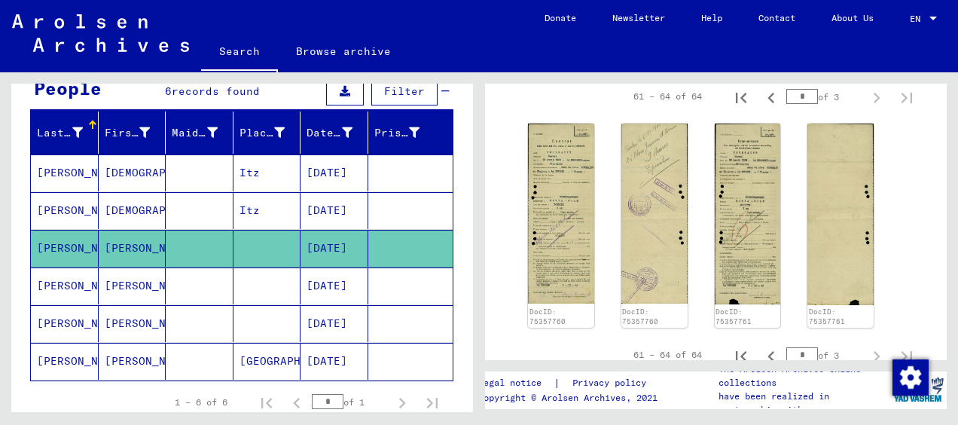
click at [70, 276] on mat-cell "[PERSON_NAME]" at bounding box center [65, 285] width 68 height 37
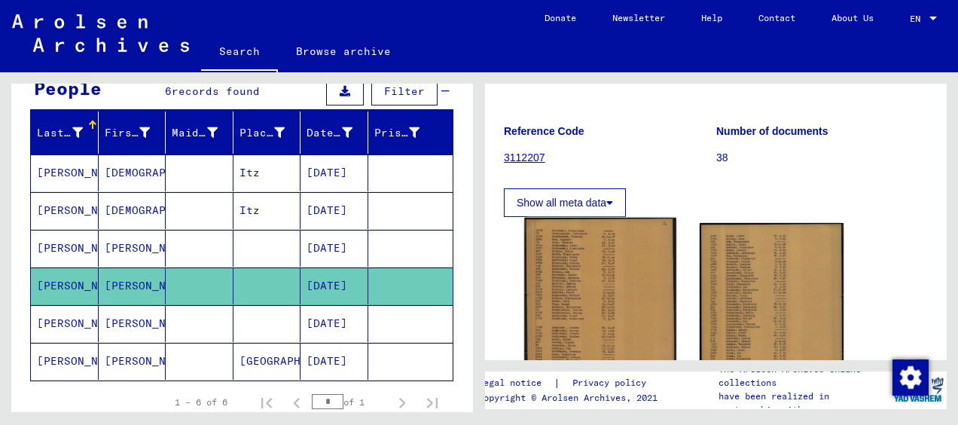
scroll to position [226, 0]
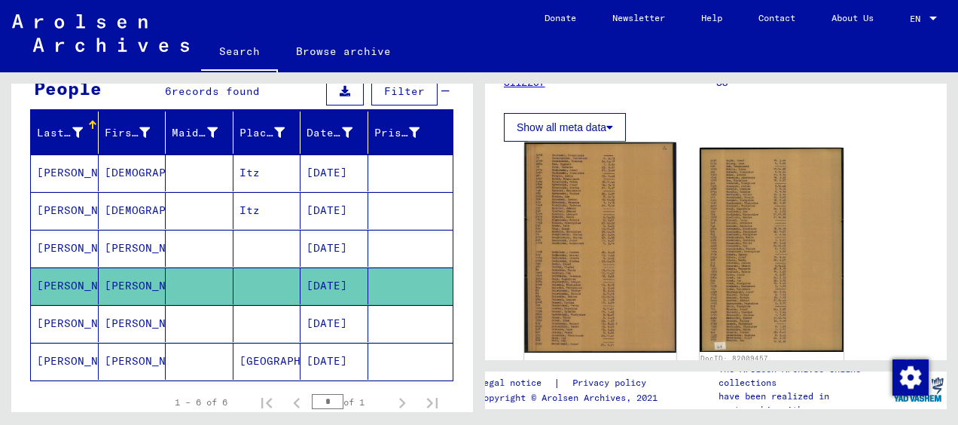
click at [589, 228] on img at bounding box center [599, 247] width 151 height 211
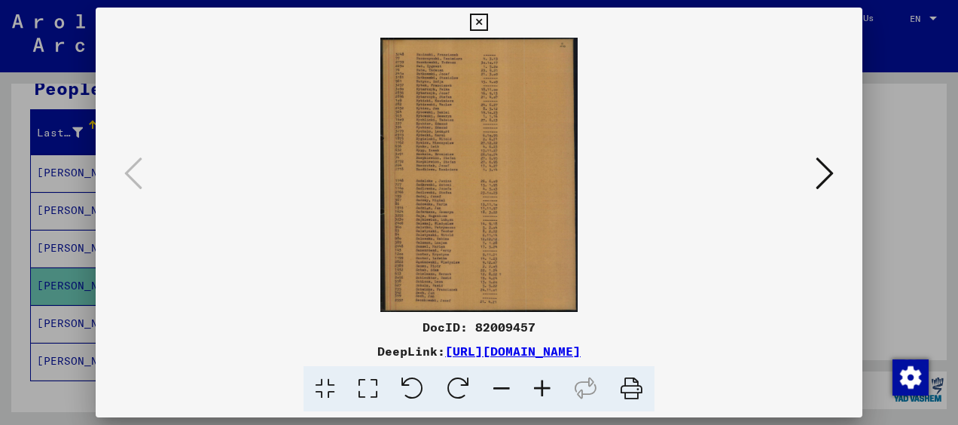
click at [548, 390] on icon at bounding box center [542, 389] width 41 height 46
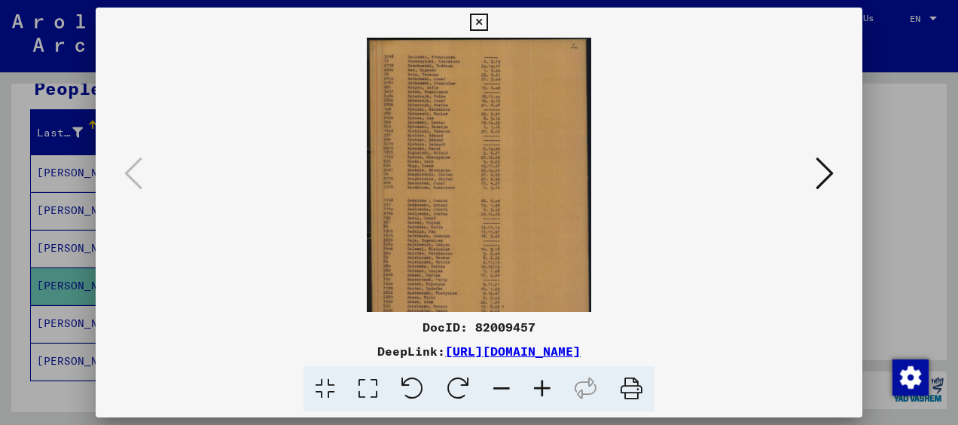
click at [548, 390] on icon at bounding box center [542, 389] width 41 height 46
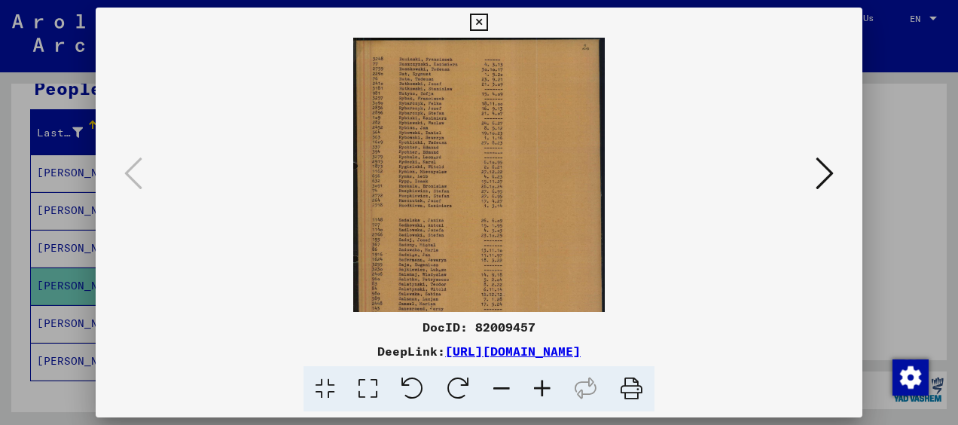
click at [548, 390] on icon at bounding box center [542, 389] width 41 height 46
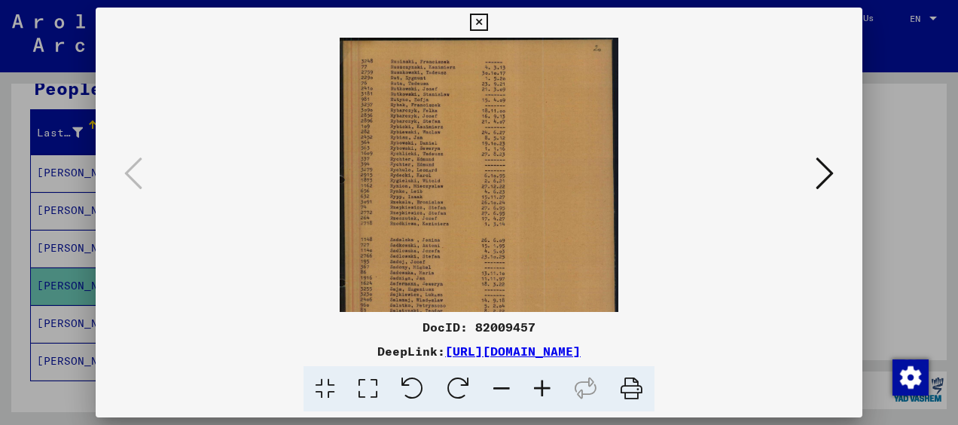
click at [829, 169] on icon at bounding box center [825, 173] width 18 height 36
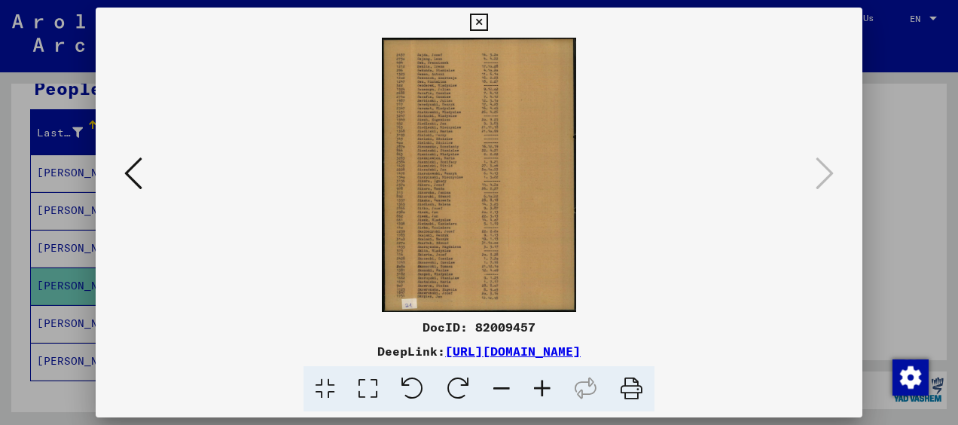
click at [481, 17] on icon at bounding box center [478, 23] width 17 height 18
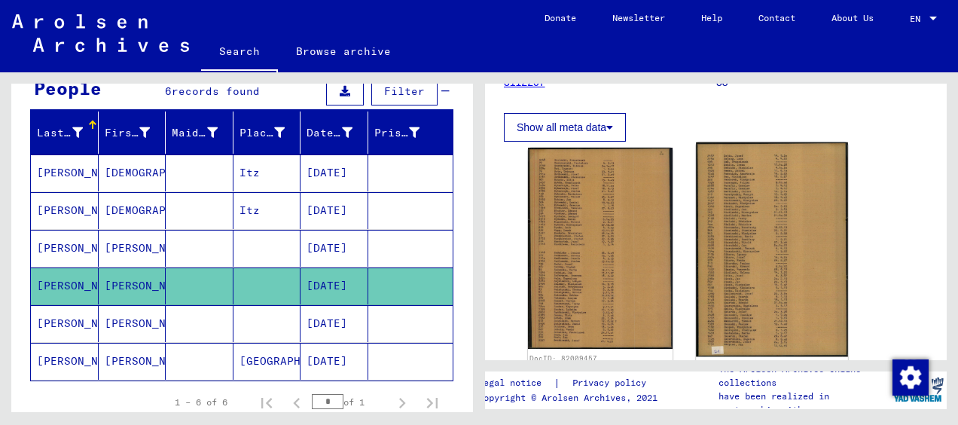
scroll to position [0, 0]
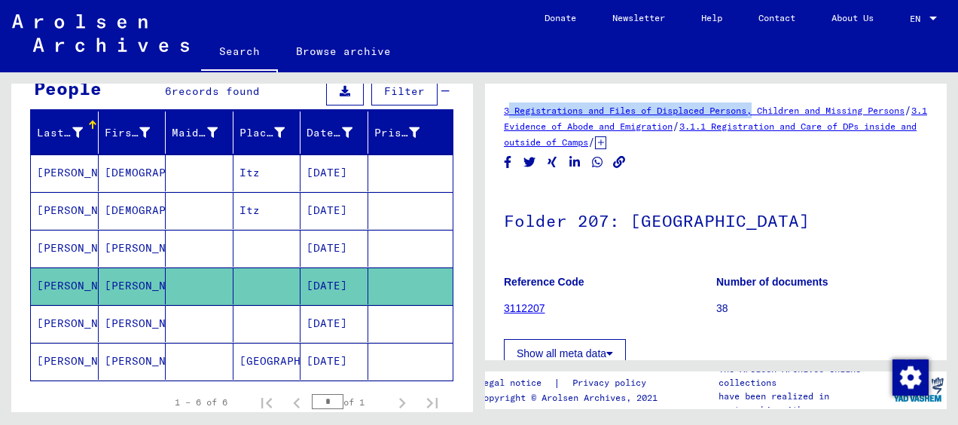
drag, startPoint x: 499, startPoint y: 111, endPoint x: 759, endPoint y: 112, distance: 260.7
click at [759, 112] on yv-its-full-details "3 Registrations and Files of Displaced Persons, Children and Missing Persons / …" at bounding box center [716, 385] width 462 height 567
click at [629, 125] on link "3.1 Evidence of Abode and Emigration" at bounding box center [715, 118] width 423 height 27
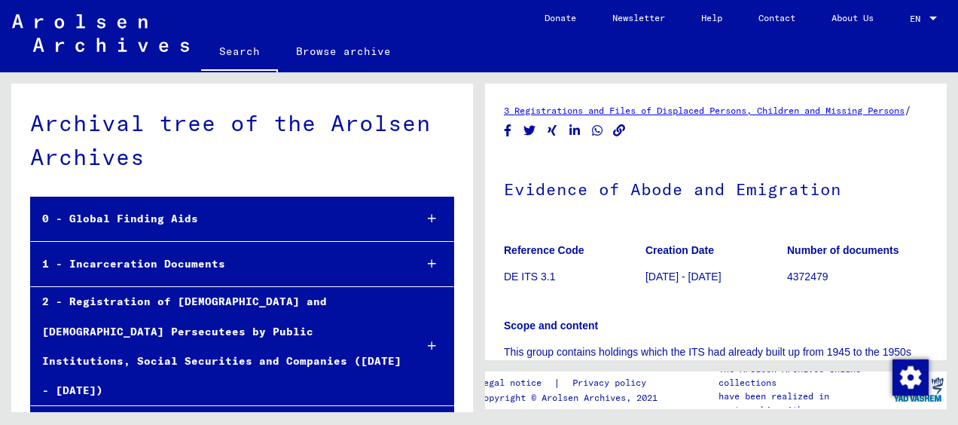
scroll to position [220, 0]
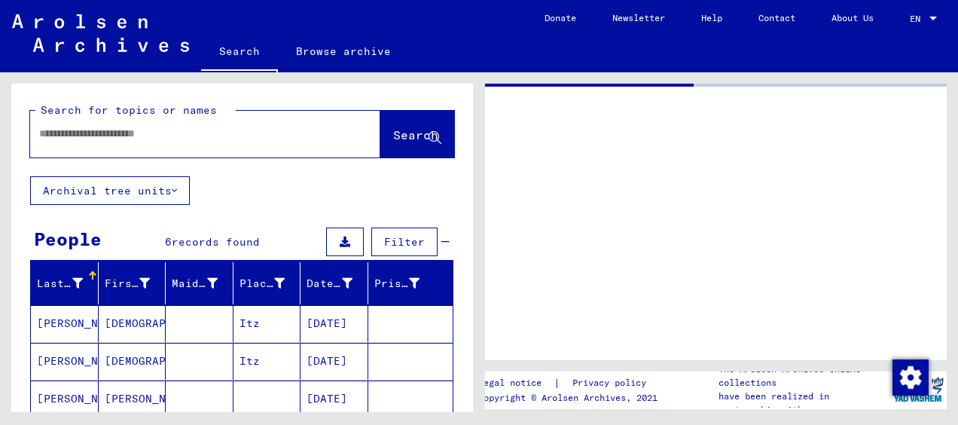
type input "********"
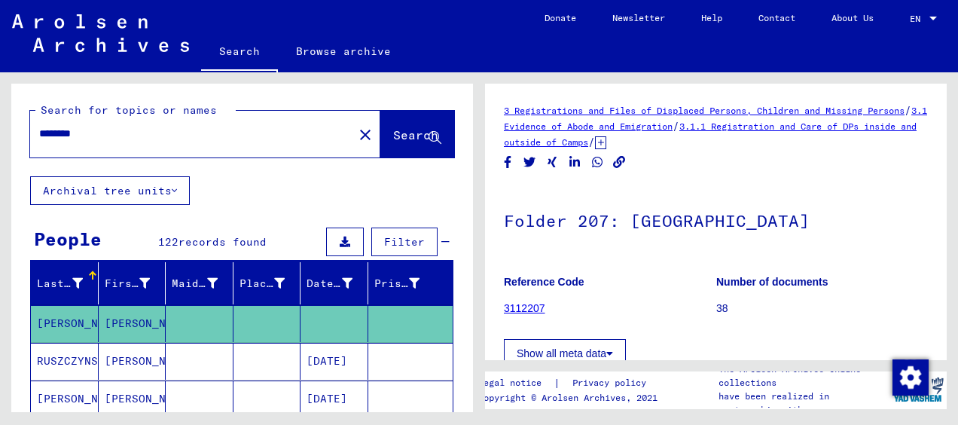
click at [626, 142] on link "3.1.1 Registration and Care of DPs inside and outside of Camps" at bounding box center [710, 134] width 413 height 27
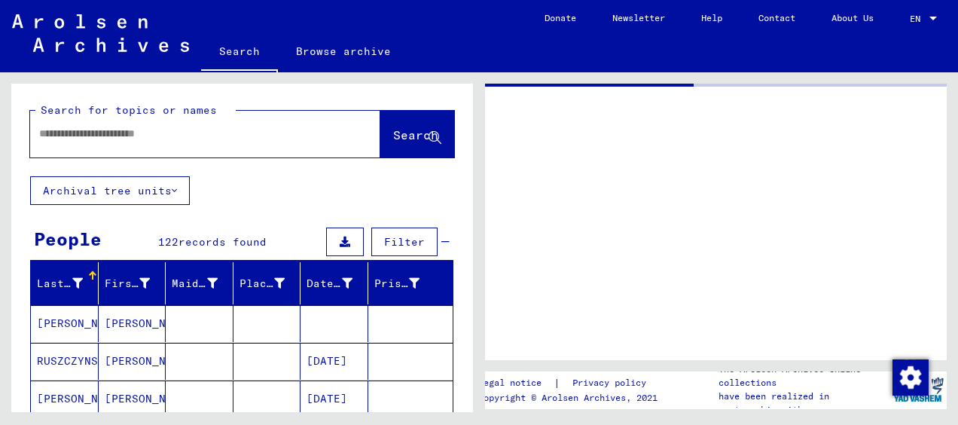
type input "********"
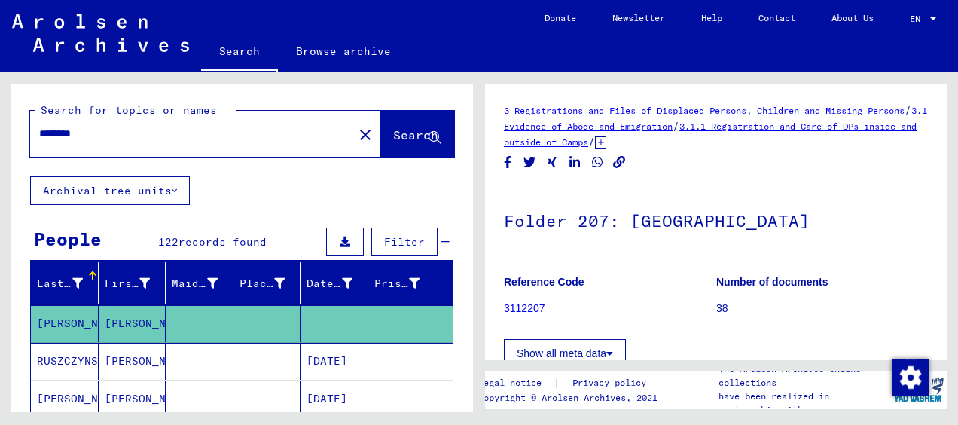
scroll to position [151, 0]
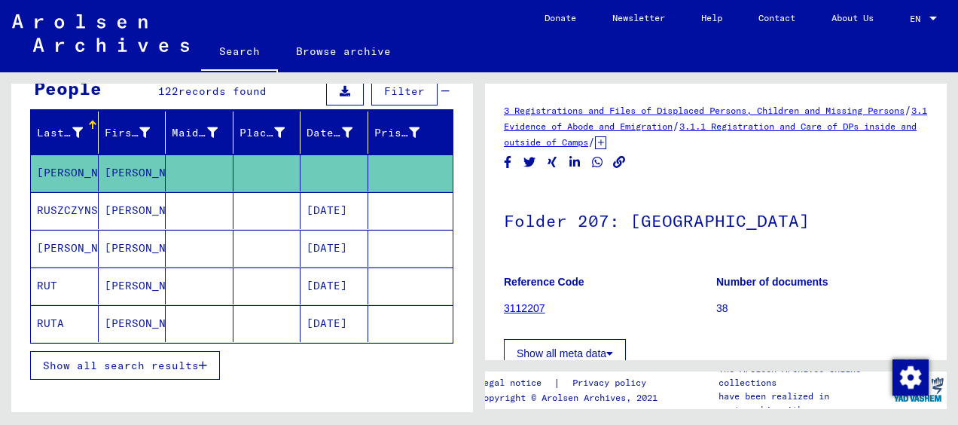
click at [204, 365] on icon "button" at bounding box center [203, 365] width 8 height 11
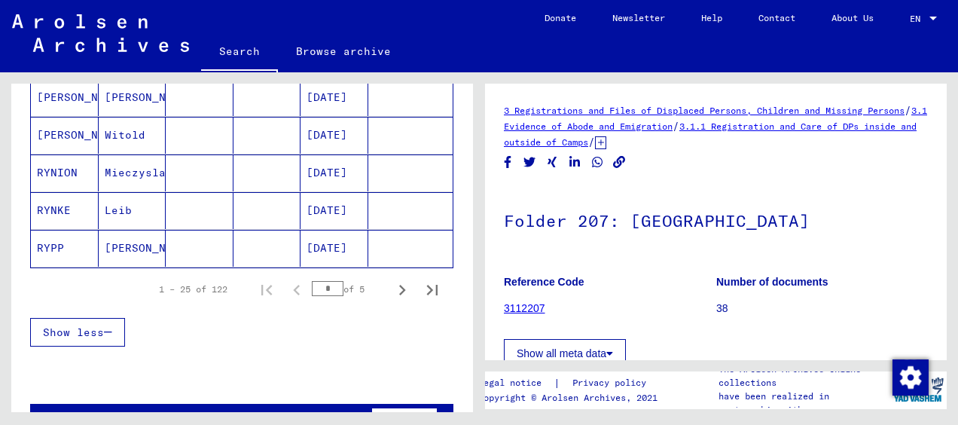
scroll to position [753, 0]
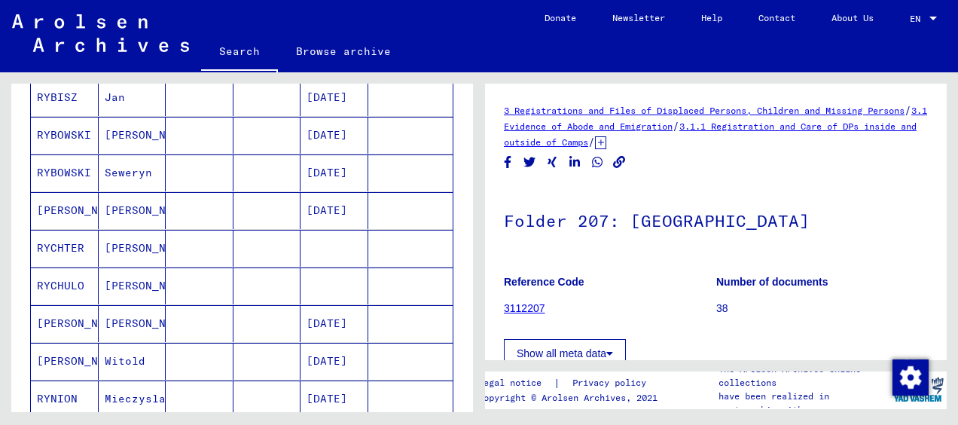
click at [329, 200] on mat-cell "[DATE]" at bounding box center [335, 210] width 68 height 37
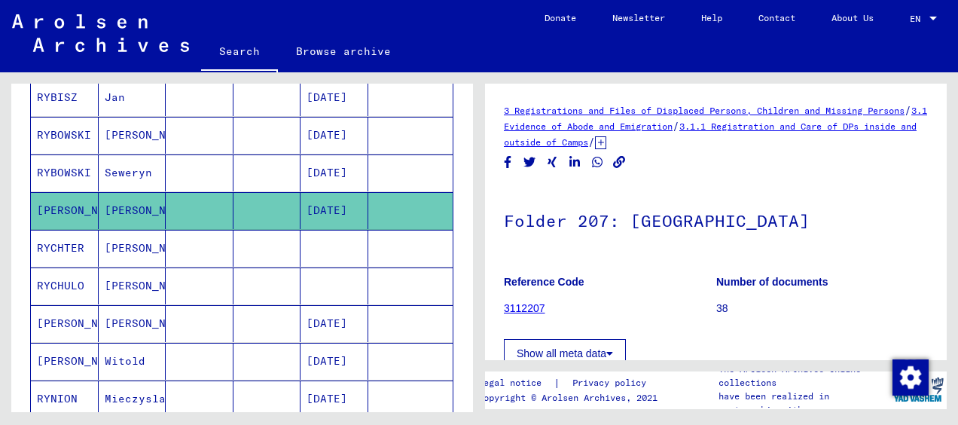
click at [62, 200] on mat-cell "[PERSON_NAME]" at bounding box center [65, 210] width 68 height 37
click at [533, 307] on link "3112207" at bounding box center [524, 308] width 41 height 12
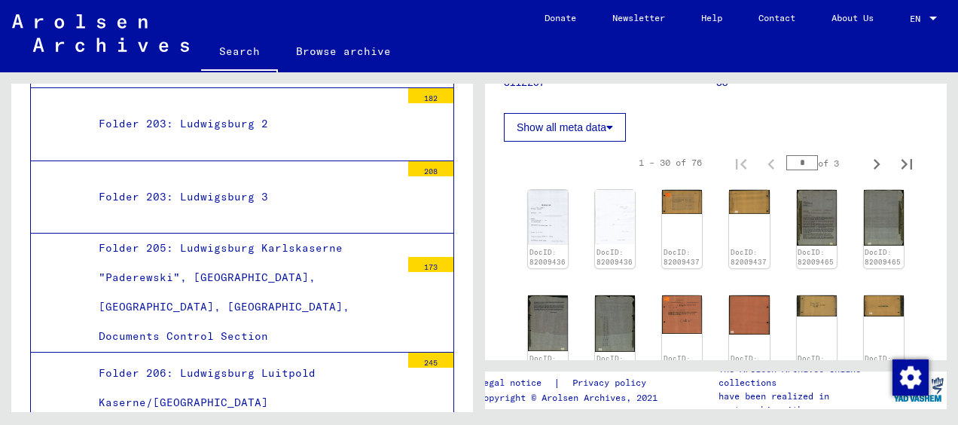
scroll to position [301, 0]
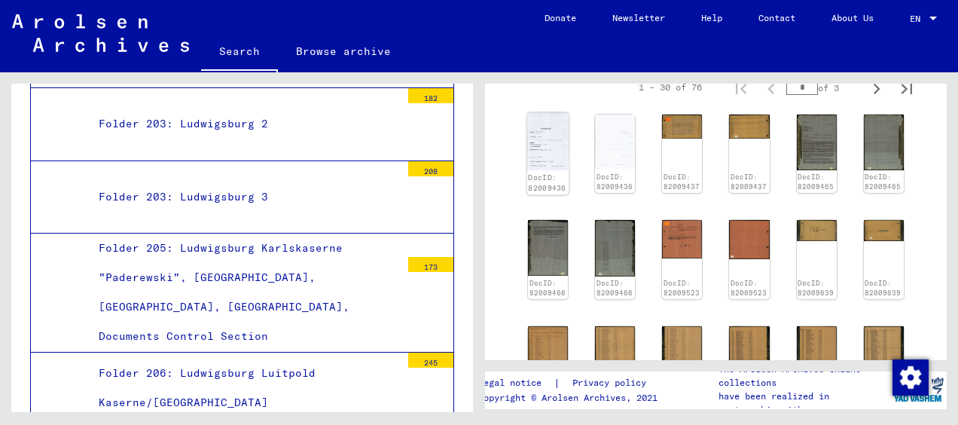
click at [538, 137] on img at bounding box center [548, 142] width 42 height 58
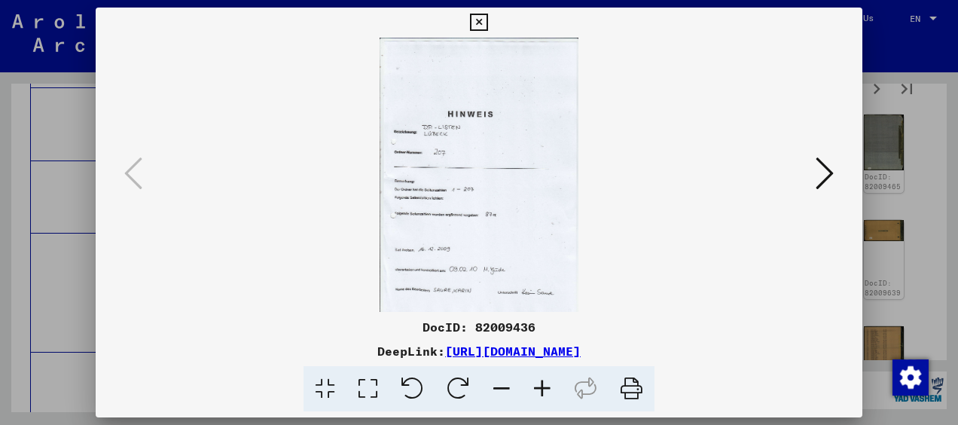
click at [821, 177] on icon at bounding box center [825, 173] width 18 height 36
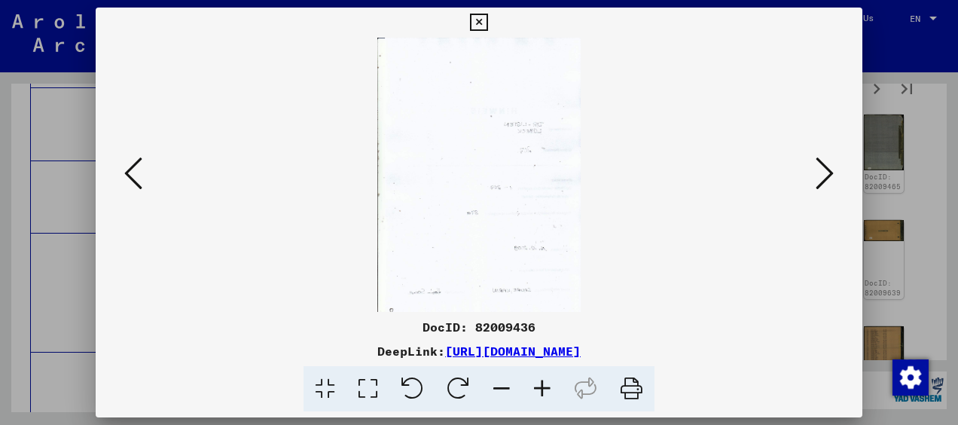
click at [821, 177] on icon at bounding box center [825, 173] width 18 height 36
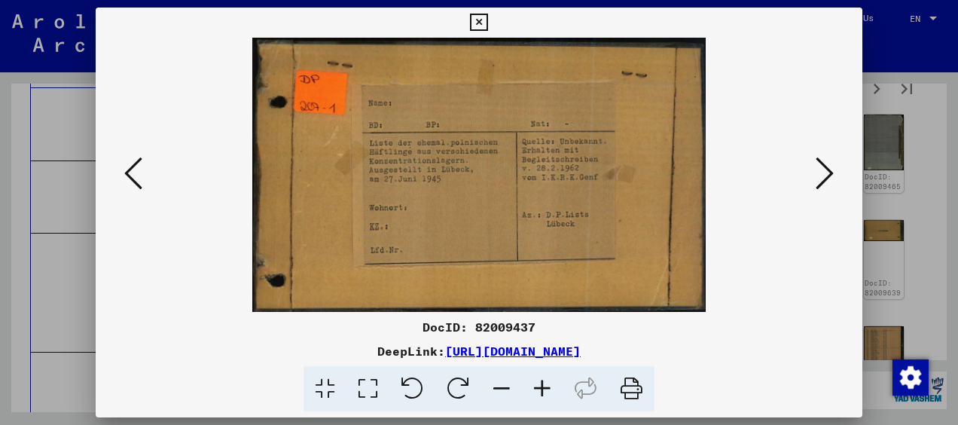
click at [821, 177] on icon at bounding box center [825, 173] width 18 height 36
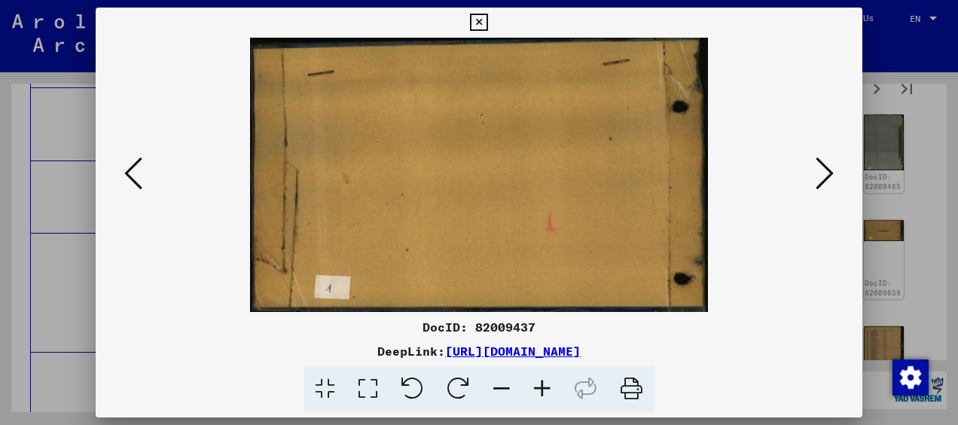
click at [821, 177] on icon at bounding box center [825, 173] width 18 height 36
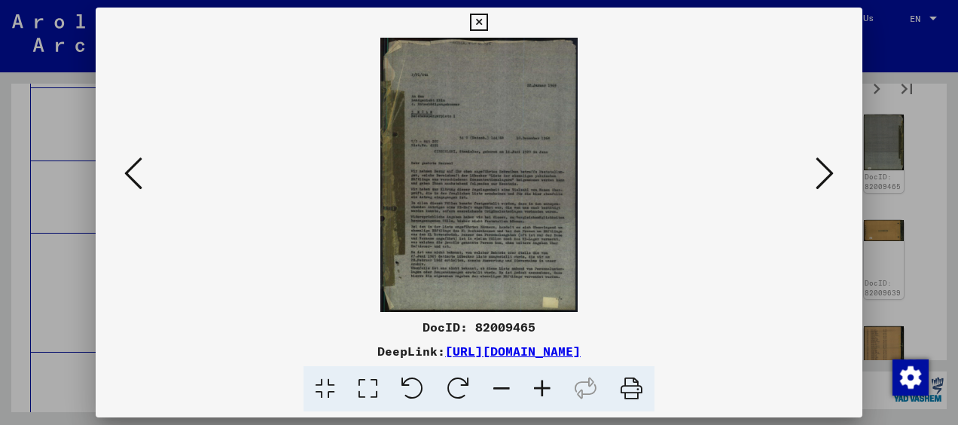
click at [821, 177] on icon at bounding box center [825, 173] width 18 height 36
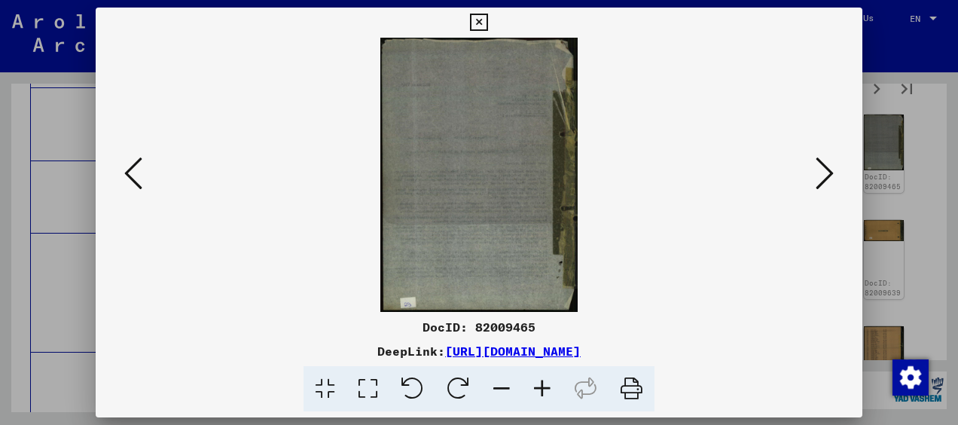
click at [821, 177] on icon at bounding box center [825, 173] width 18 height 36
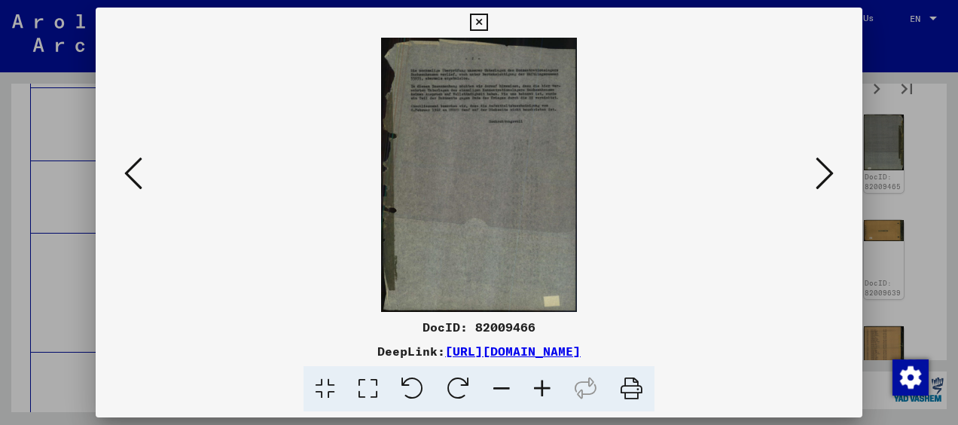
click at [821, 177] on icon at bounding box center [825, 173] width 18 height 36
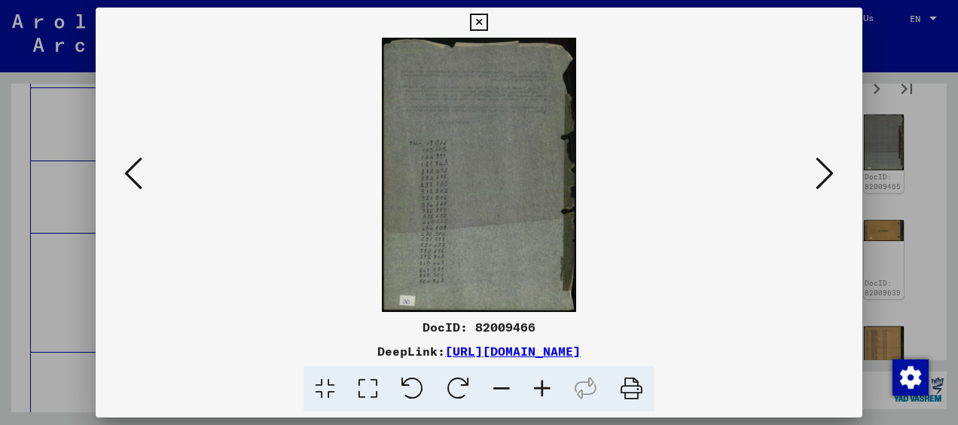
click at [821, 177] on icon at bounding box center [825, 173] width 18 height 36
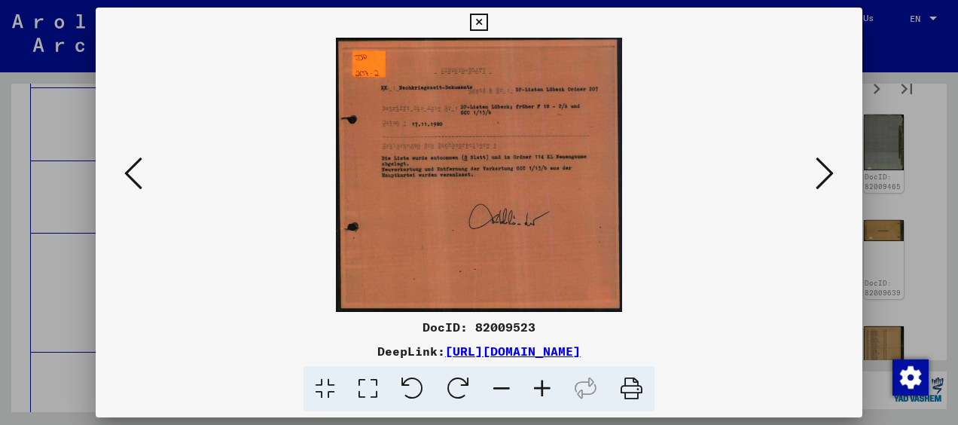
click at [821, 177] on icon at bounding box center [825, 173] width 18 height 36
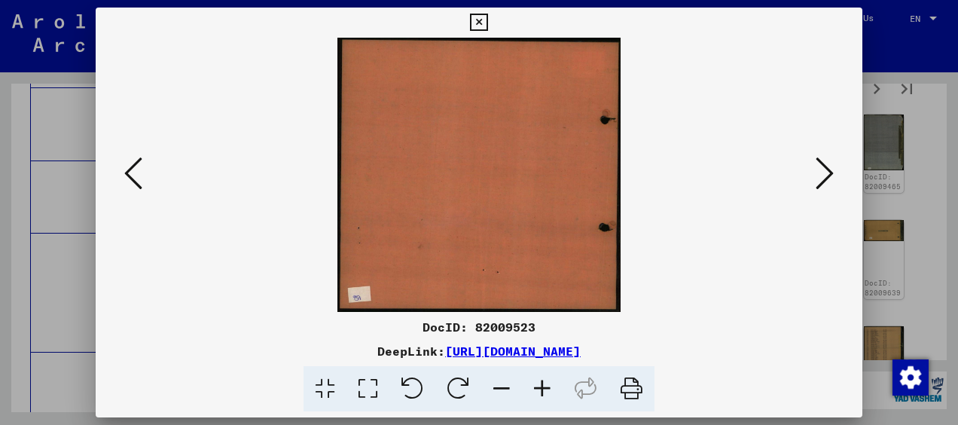
click at [821, 177] on icon at bounding box center [825, 173] width 18 height 36
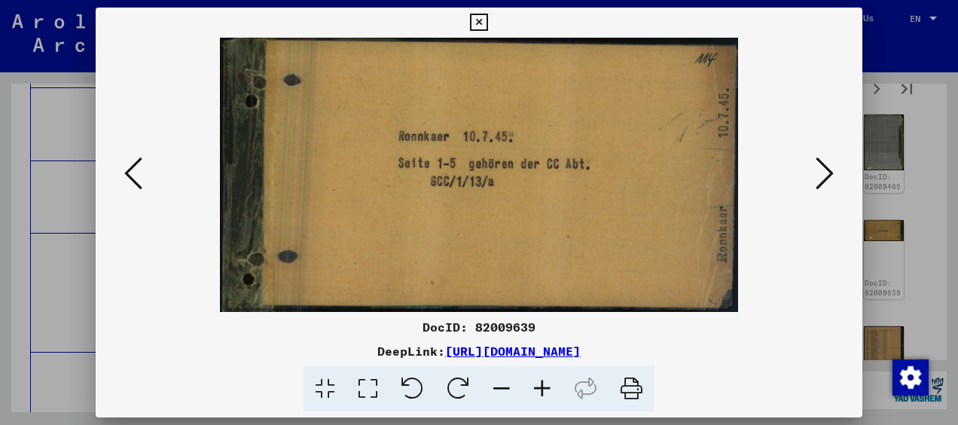
click at [821, 177] on icon at bounding box center [825, 173] width 18 height 36
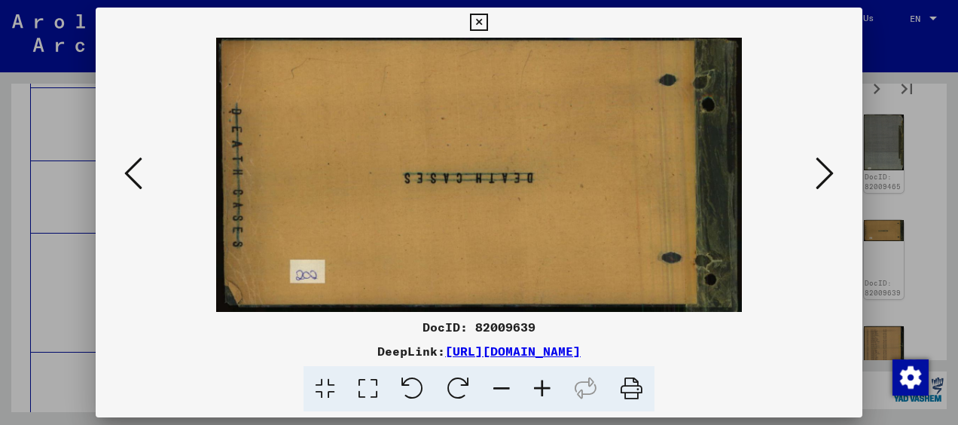
click at [821, 177] on icon at bounding box center [825, 173] width 18 height 36
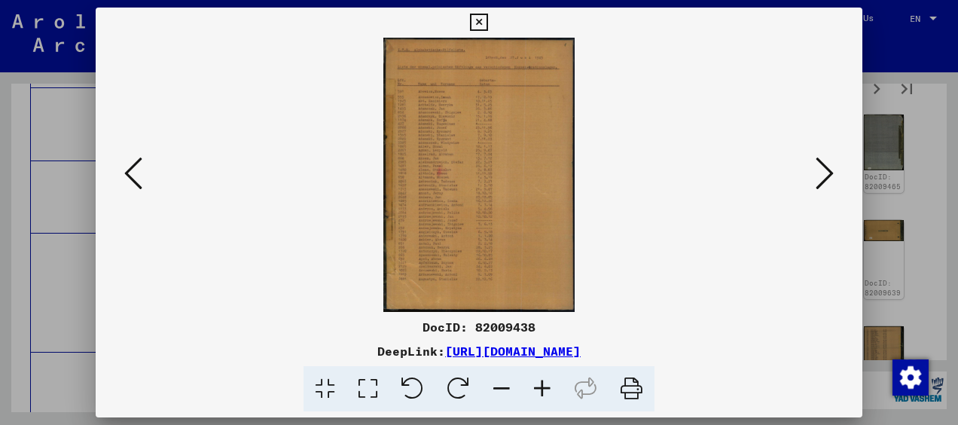
click at [821, 177] on icon at bounding box center [825, 173] width 18 height 36
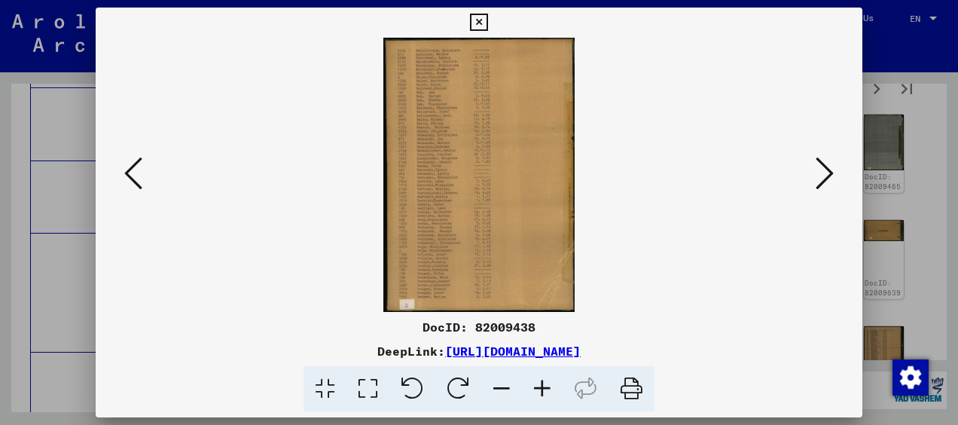
click at [141, 178] on icon at bounding box center [133, 173] width 18 height 36
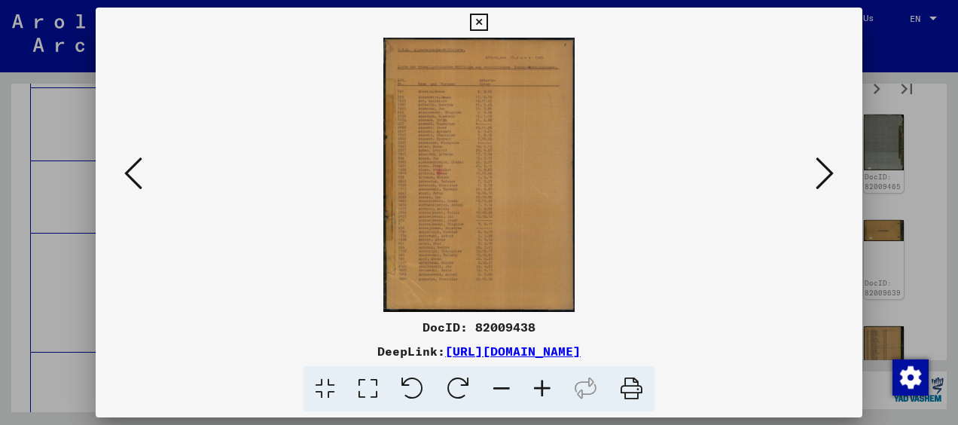
click at [819, 179] on icon at bounding box center [825, 173] width 18 height 36
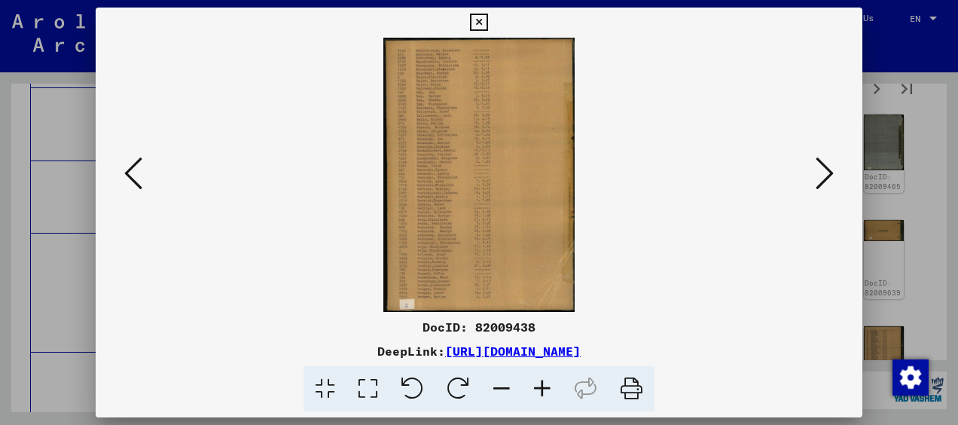
click at [819, 179] on icon at bounding box center [825, 173] width 18 height 36
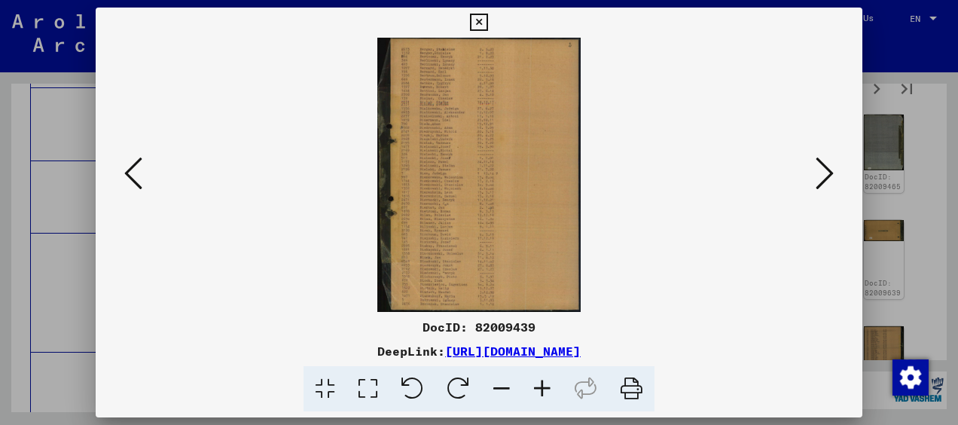
click at [819, 179] on icon at bounding box center [825, 173] width 18 height 36
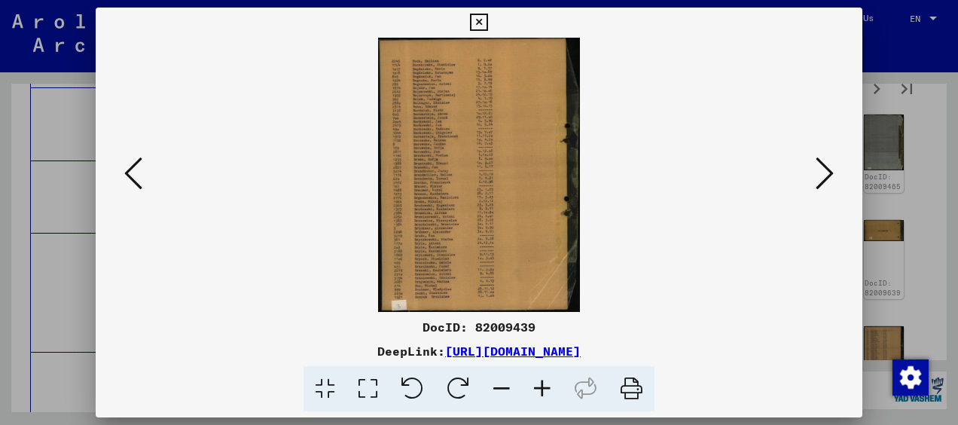
click at [819, 179] on icon at bounding box center [825, 173] width 18 height 36
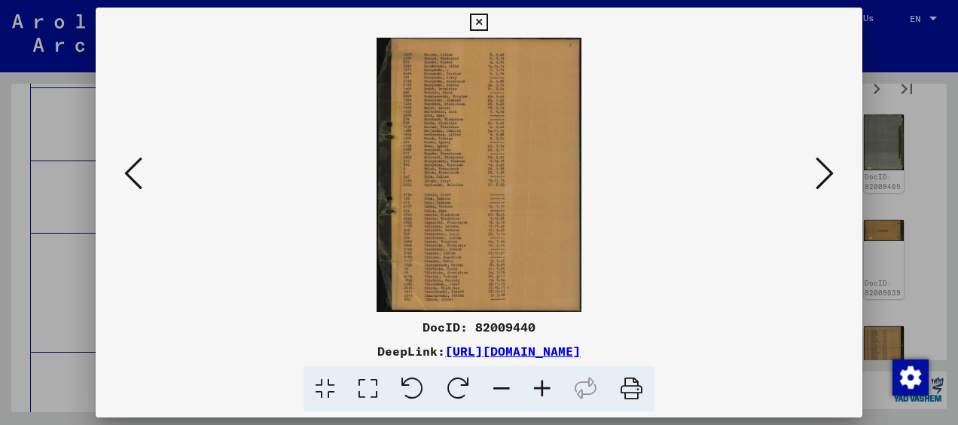
click at [819, 179] on icon at bounding box center [825, 173] width 18 height 36
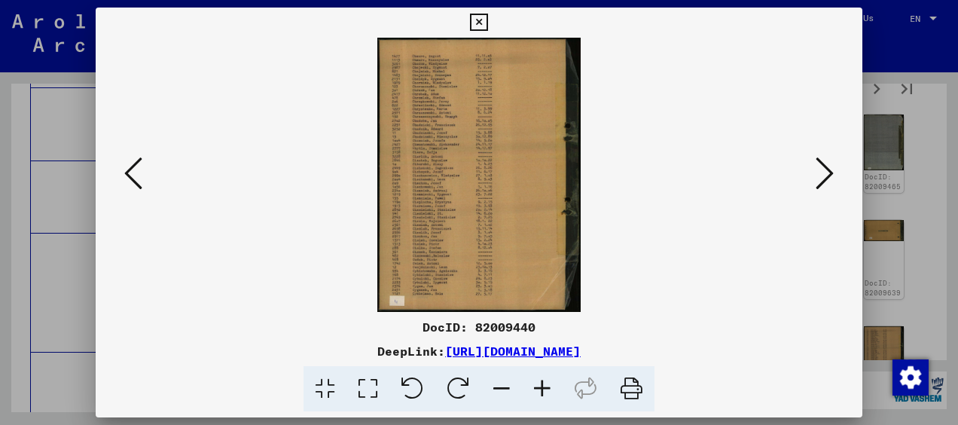
click at [819, 179] on icon at bounding box center [825, 173] width 18 height 36
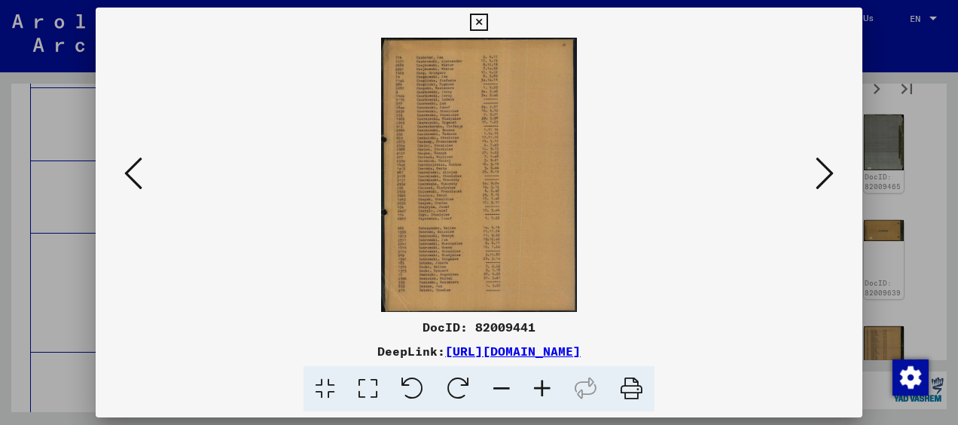
click at [819, 179] on icon at bounding box center [825, 173] width 18 height 36
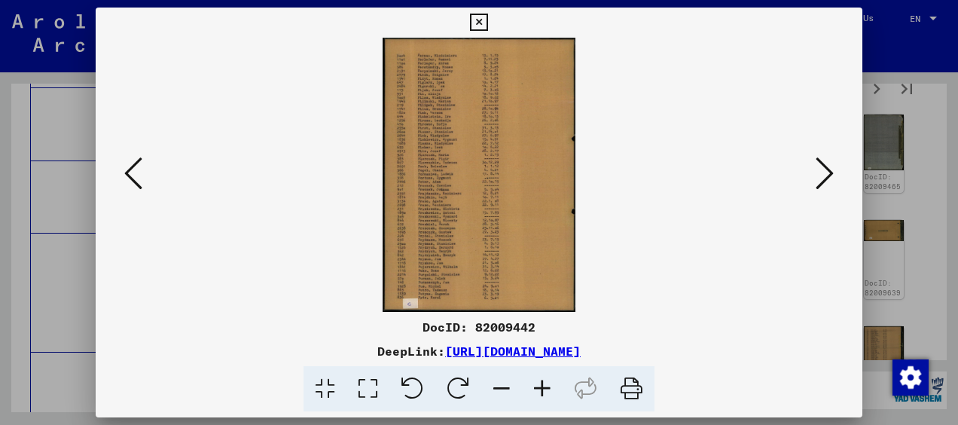
click at [819, 179] on icon at bounding box center [825, 173] width 18 height 36
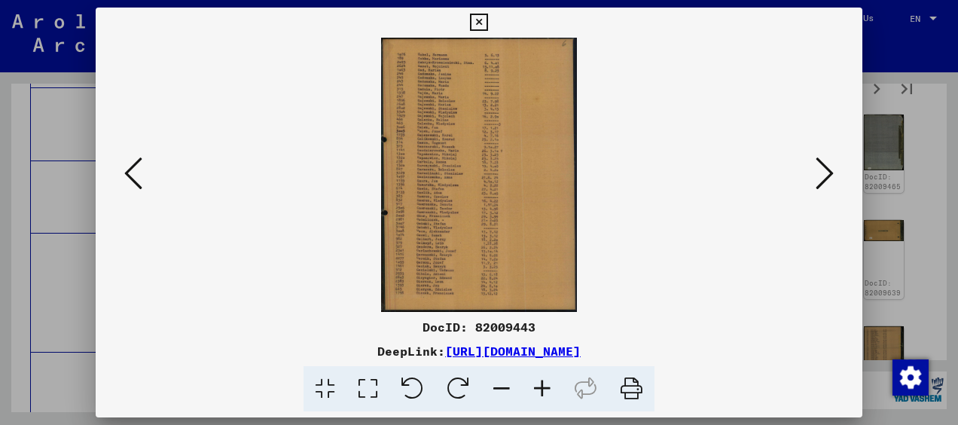
click at [819, 179] on icon at bounding box center [825, 173] width 18 height 36
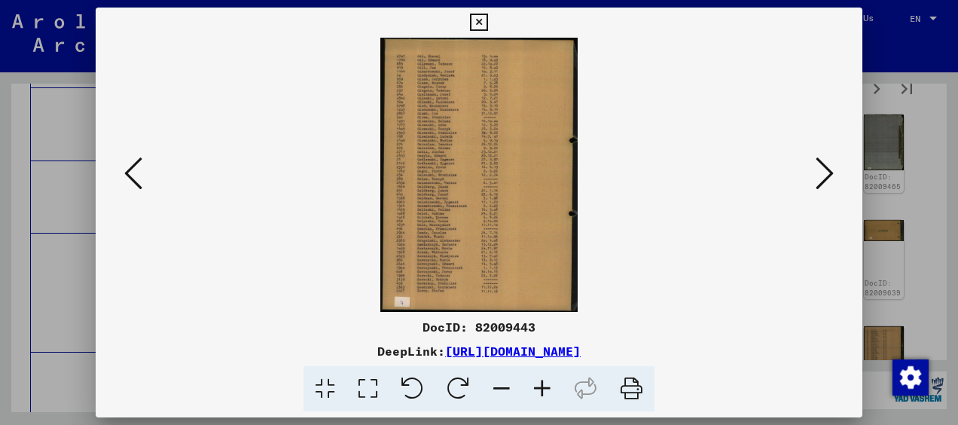
click at [819, 179] on icon at bounding box center [825, 173] width 18 height 36
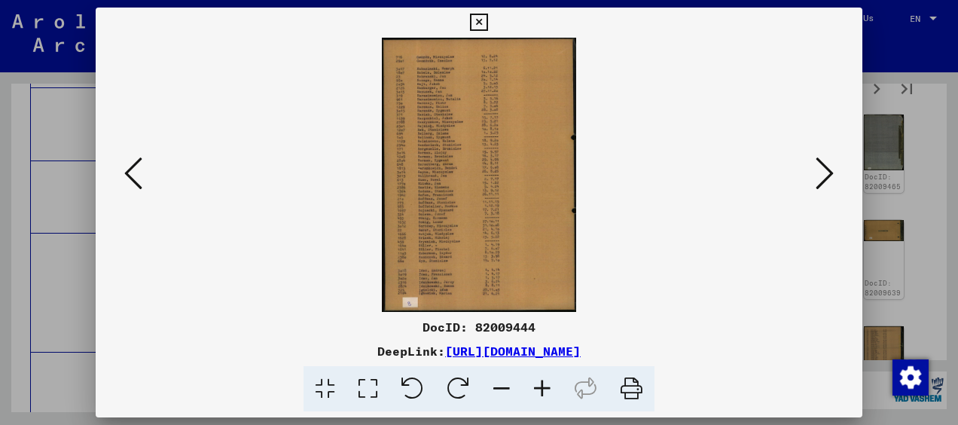
click at [819, 179] on icon at bounding box center [825, 173] width 18 height 36
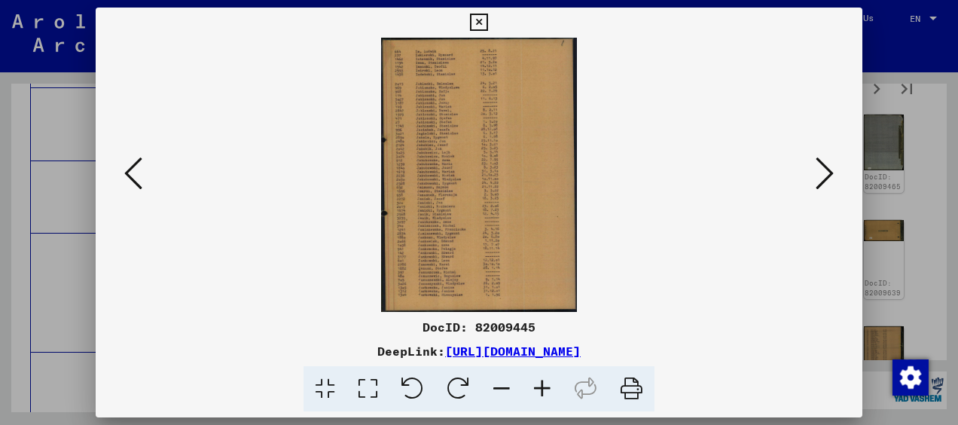
click at [819, 179] on icon at bounding box center [825, 173] width 18 height 36
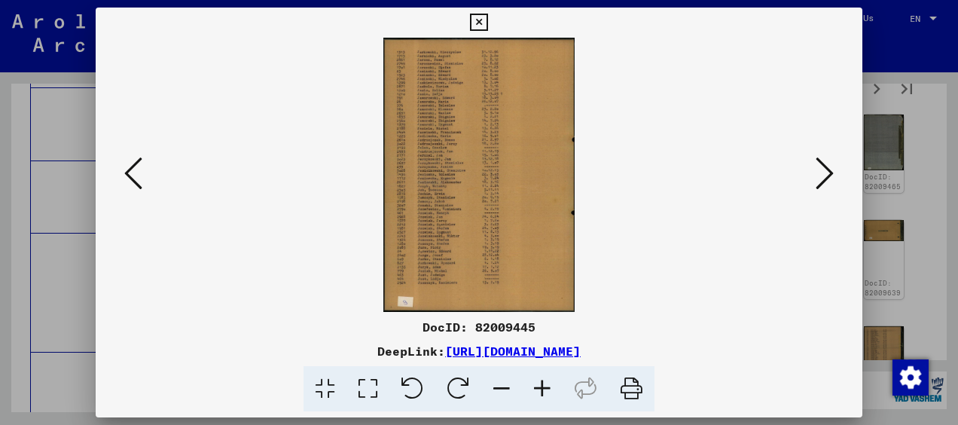
click at [820, 179] on icon at bounding box center [825, 173] width 18 height 36
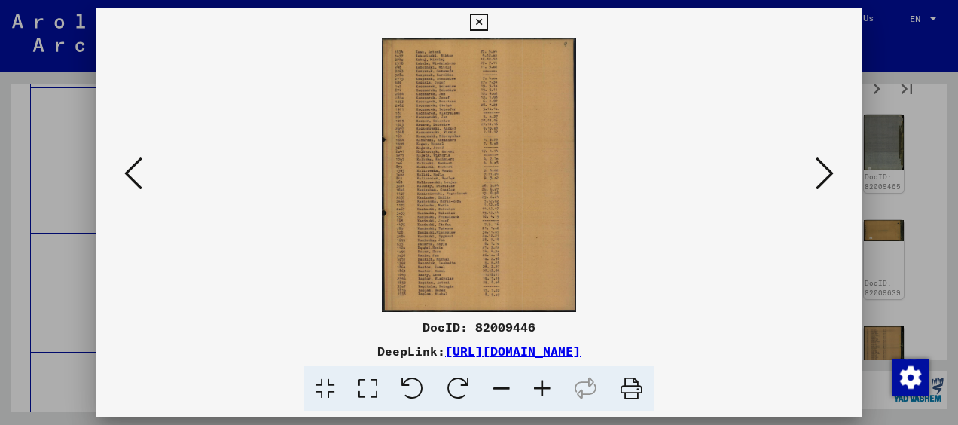
click at [820, 179] on icon at bounding box center [825, 173] width 18 height 36
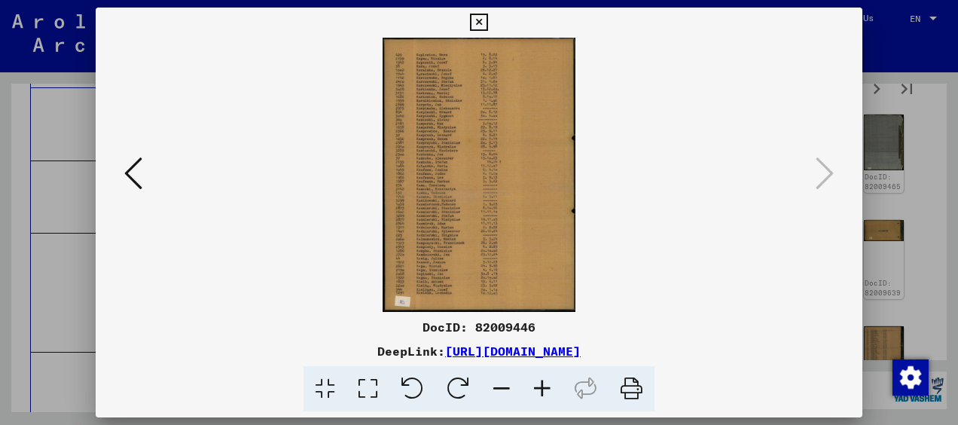
click at [478, 17] on icon at bounding box center [478, 23] width 17 height 18
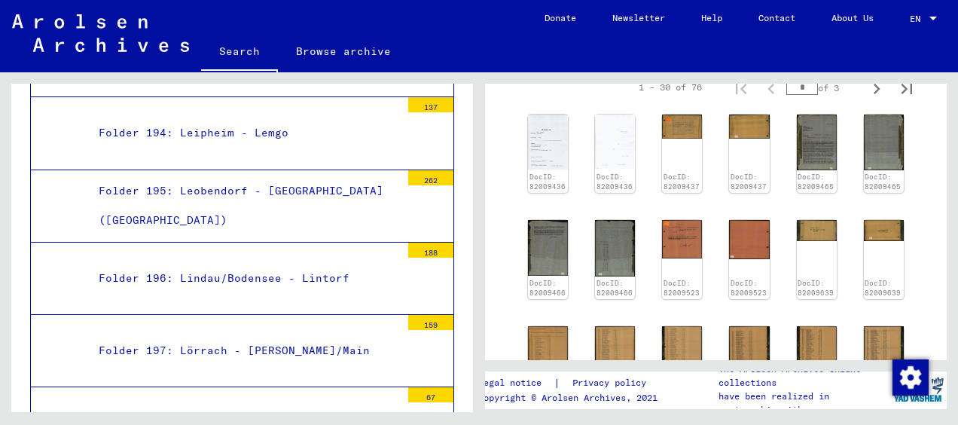
scroll to position [14525, 0]
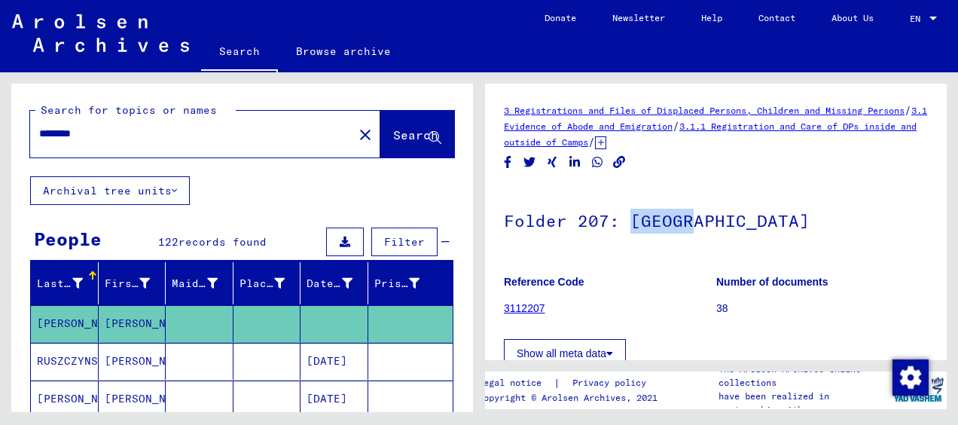
drag, startPoint x: 627, startPoint y: 223, endPoint x: 686, endPoint y: 215, distance: 59.2
click at [686, 215] on h1 "Folder 207: [GEOGRAPHIC_DATA]" at bounding box center [716, 219] width 424 height 66
copy h1 "[GEOGRAPHIC_DATA]"
click at [17, 231] on yv-its-grid-expansion-panel "People 122 records found Filter Last Name First Name Maiden Name Place of Birth…" at bounding box center [242, 387] width 462 height 326
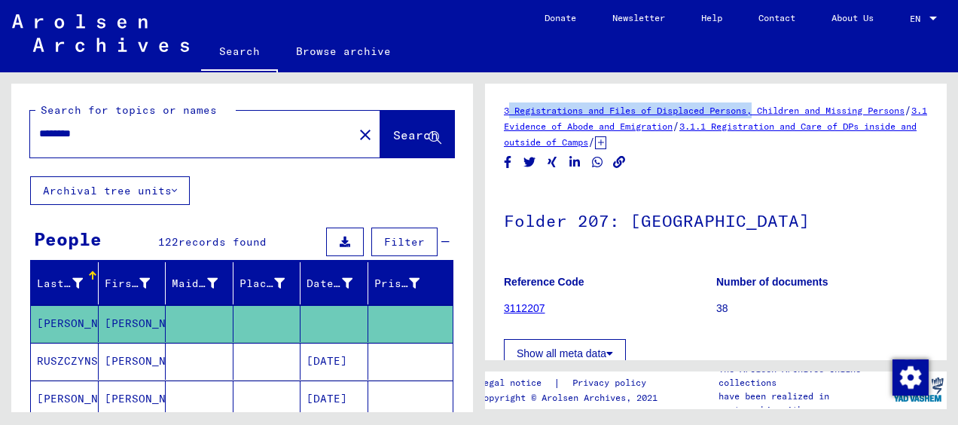
drag, startPoint x: 499, startPoint y: 110, endPoint x: 764, endPoint y: 113, distance: 264.5
click at [764, 113] on yv-its-full-details "3 Registrations and Files of Displaced Persons, Children and Missing Persons / …" at bounding box center [716, 385] width 462 height 567
copy link "3 Registrations and Files of Displaced Persons"
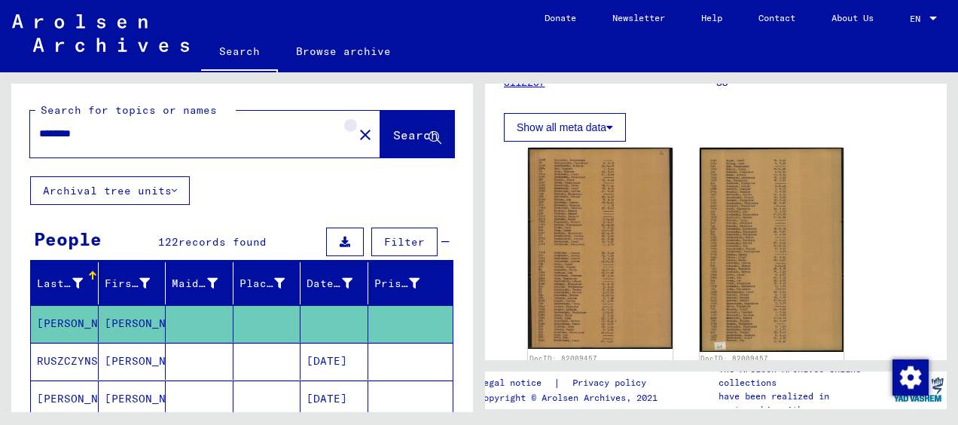
click at [356, 137] on mat-icon "close" at bounding box center [365, 135] width 18 height 18
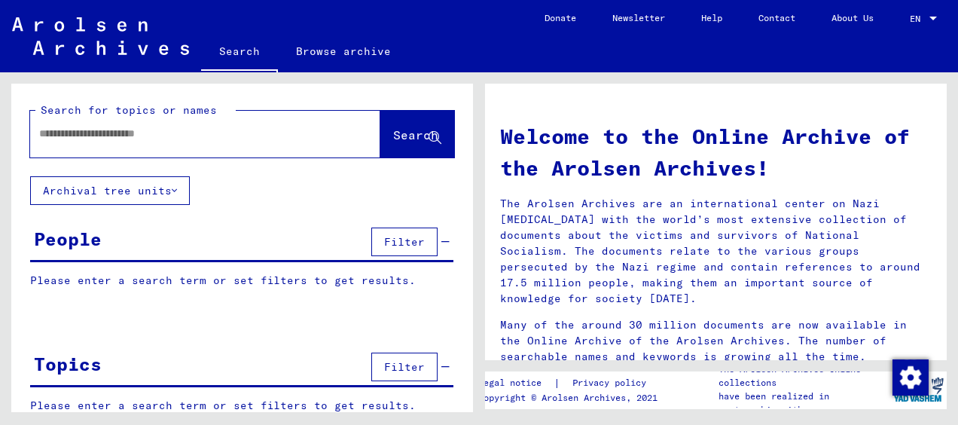
click at [138, 136] on input "text" at bounding box center [187, 134] width 296 height 16
type input "**********"
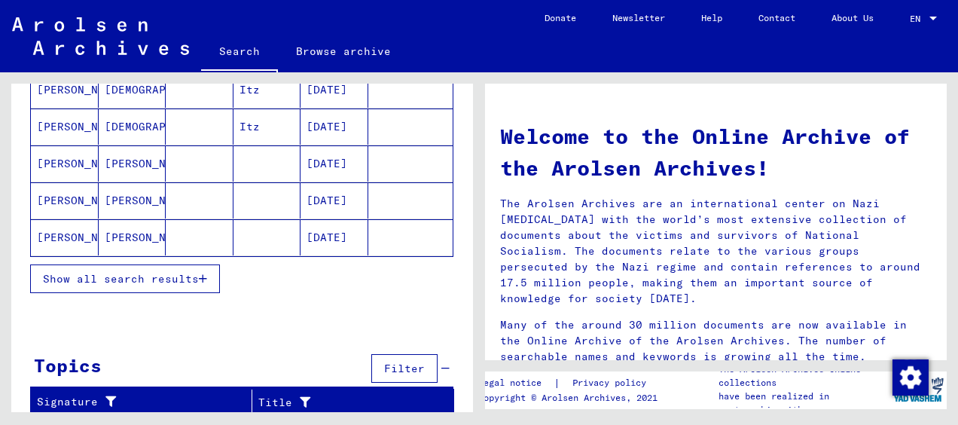
scroll to position [158, 0]
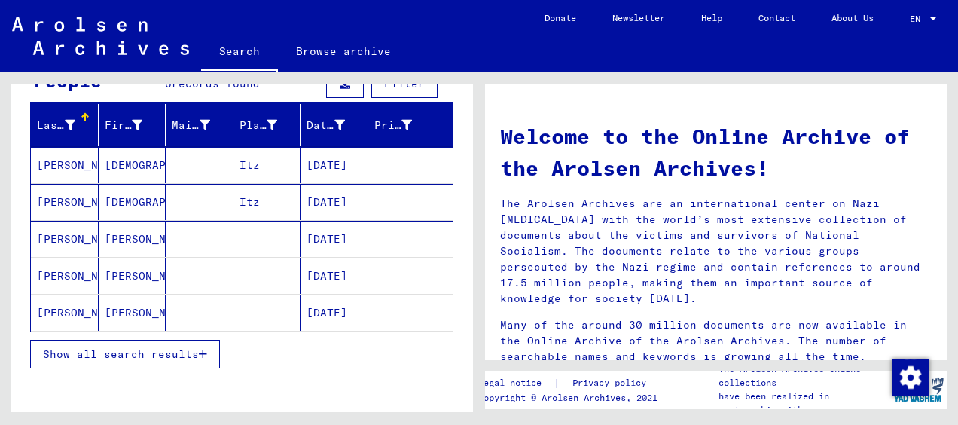
click at [114, 347] on span "Show all search results" at bounding box center [121, 354] width 156 height 14
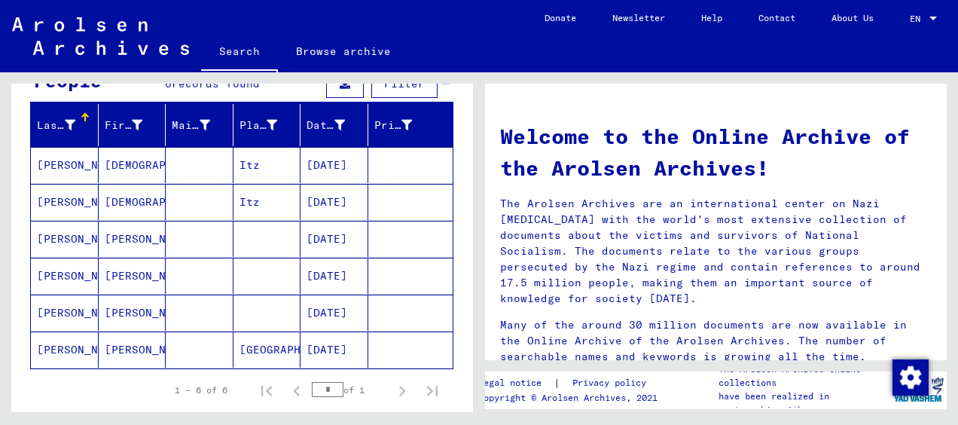
scroll to position [234, 0]
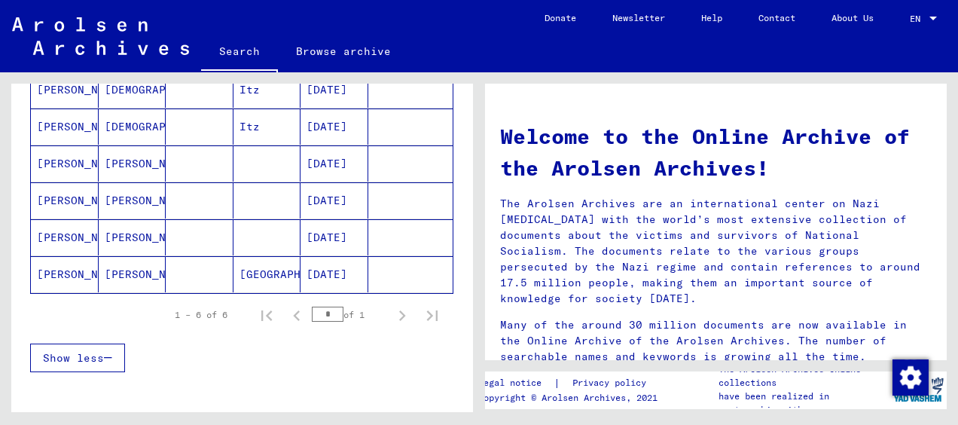
click at [328, 238] on mat-cell "[DATE]" at bounding box center [335, 237] width 68 height 36
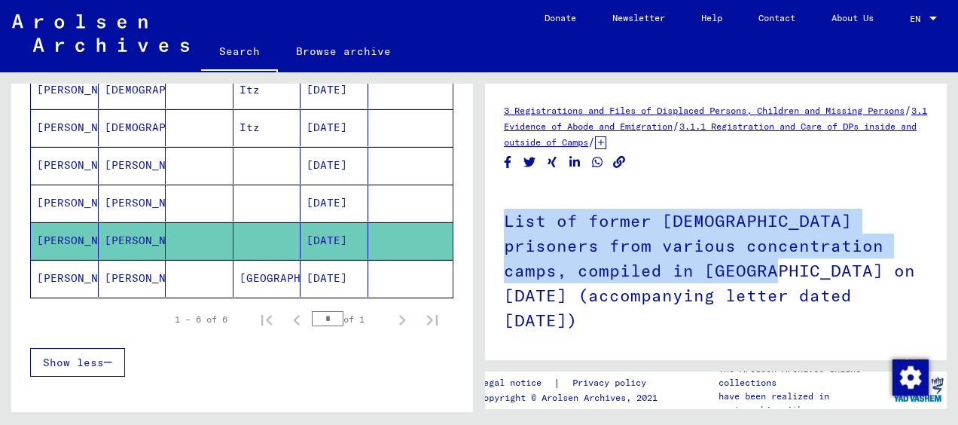
drag, startPoint x: 505, startPoint y: 222, endPoint x: 698, endPoint y: 267, distance: 198.8
click at [698, 267] on h1 "List of former [DEMOGRAPHIC_DATA] prisoners from various concentration camps, c…" at bounding box center [716, 269] width 424 height 166
copy h1 "List of former [DEMOGRAPHIC_DATA] prisoners from various concentration camps, c…"
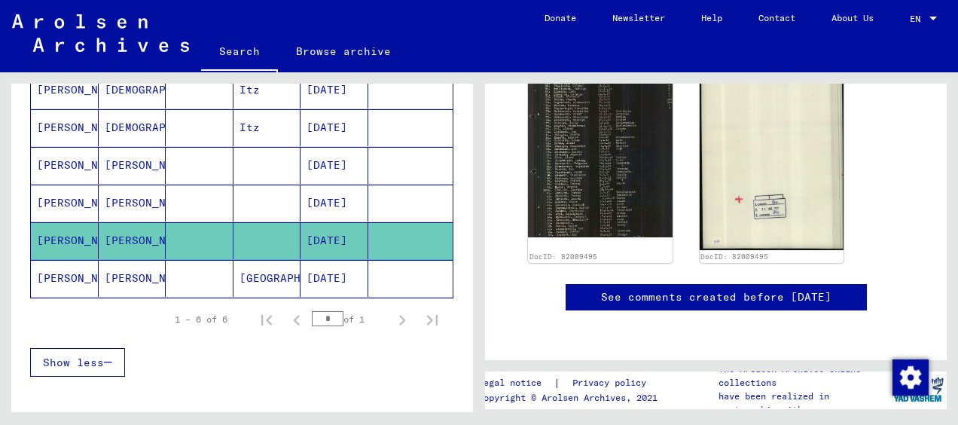
scroll to position [527, 0]
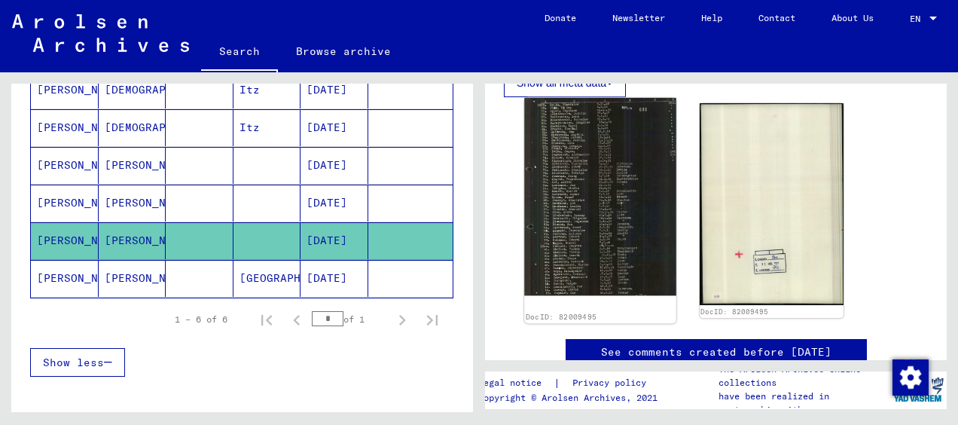
click at [605, 198] on img at bounding box center [599, 197] width 151 height 198
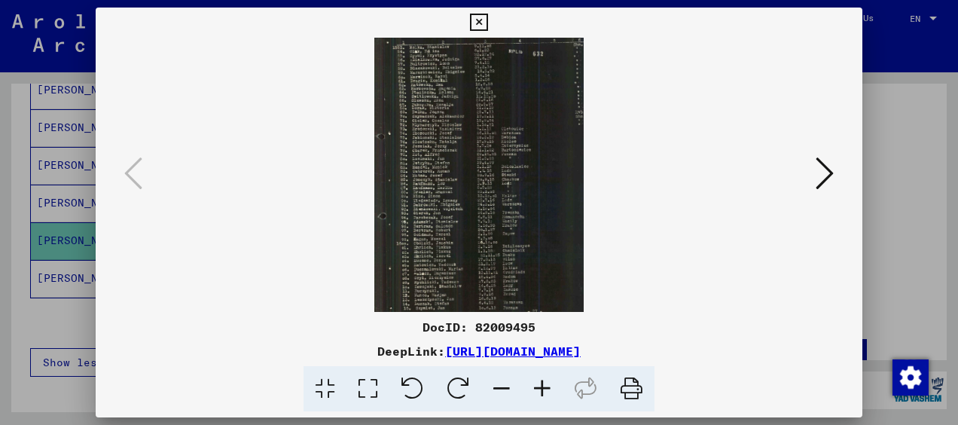
click at [544, 393] on icon at bounding box center [542, 389] width 41 height 46
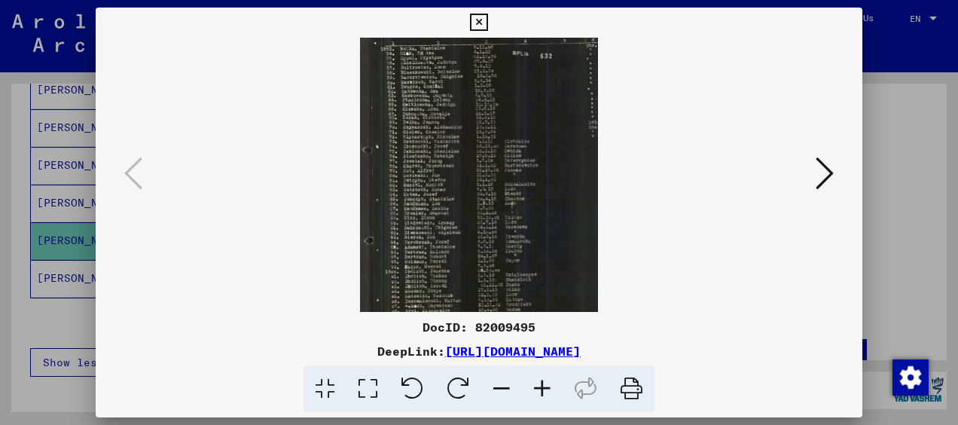
click at [544, 393] on icon at bounding box center [542, 389] width 41 height 46
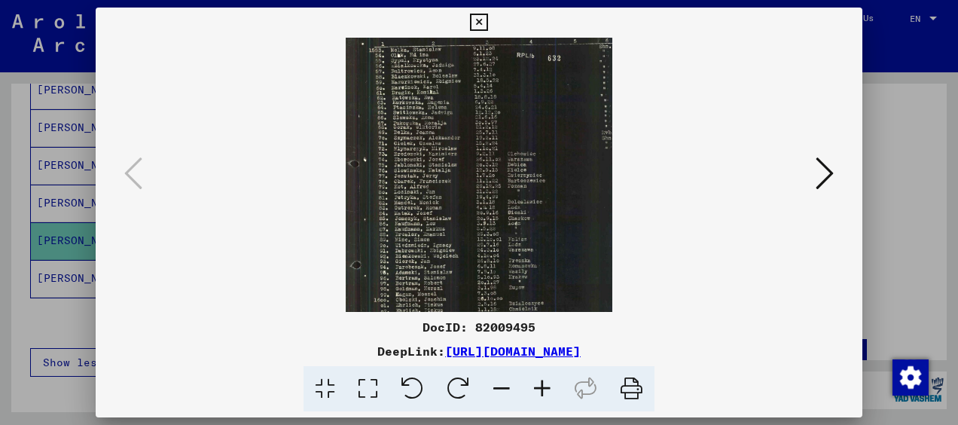
click at [544, 393] on icon at bounding box center [542, 389] width 41 height 46
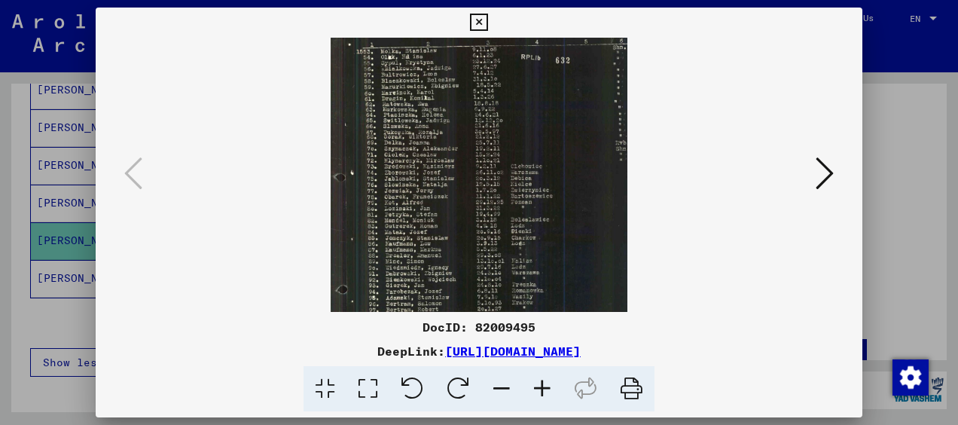
click at [544, 393] on icon at bounding box center [542, 389] width 41 height 46
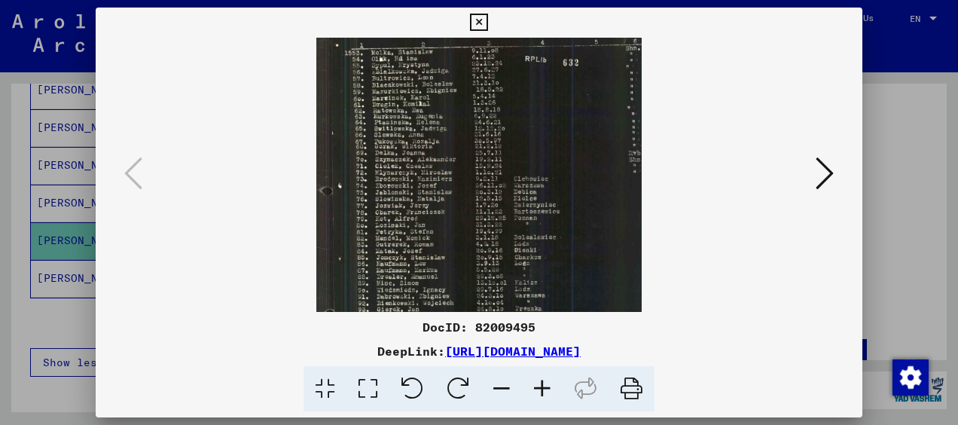
drag, startPoint x: 451, startPoint y: 104, endPoint x: 457, endPoint y: 160, distance: 56.1
click at [457, 160] on img at bounding box center [478, 250] width 325 height 425
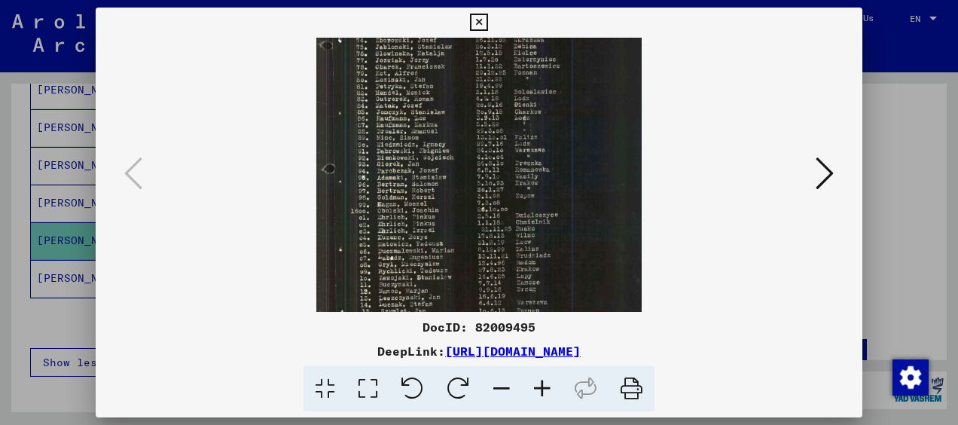
scroll to position [151, 0]
drag, startPoint x: 469, startPoint y: 285, endPoint x: 473, endPoint y: 113, distance: 171.8
click at [473, 113] on img at bounding box center [478, 99] width 325 height 425
drag, startPoint x: 532, startPoint y: 108, endPoint x: 521, endPoint y: 112, distance: 11.9
click at [521, 112] on img at bounding box center [478, 99] width 325 height 425
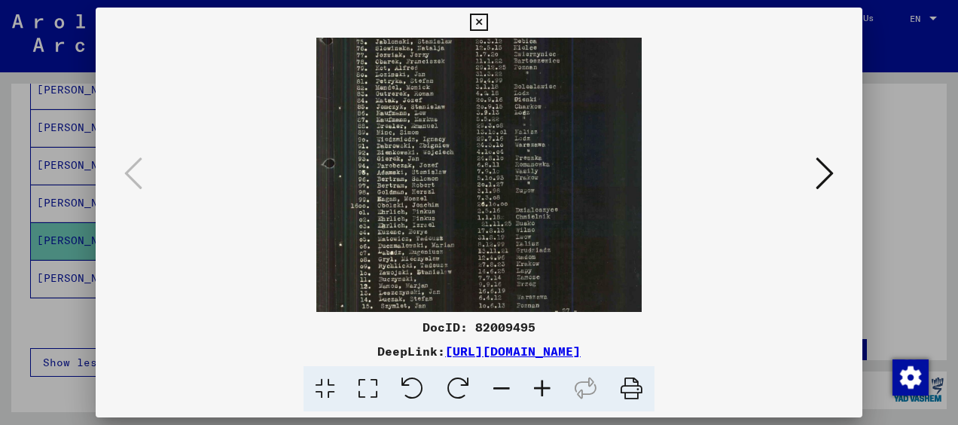
drag, startPoint x: 531, startPoint y: 259, endPoint x: 521, endPoint y: 196, distance: 64.0
click at [521, 196] on img at bounding box center [478, 99] width 325 height 425
click at [481, 21] on icon at bounding box center [478, 23] width 17 height 18
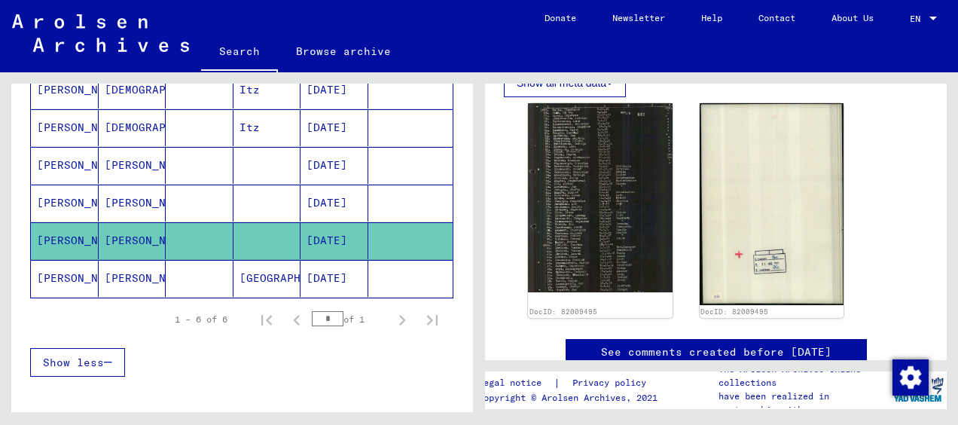
click at [246, 269] on mat-cell "[GEOGRAPHIC_DATA]" at bounding box center [268, 278] width 68 height 37
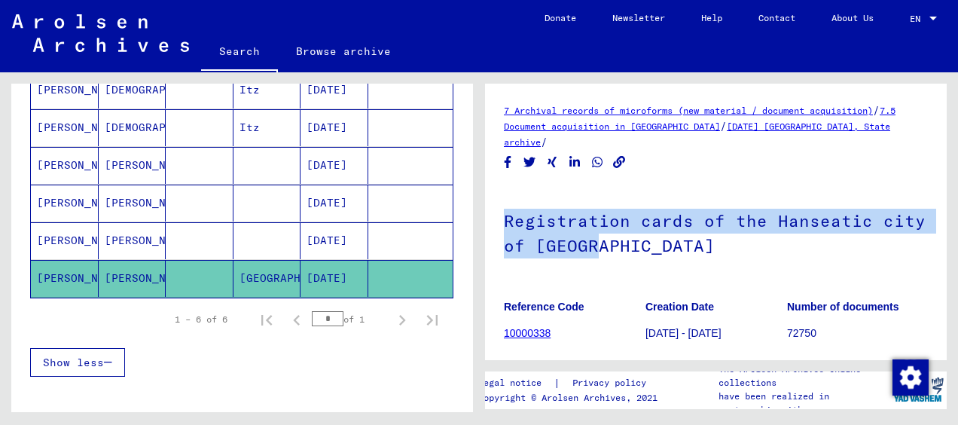
drag, startPoint x: 508, startPoint y: 205, endPoint x: 607, endPoint y: 223, distance: 101.1
click at [607, 223] on h1 "Registration cards of the Hanseatic city of [GEOGRAPHIC_DATA]" at bounding box center [716, 231] width 424 height 91
copy h1 "Registration cards of the Hanseatic city of [GEOGRAPHIC_DATA]"
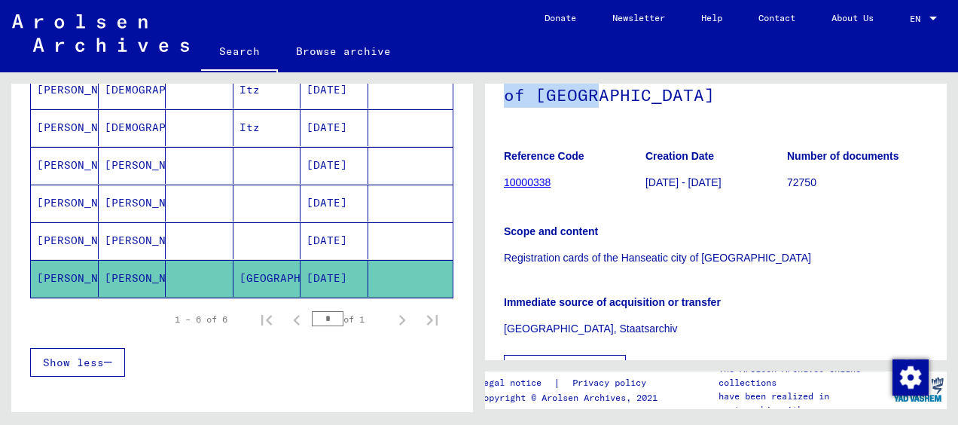
click at [527, 176] on link "10000338" at bounding box center [527, 182] width 47 height 12
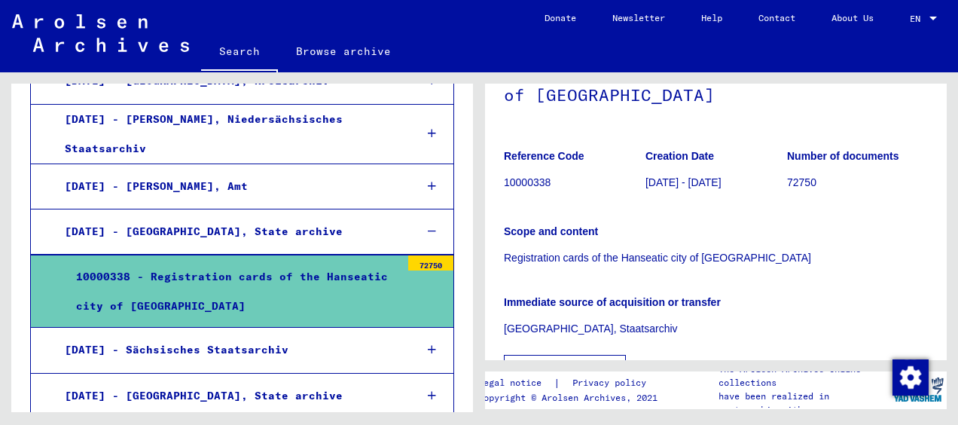
scroll to position [301, 0]
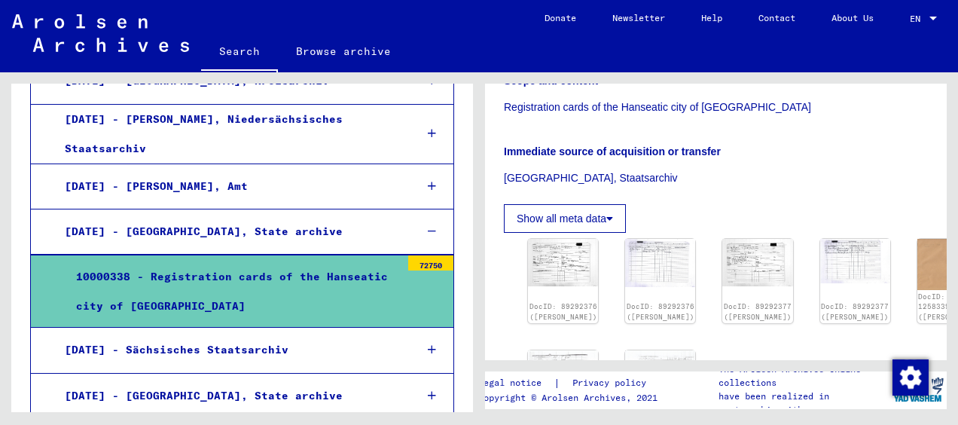
click at [617, 204] on button "Show all meta data" at bounding box center [565, 218] width 122 height 29
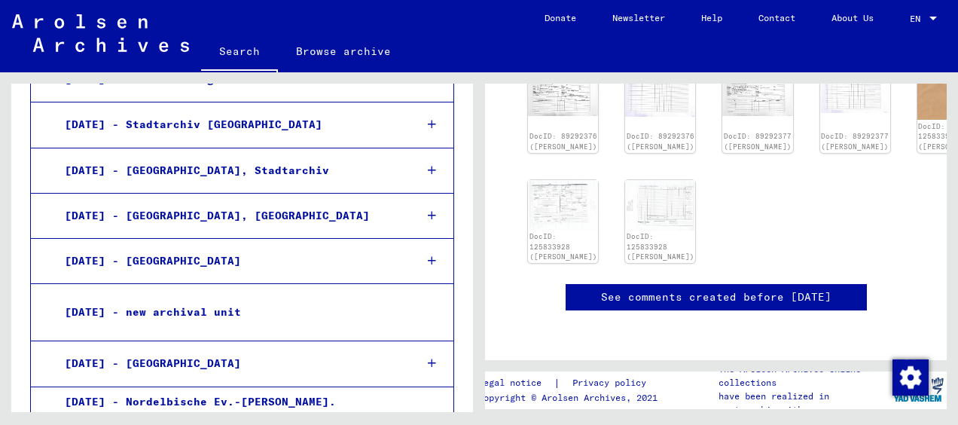
scroll to position [2192, 0]
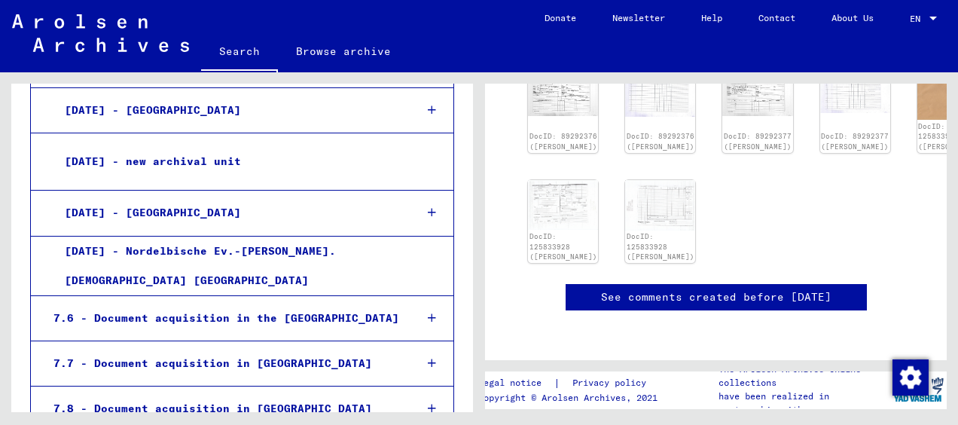
click at [246, 237] on div "[DATE] - Nordelbische Ev.-[PERSON_NAME]. [DEMOGRAPHIC_DATA] [GEOGRAPHIC_DATA]" at bounding box center [226, 266] width 347 height 59
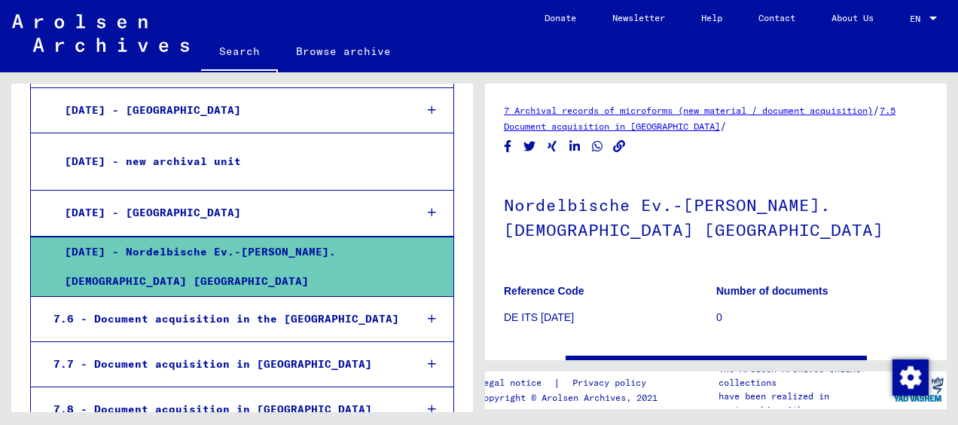
scroll to position [75, 0]
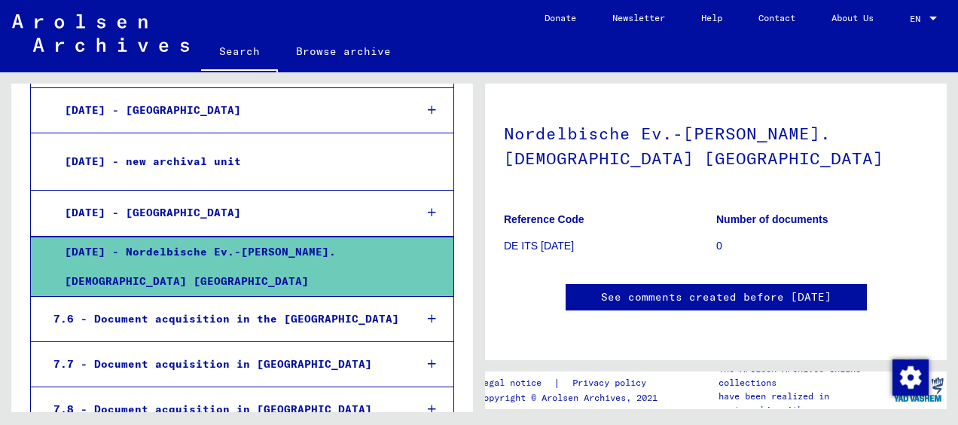
click at [208, 304] on div "7.6 - Document acquisition in the [GEOGRAPHIC_DATA]" at bounding box center [222, 318] width 361 height 29
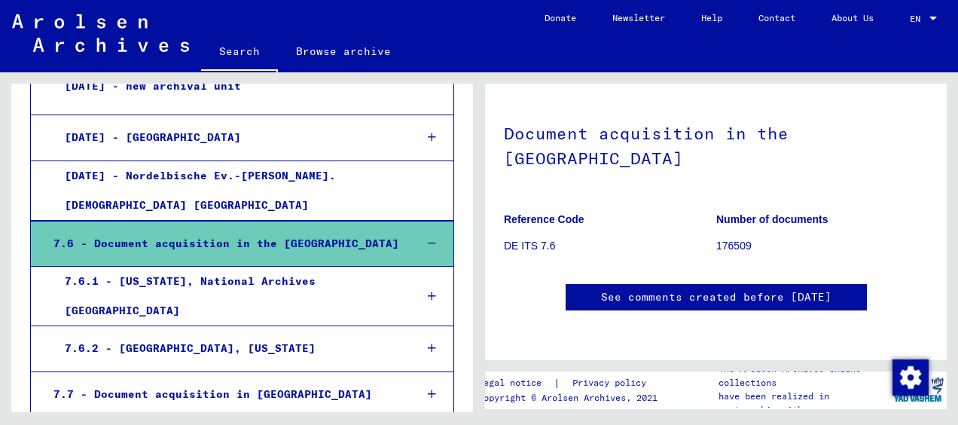
scroll to position [2342, 0]
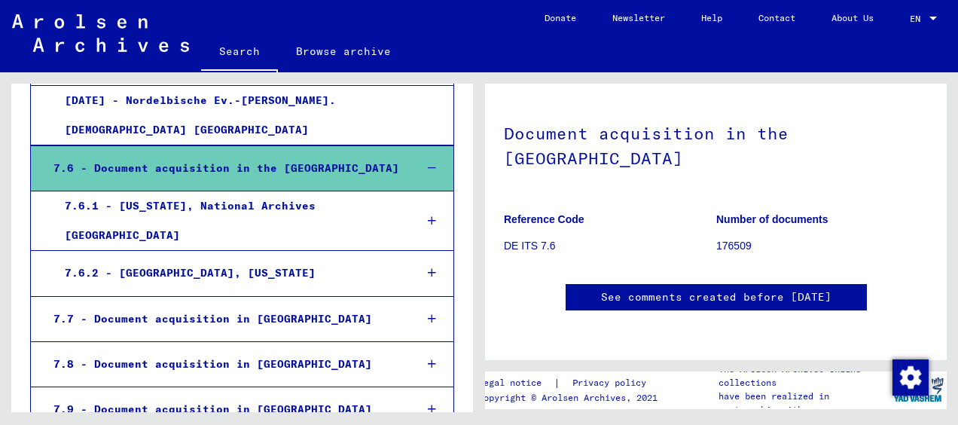
click at [179, 350] on div "7.8 - Document acquisition in [GEOGRAPHIC_DATA]" at bounding box center [222, 364] width 361 height 29
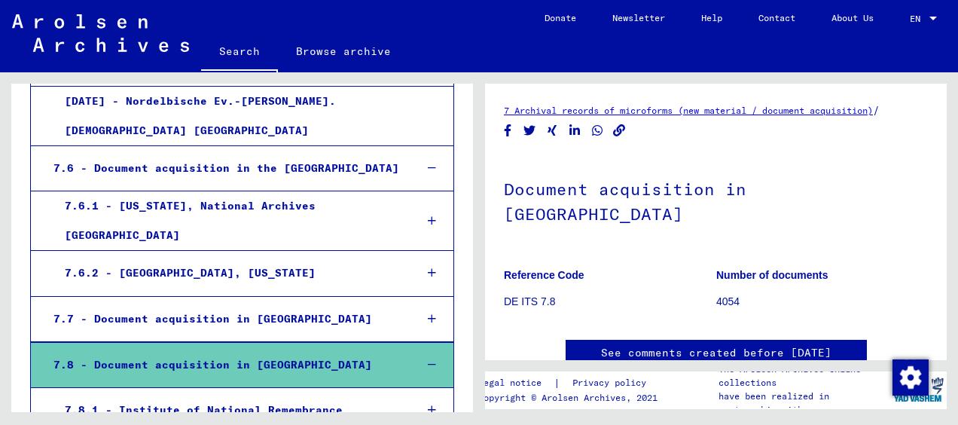
click at [749, 109] on link "7 Archival records of microforms (new material / document acquisition)" at bounding box center [688, 110] width 369 height 11
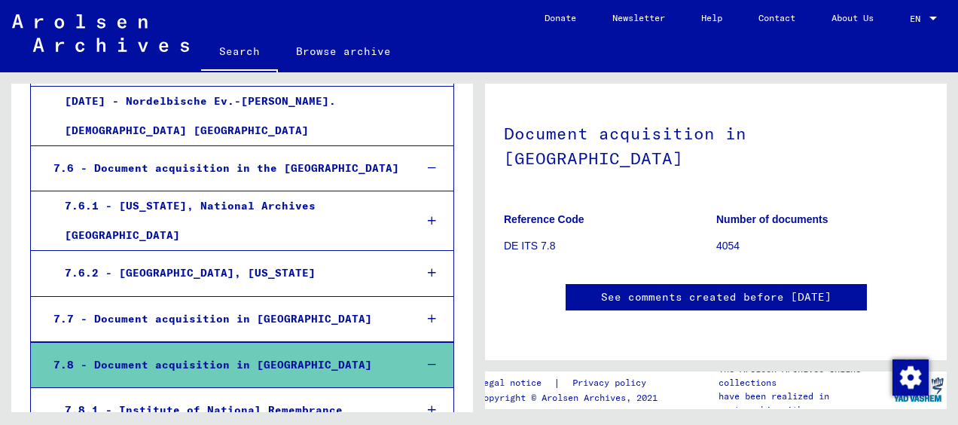
scroll to position [722, 0]
